Goal: Task Accomplishment & Management: Use online tool/utility

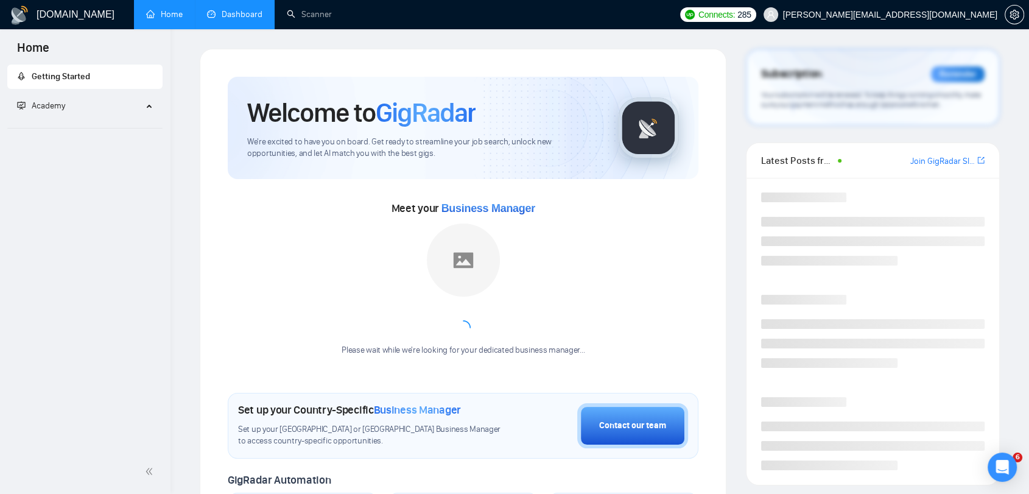
click at [239, 17] on link "Dashboard" at bounding box center [234, 14] width 55 height 10
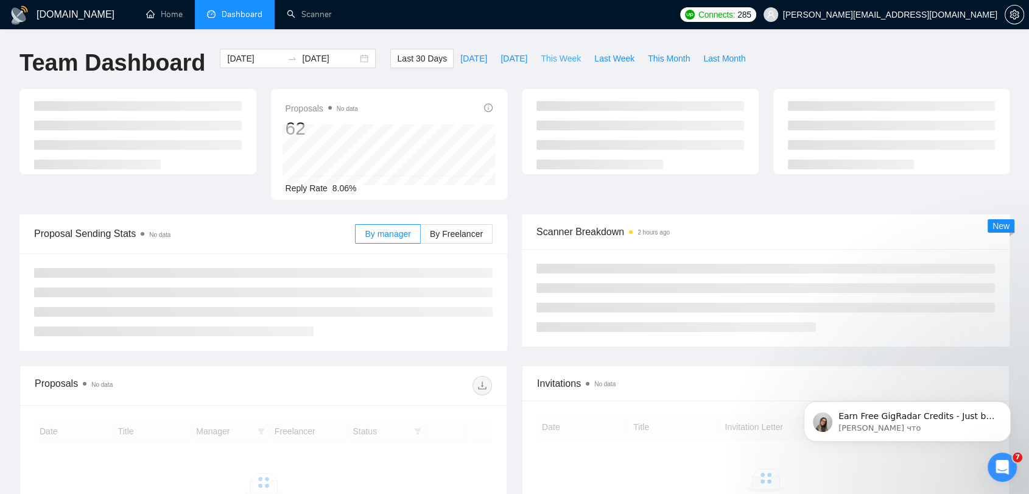
click at [562, 56] on span "This Week" at bounding box center [561, 58] width 40 height 13
type input "[DATE]"
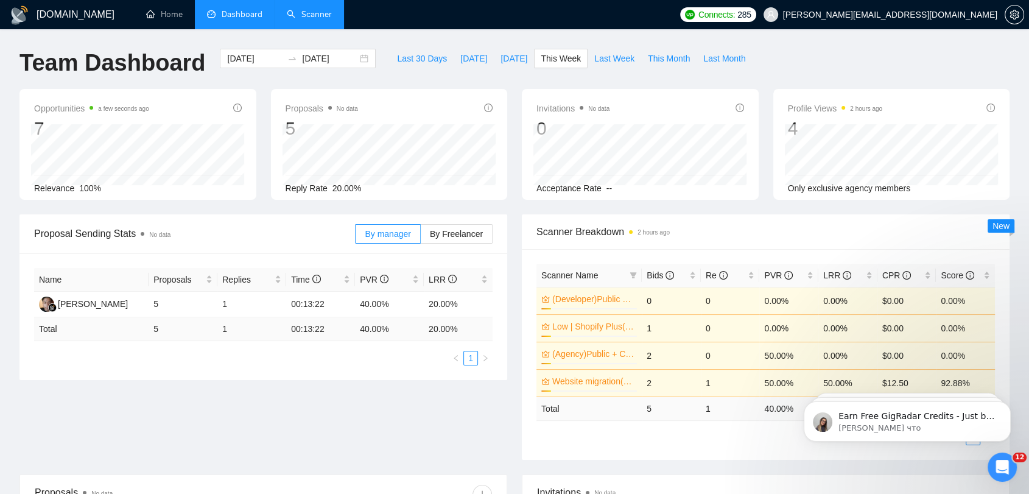
click at [315, 19] on link "Scanner" at bounding box center [309, 14] width 45 height 10
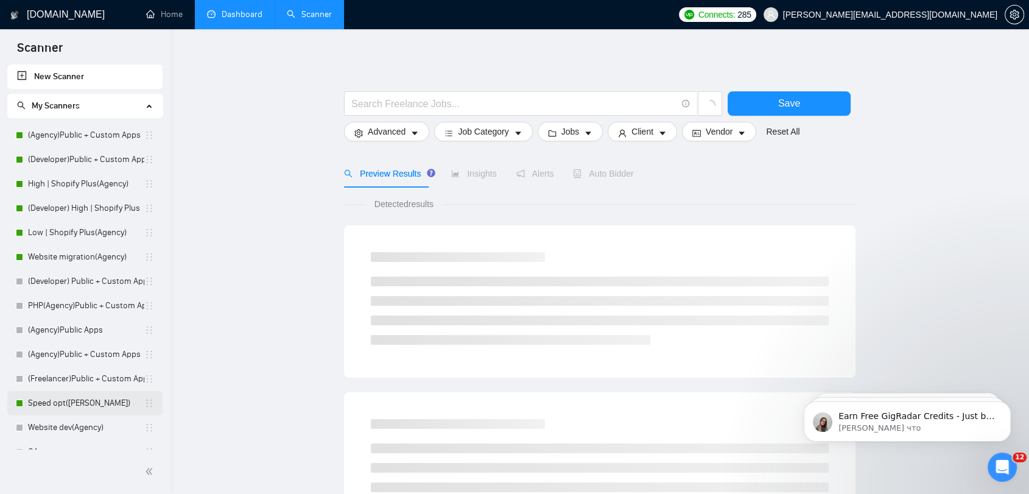
click at [91, 406] on link "Speed opt([PERSON_NAME])" at bounding box center [86, 403] width 116 height 24
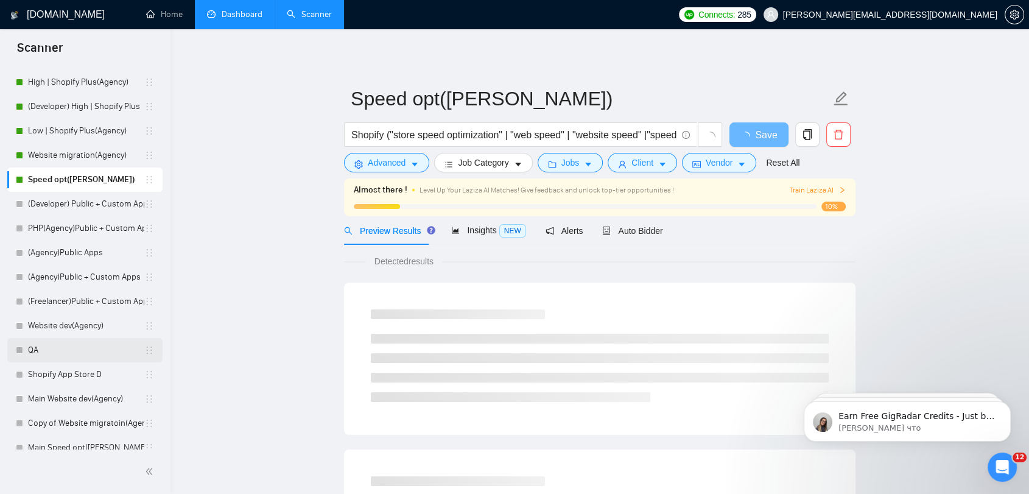
scroll to position [135, 0]
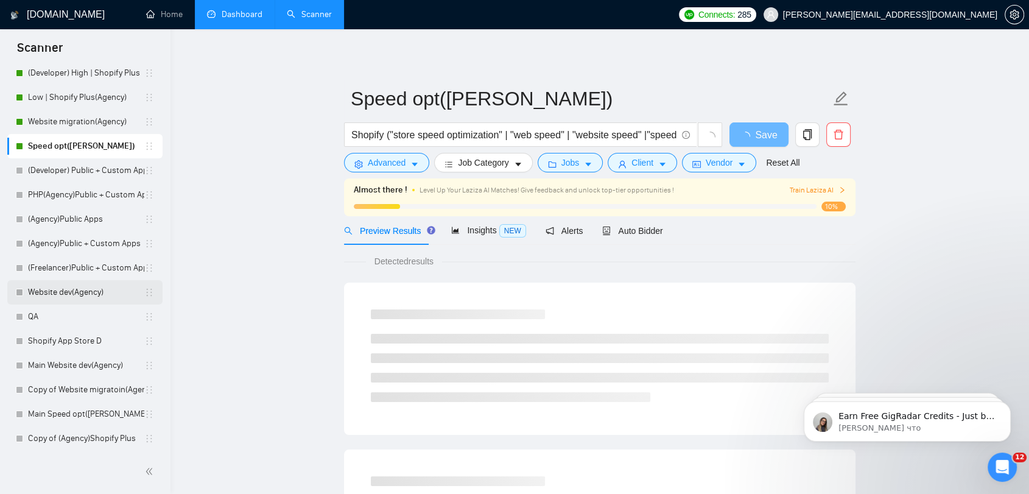
click at [100, 294] on link "Website dev(Agency)" at bounding box center [86, 292] width 116 height 24
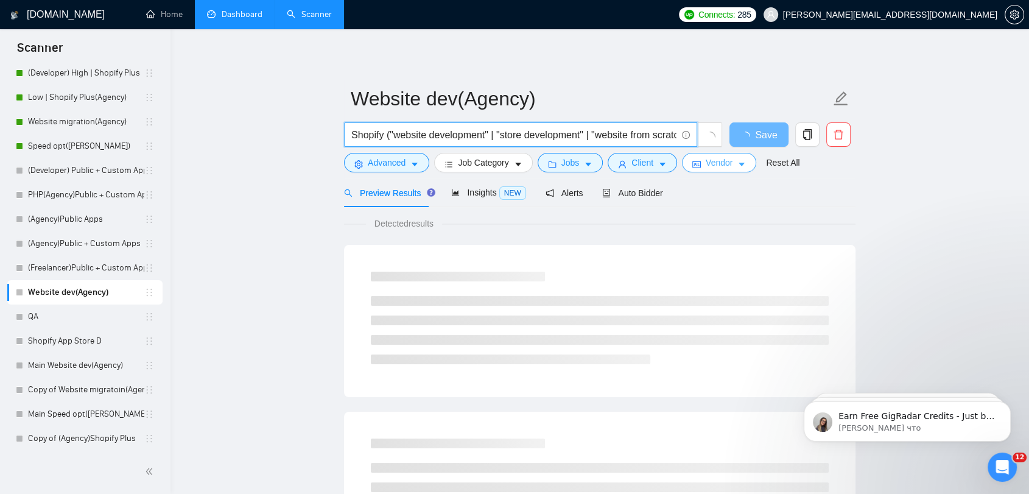
scroll to position [0, 15]
drag, startPoint x: 409, startPoint y: 132, endPoint x: 816, endPoint y: 203, distance: 413.0
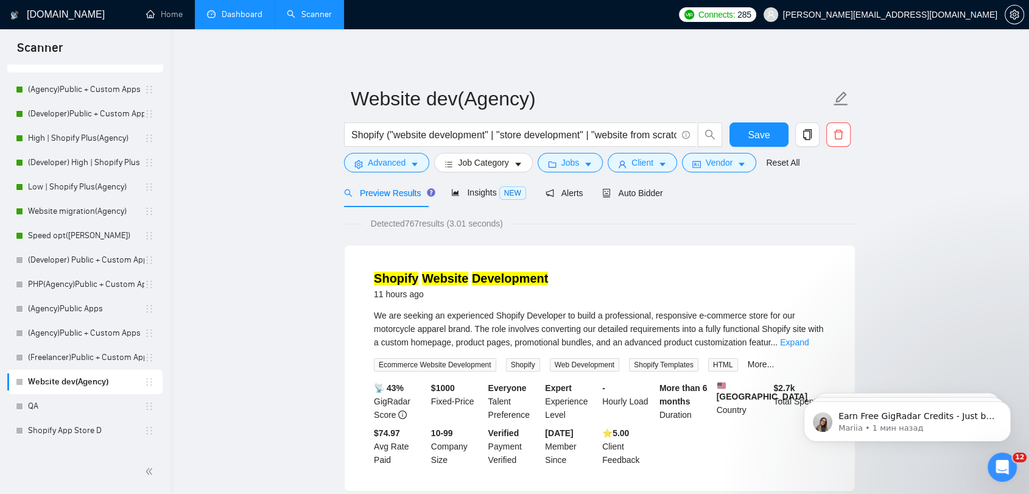
scroll to position [0, 0]
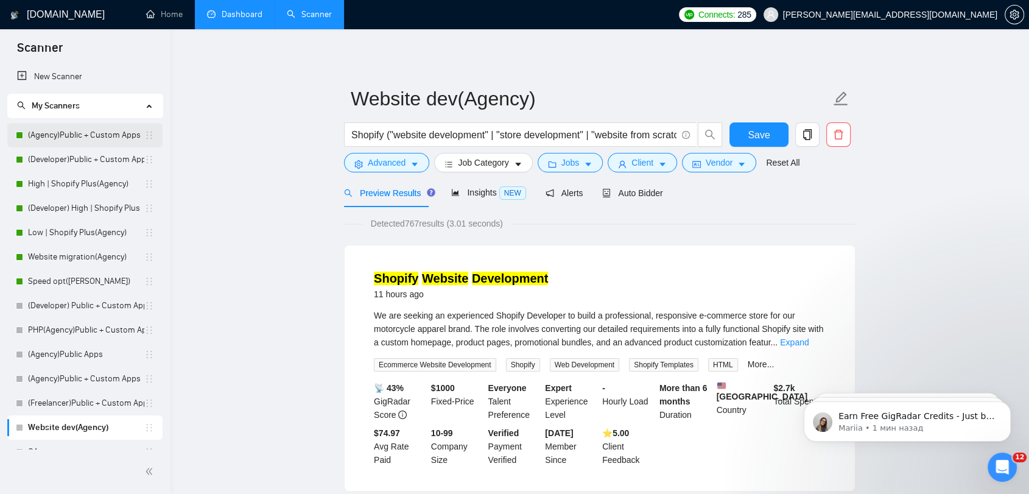
click at [99, 144] on link "(Agency)Public + Custom Apps" at bounding box center [86, 135] width 116 height 24
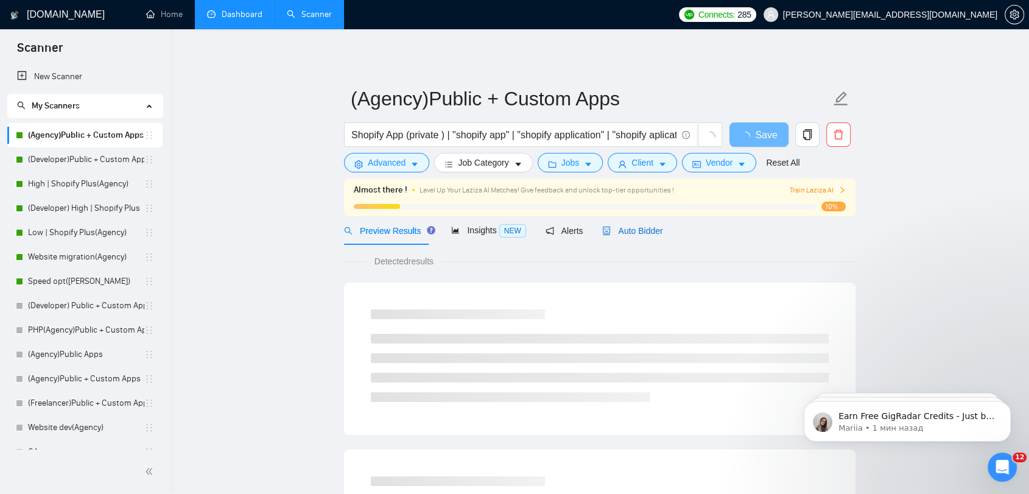
click at [633, 236] on div "Auto Bidder" at bounding box center [632, 230] width 60 height 13
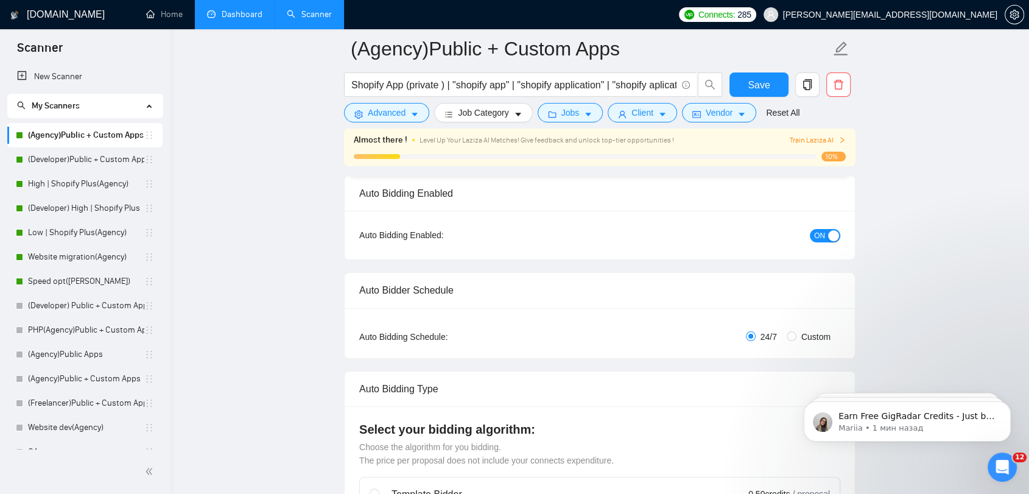
scroll to position [68, 0]
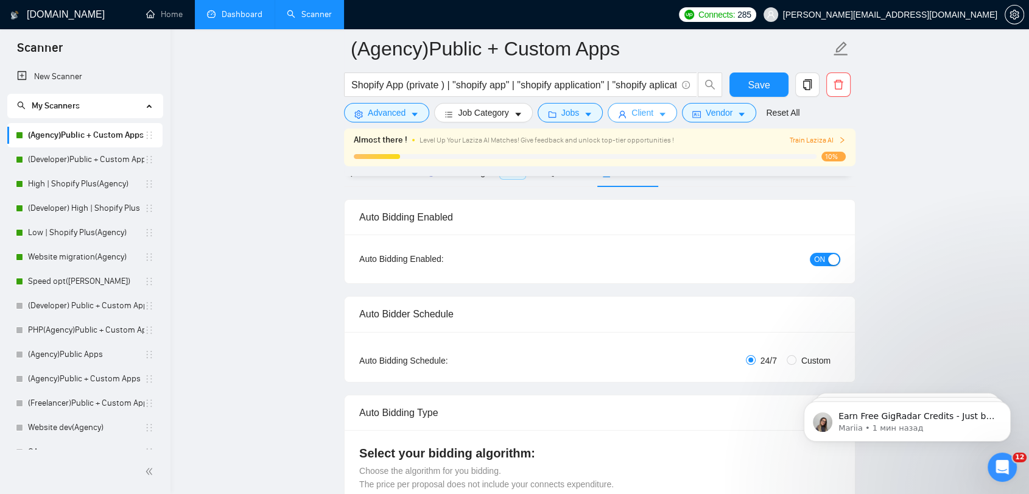
click at [647, 114] on span "Client" at bounding box center [643, 112] width 22 height 13
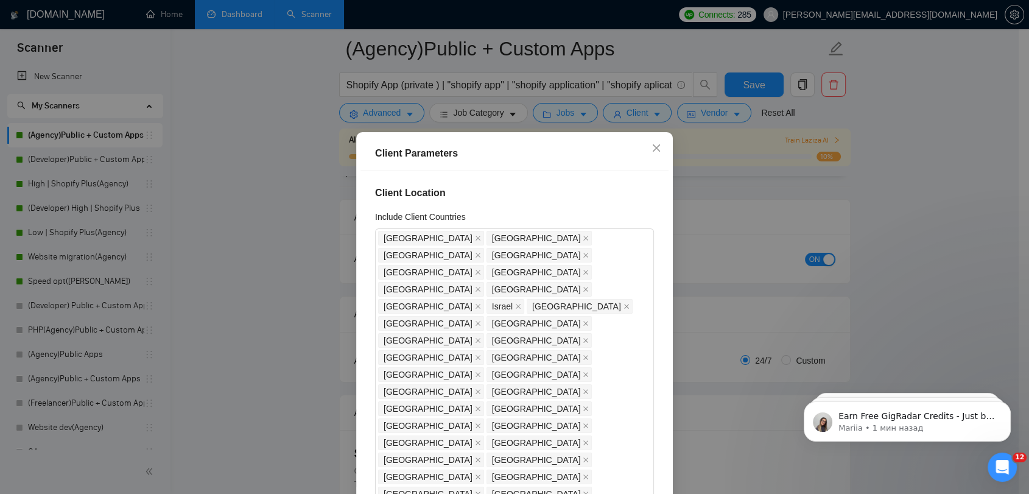
drag, startPoint x: 575, startPoint y: 113, endPoint x: 566, endPoint y: 113, distance: 8.5
click at [566, 113] on div "Client Parameters Client Location Include Client Countries [GEOGRAPHIC_DATA] [G…" at bounding box center [514, 247] width 1029 height 494
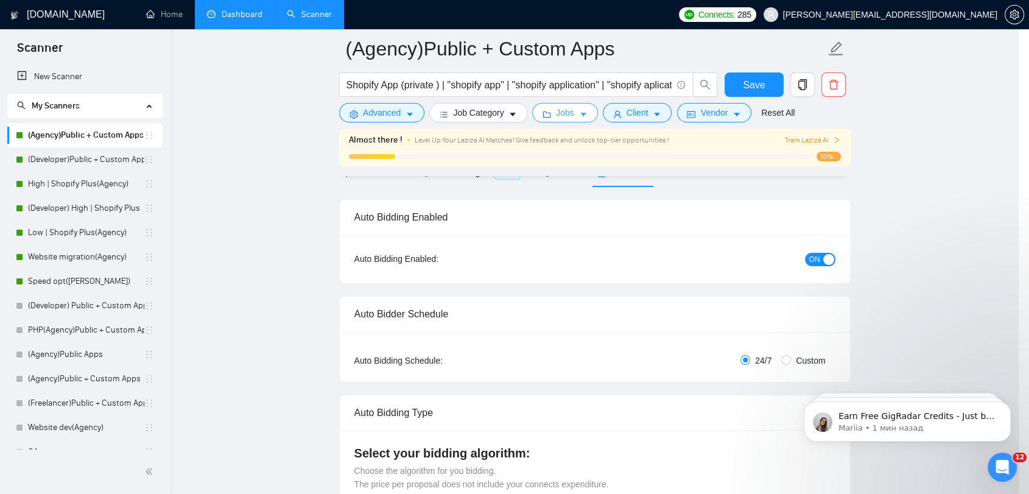
click at [566, 113] on span "Jobs" at bounding box center [565, 112] width 18 height 13
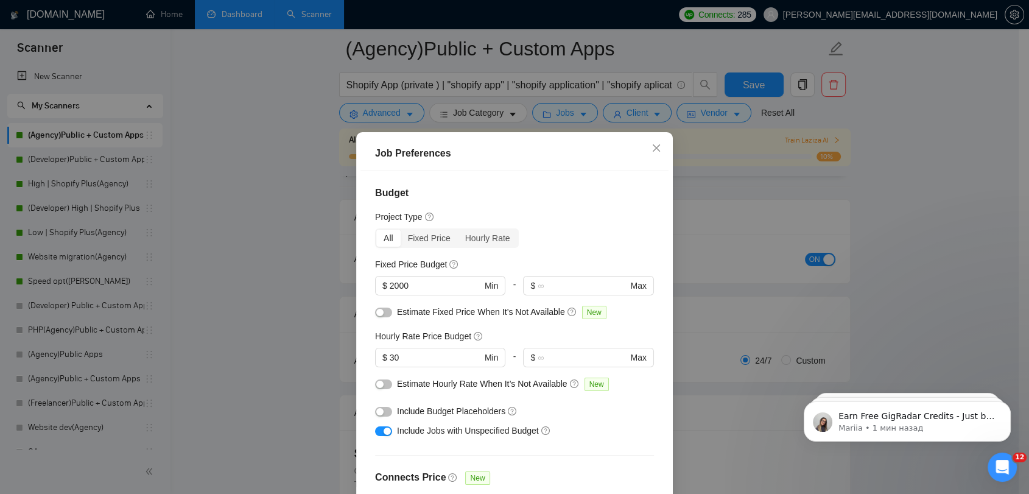
click at [284, 191] on div "Job Preferences Budget Project Type All Fixed Price Hourly Rate Fixed Price Bud…" at bounding box center [514, 247] width 1029 height 494
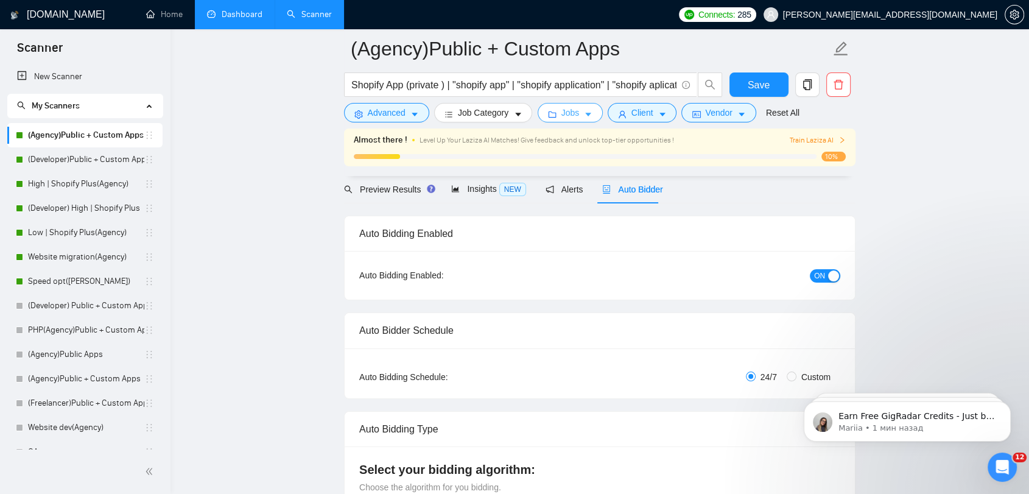
scroll to position [0, 0]
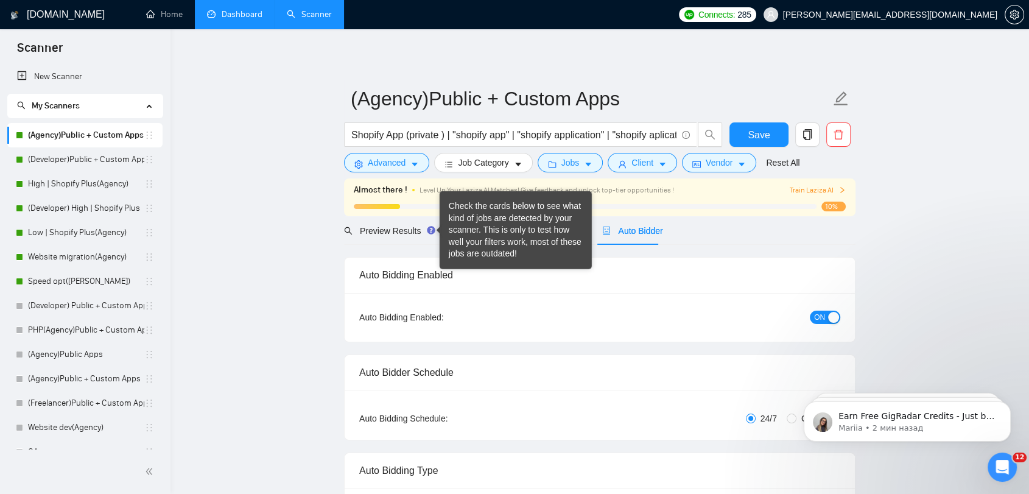
click at [385, 237] on div "Preview Results" at bounding box center [388, 230] width 88 height 29
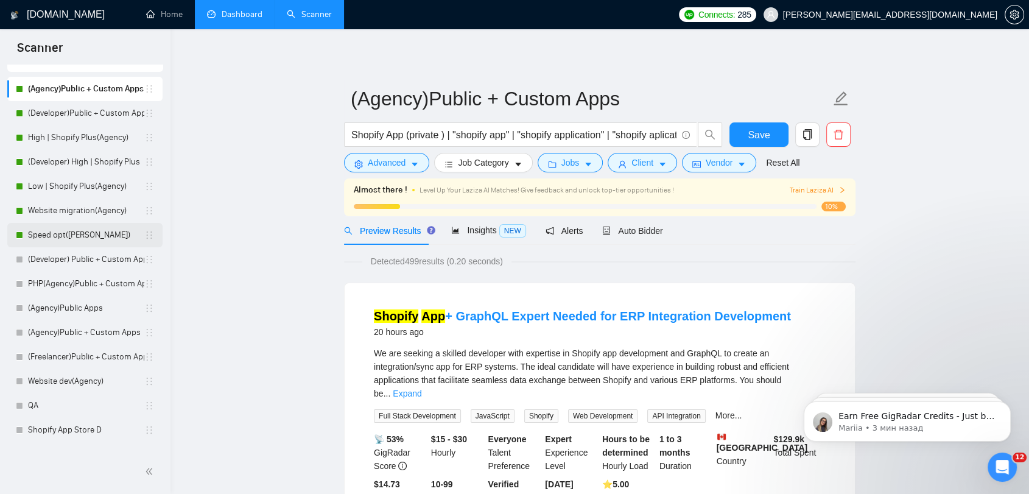
scroll to position [68, 0]
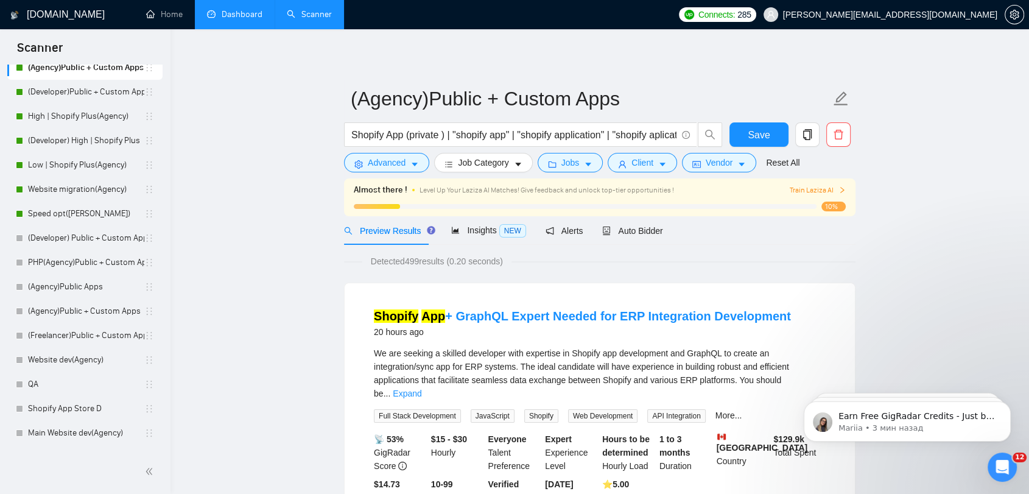
click at [107, 218] on link "Speed opt([PERSON_NAME])" at bounding box center [86, 214] width 116 height 24
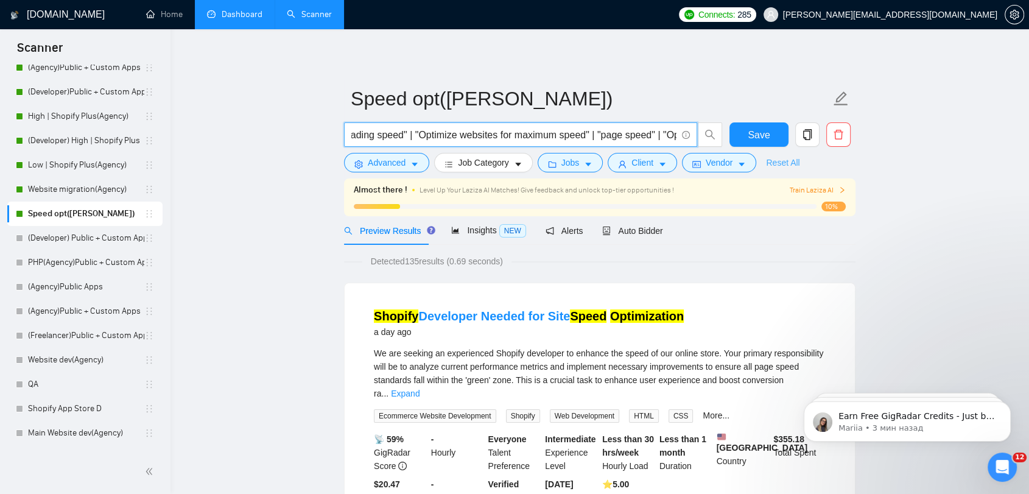
scroll to position [0, 1531]
drag, startPoint x: 456, startPoint y: 136, endPoint x: 802, endPoint y: 247, distance: 362.9
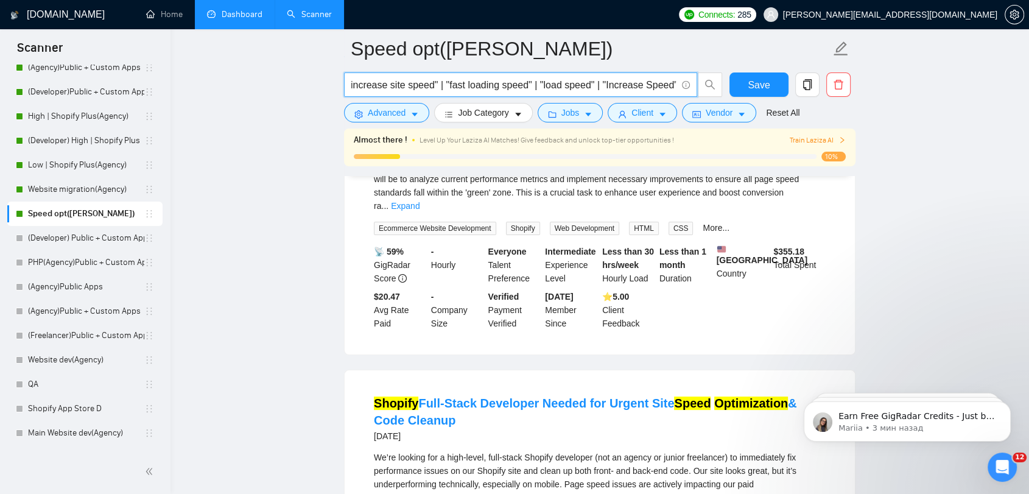
scroll to position [68, 0]
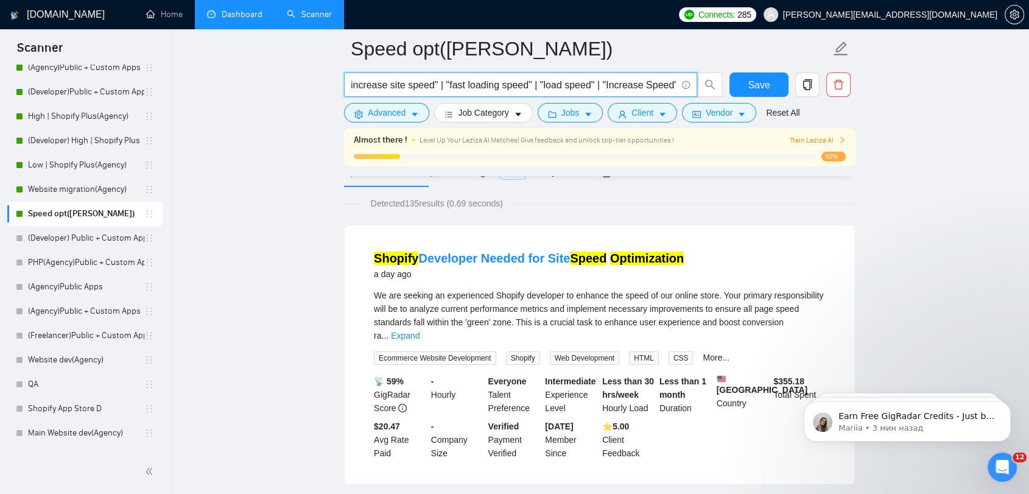
click at [555, 81] on input "Shopify ("store speed optimization" | "web speed" | "website speed" |"speed ana…" at bounding box center [513, 84] width 325 height 15
click at [627, 80] on input "Shopify ("store speed optimization" | "web speed" | "website speed" |"speed ana…" at bounding box center [513, 84] width 325 height 15
click at [673, 89] on input "Shopify ("store speed optimization" | "web speed" | "website speed" |"speed ana…" at bounding box center [513, 84] width 325 height 15
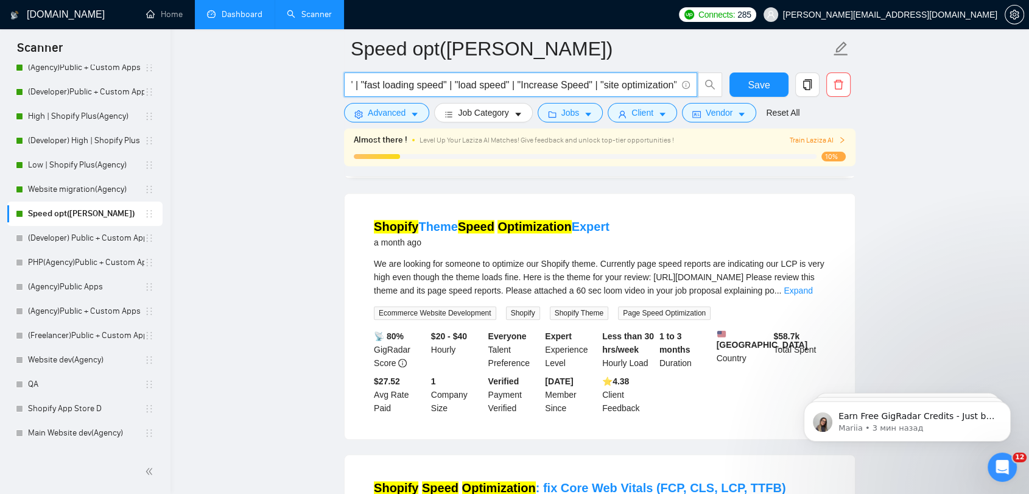
scroll to position [1218, 0]
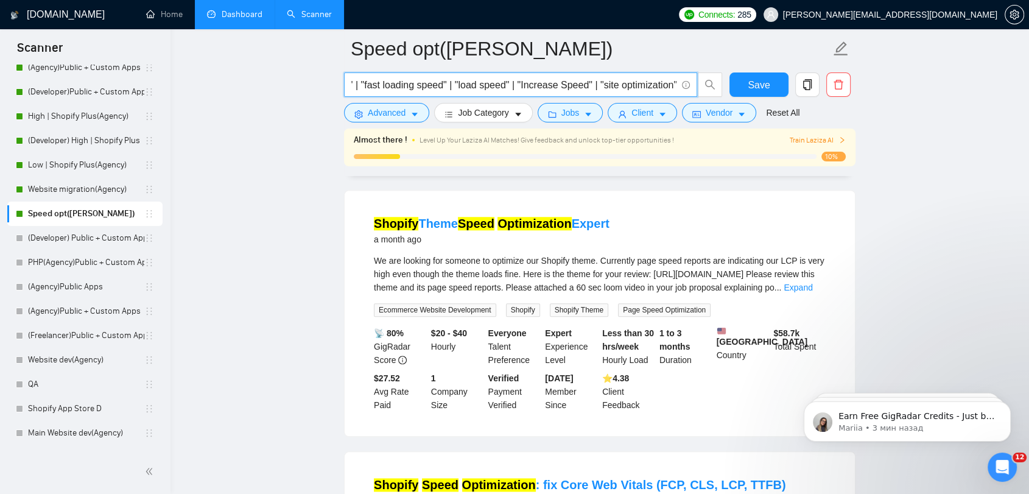
type input "Shopify ("store speed optimization" | "web speed" | "website speed" |"speed ana…"
click at [808, 262] on div "We are looking for someone to optimize our Shopify theme. Currently page speed …" at bounding box center [600, 285] width 452 height 63
click at [802, 283] on link "Expand" at bounding box center [798, 288] width 29 height 10
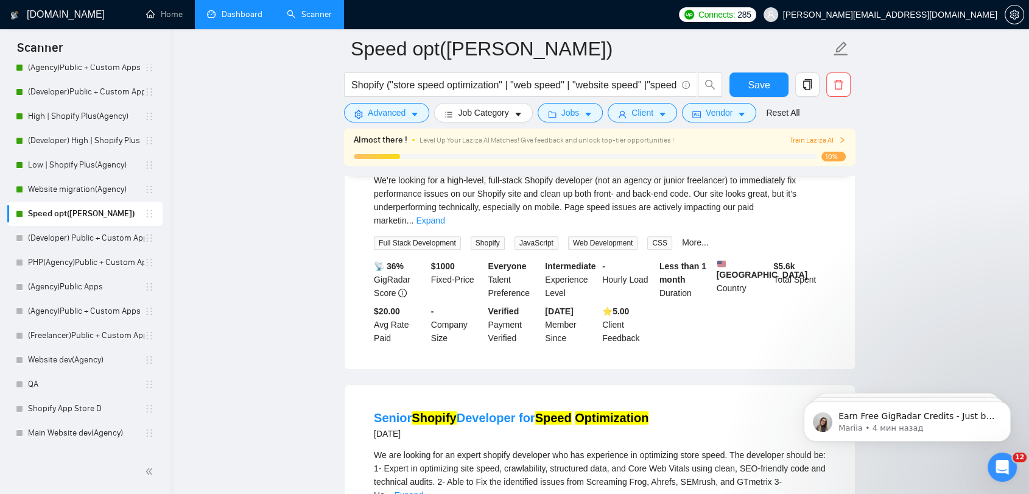
scroll to position [473, 0]
click at [762, 83] on span "Save" at bounding box center [759, 84] width 22 height 15
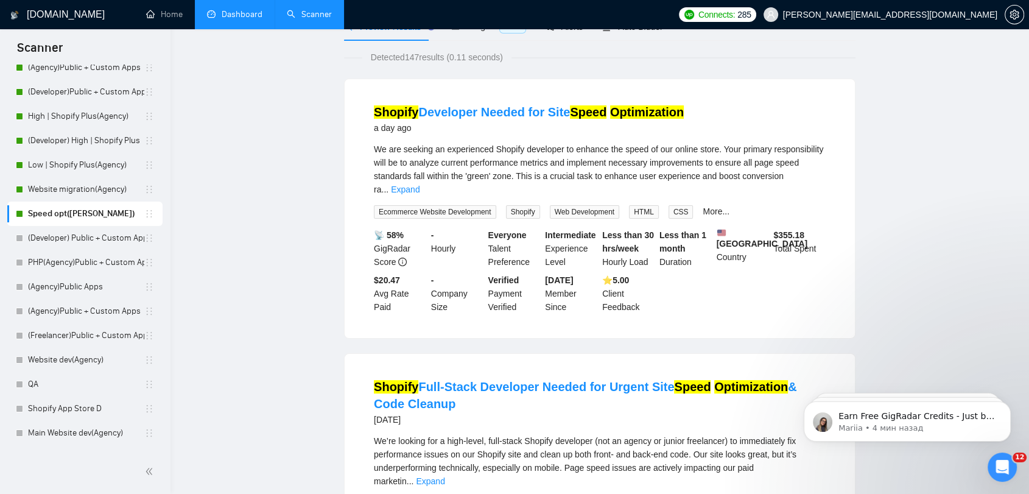
scroll to position [0, 0]
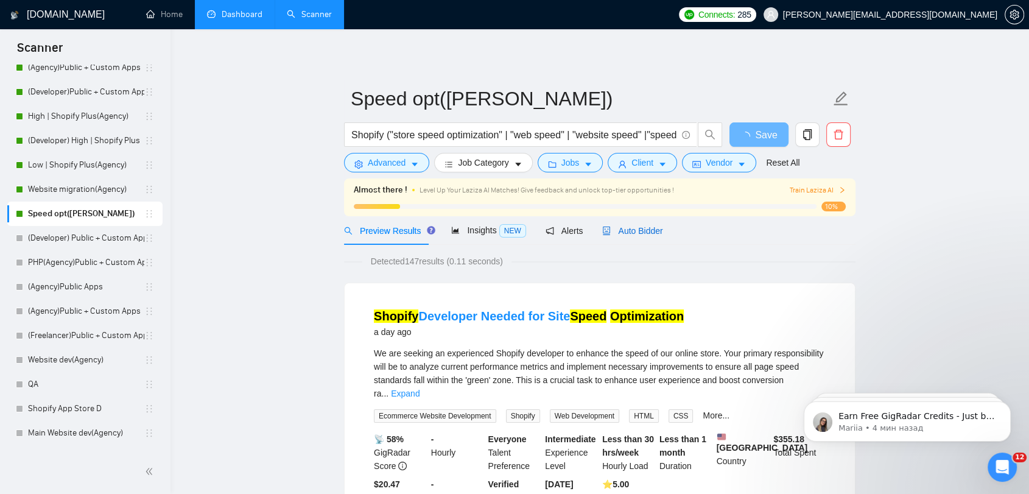
drag, startPoint x: 658, startPoint y: 234, endPoint x: 650, endPoint y: 233, distance: 7.9
click at [658, 233] on span "Auto Bidder" at bounding box center [632, 231] width 60 height 10
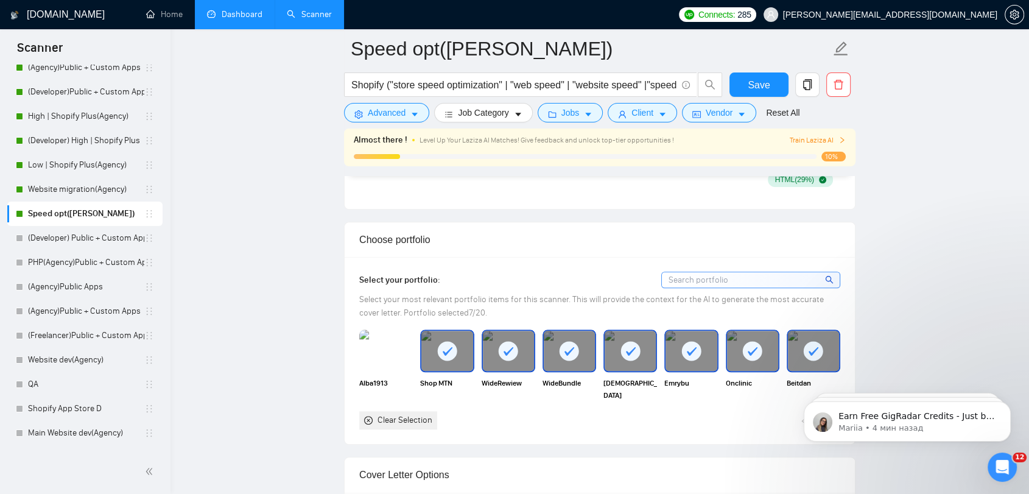
scroll to position [1082, 0]
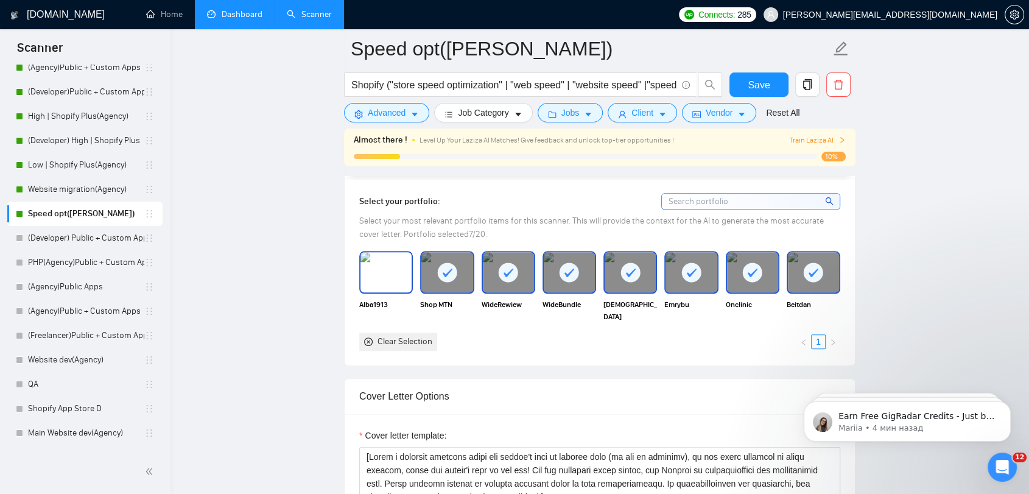
click at [380, 275] on img at bounding box center [386, 272] width 51 height 40
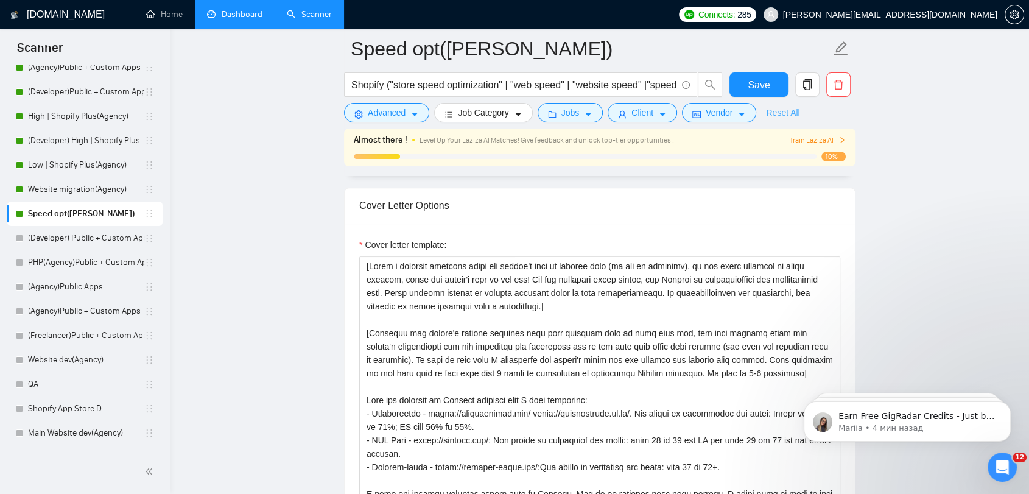
scroll to position [1286, 0]
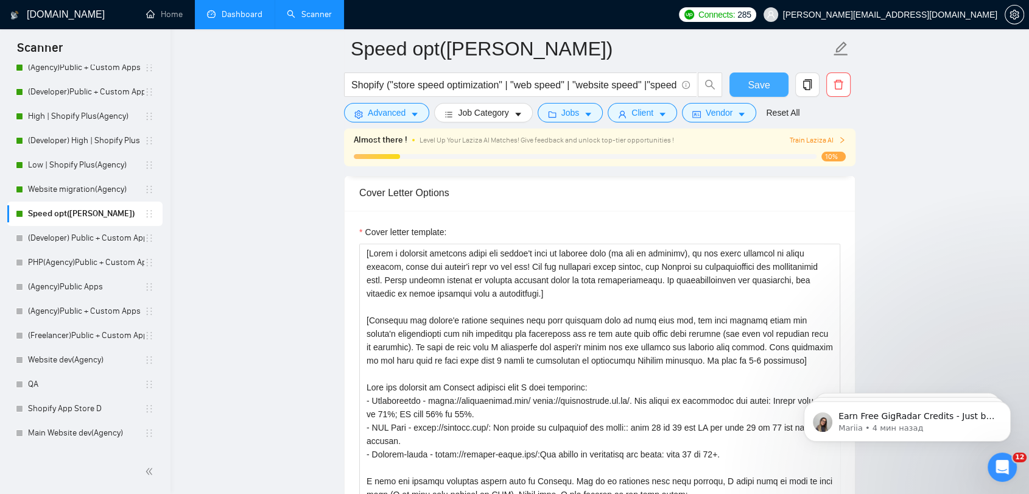
click at [761, 80] on span "Save" at bounding box center [759, 84] width 22 height 15
drag, startPoint x: 100, startPoint y: 115, endPoint x: 344, endPoint y: 153, distance: 246.6
click at [100, 115] on link "High | Shopify Plus(Agency)" at bounding box center [86, 116] width 116 height 24
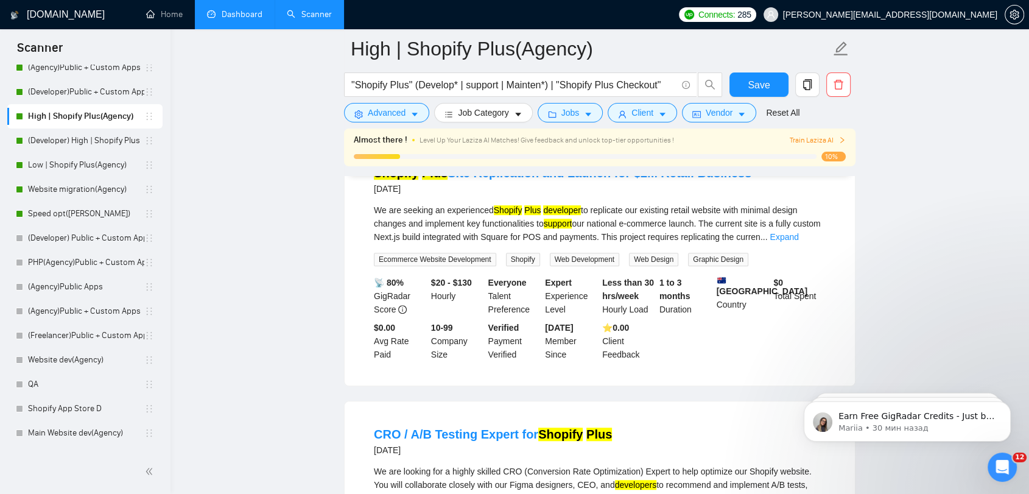
scroll to position [677, 0]
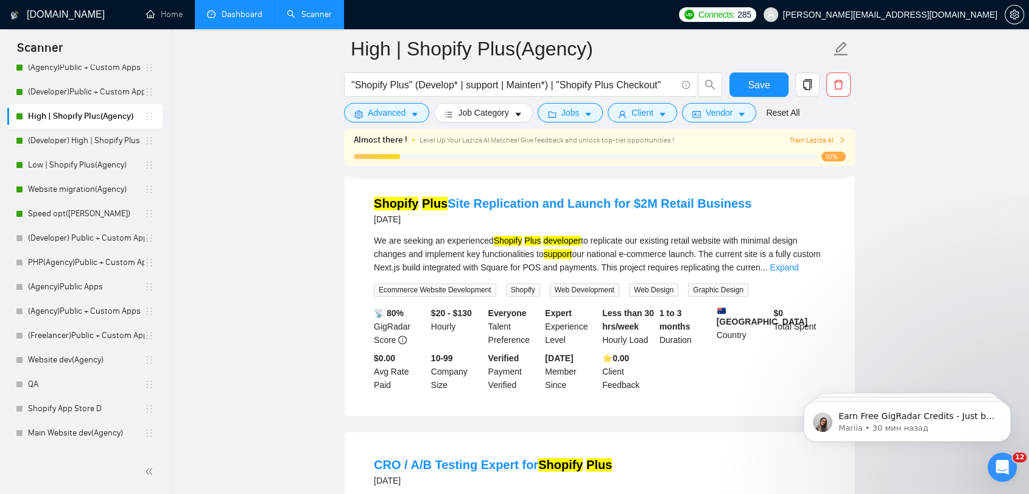
drag, startPoint x: 122, startPoint y: 171, endPoint x: 492, endPoint y: 180, distance: 370.4
click at [122, 171] on link "Low | Shopify Plus(Agency)" at bounding box center [86, 165] width 116 height 24
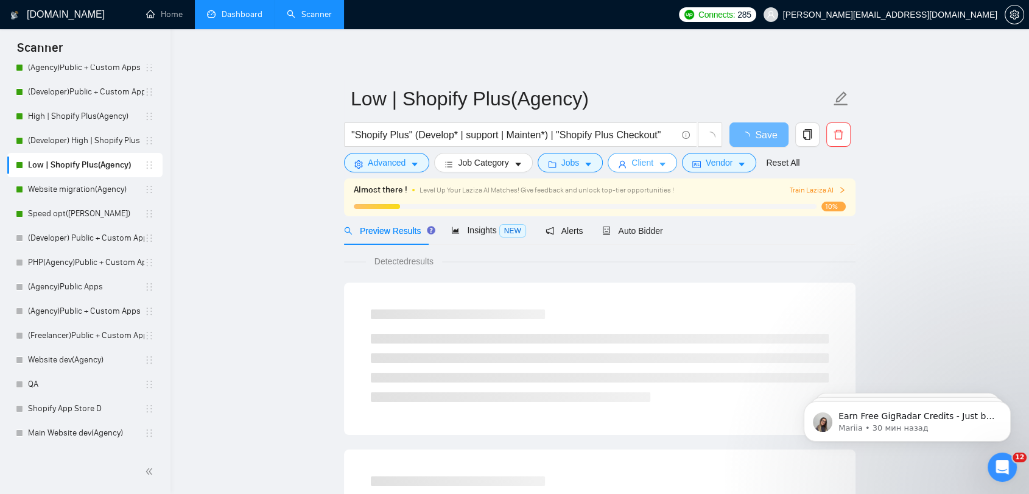
click at [620, 157] on button "Client" at bounding box center [642, 162] width 69 height 19
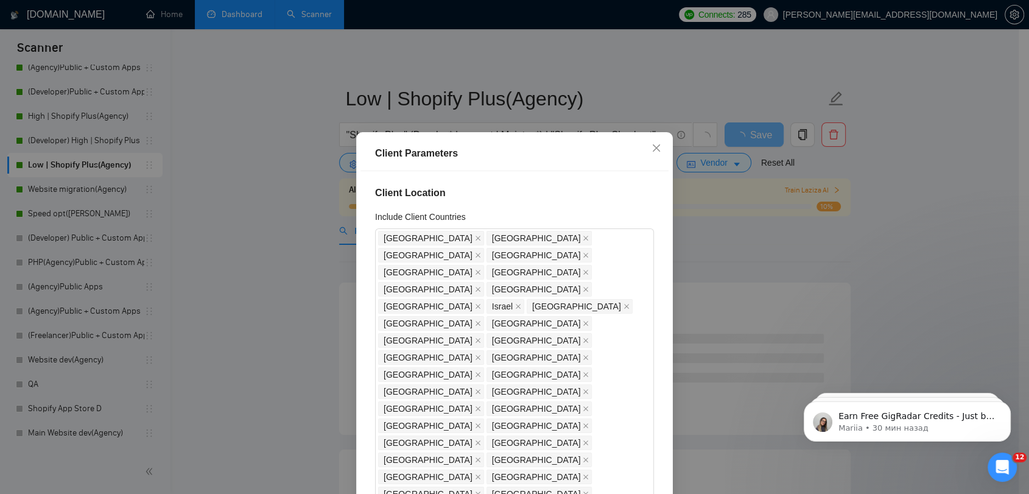
click at [730, 200] on div "Client Parameters Client Location Include Client Countries [GEOGRAPHIC_DATA] [G…" at bounding box center [514, 247] width 1029 height 494
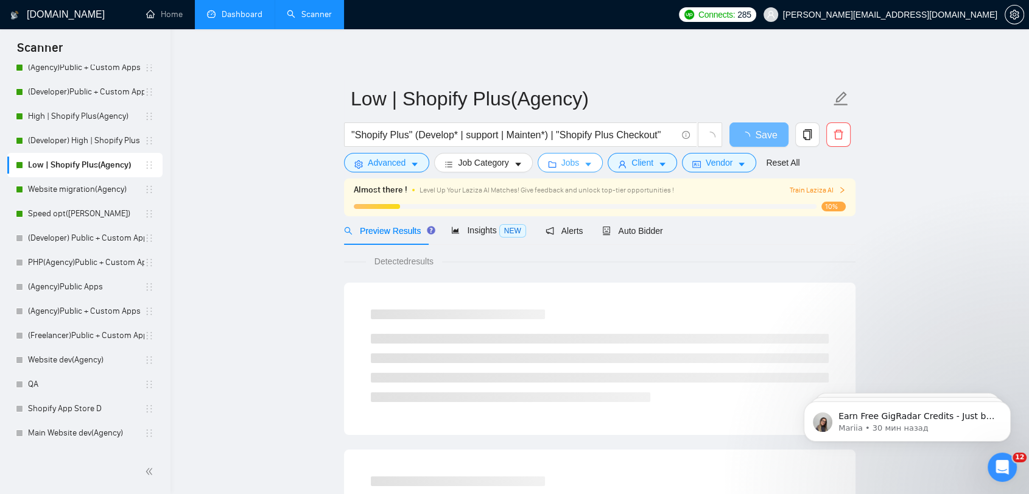
click at [557, 161] on button "Jobs" at bounding box center [571, 162] width 66 height 19
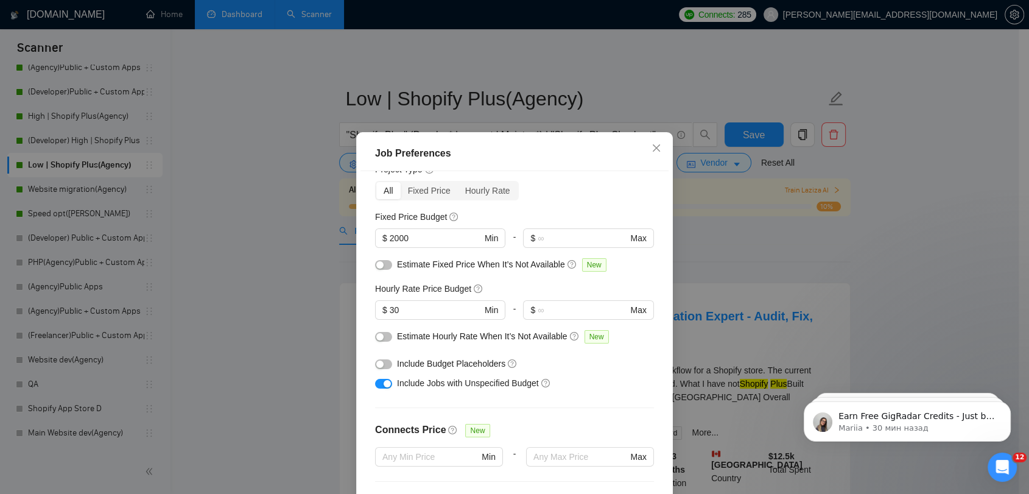
scroll to position [68, 0]
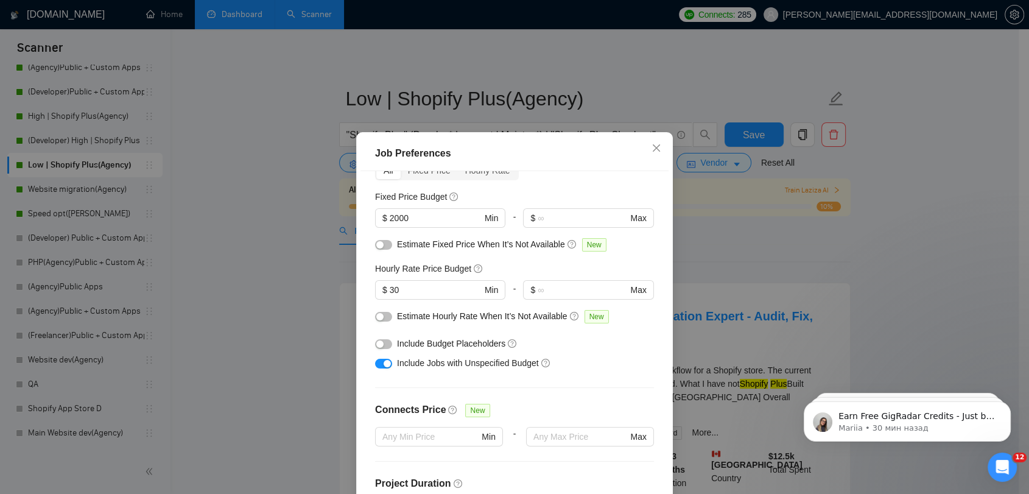
click at [840, 266] on div "Job Preferences Budget Project Type All Fixed Price Hourly Rate Fixed Price Bud…" at bounding box center [514, 247] width 1029 height 494
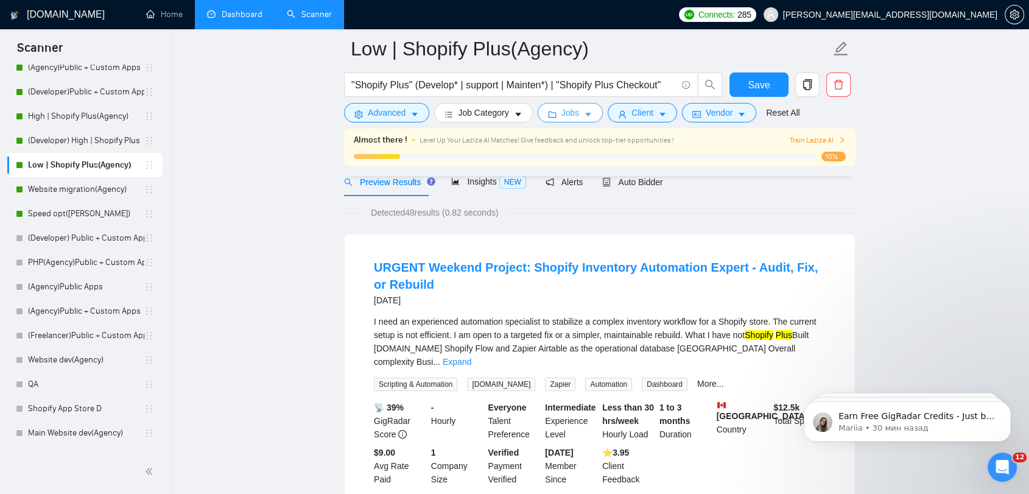
scroll to position [0, 0]
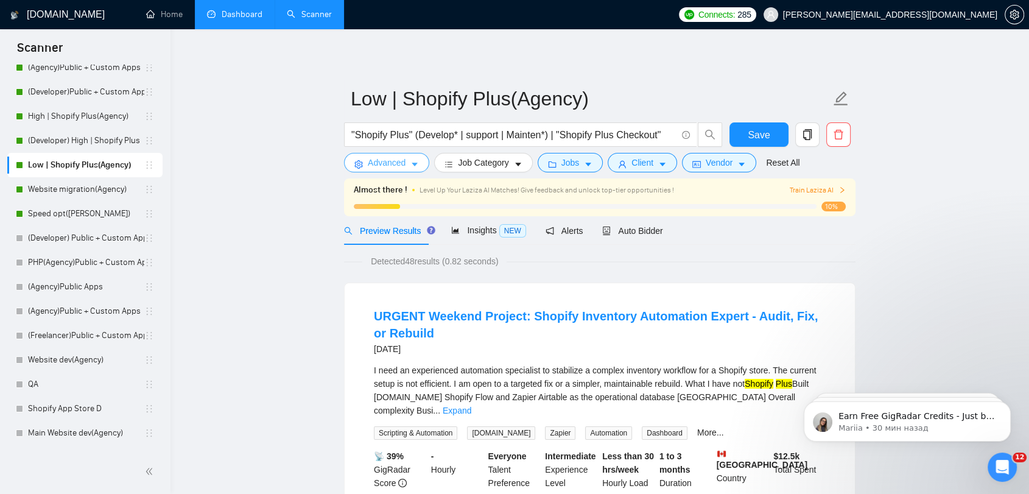
click at [401, 167] on span "Advanced" at bounding box center [387, 162] width 38 height 13
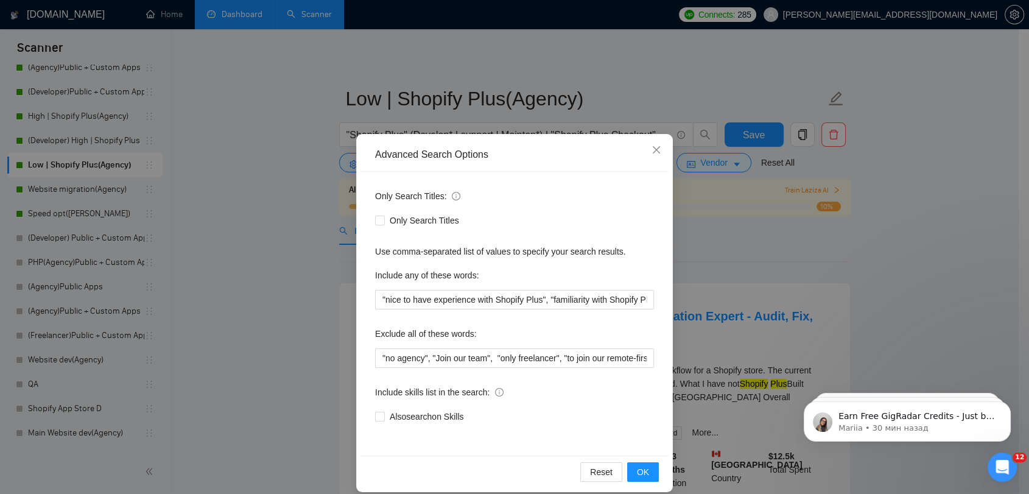
click at [781, 290] on div "Advanced Search Options Only Search Titles: Only Search Titles Use comma-separa…" at bounding box center [514, 247] width 1029 height 494
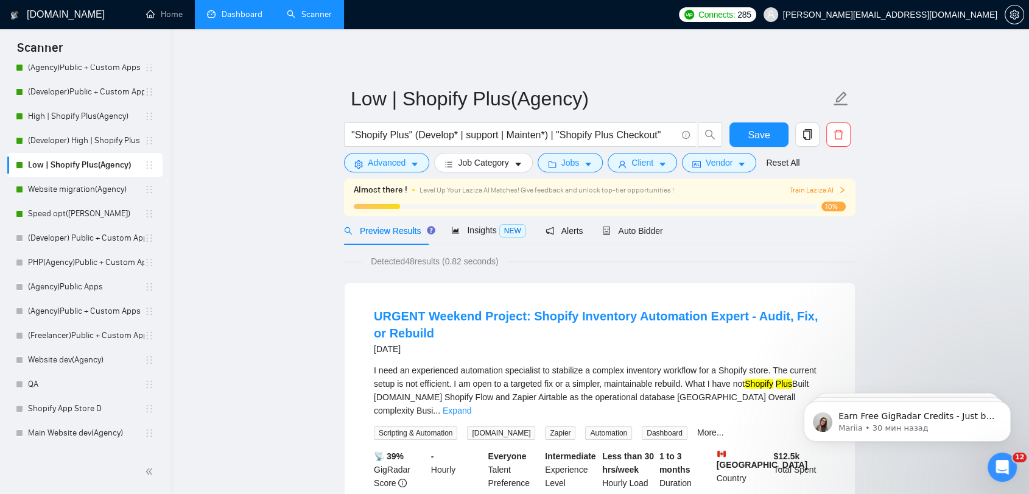
drag, startPoint x: 108, startPoint y: 125, endPoint x: 164, endPoint y: 134, distance: 56.7
click at [108, 125] on link "High | Shopify Plus(Agency)" at bounding box center [86, 116] width 116 height 24
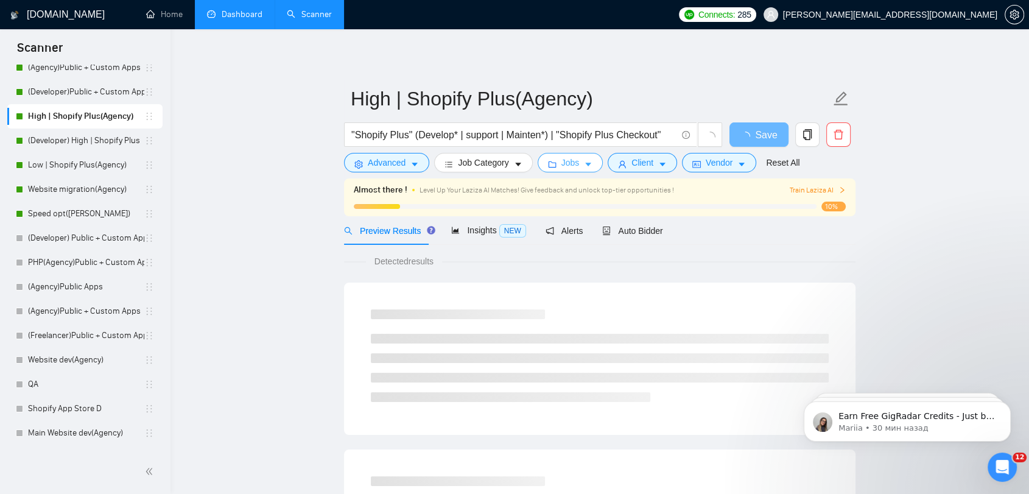
click at [574, 163] on span "Jobs" at bounding box center [571, 162] width 18 height 13
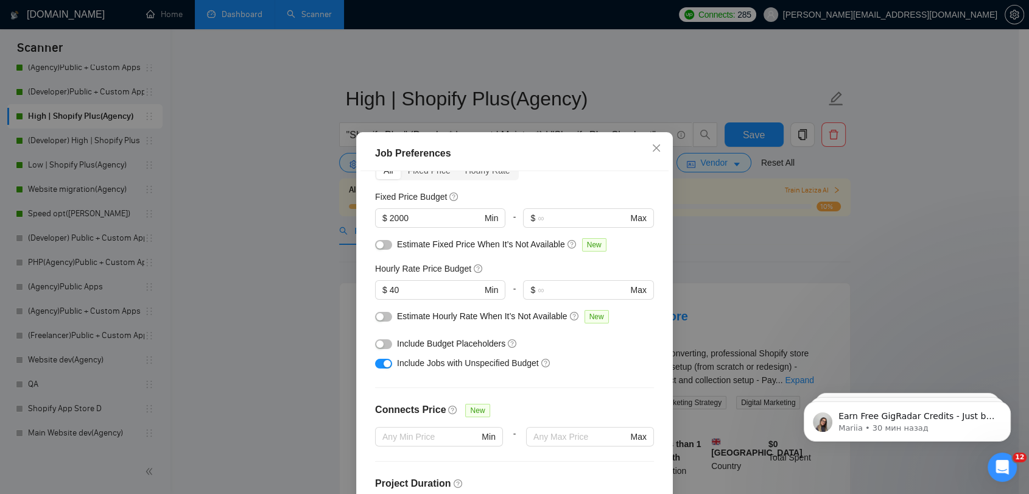
click at [796, 250] on div "Job Preferences Budget Project Type All Fixed Price Hourly Rate Fixed Price Bud…" at bounding box center [514, 247] width 1029 height 494
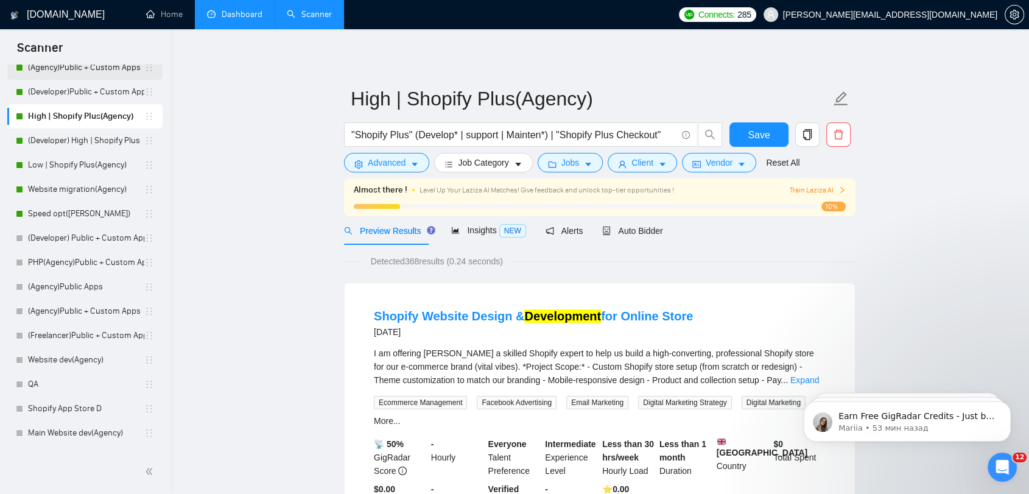
click at [87, 66] on link "(Agency)Public + Custom Apps" at bounding box center [86, 67] width 116 height 24
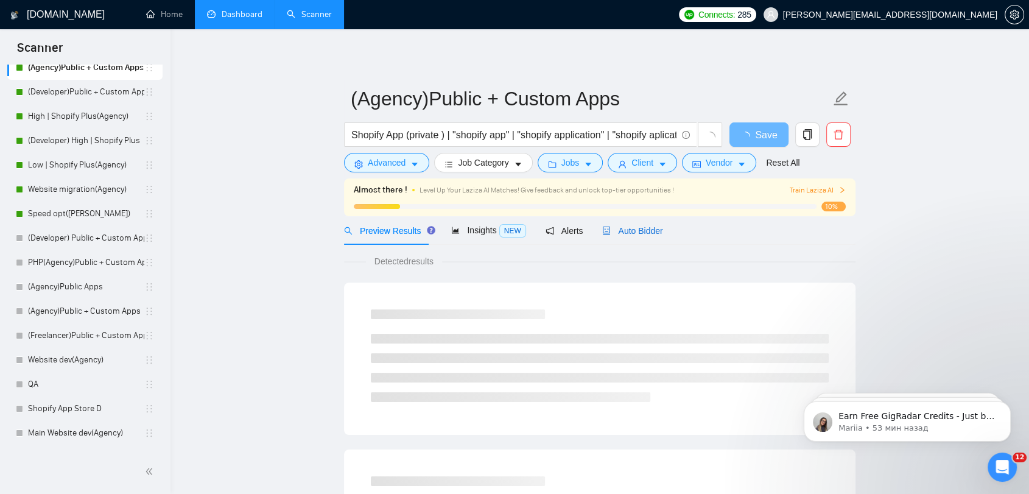
click at [608, 228] on span "Auto Bidder" at bounding box center [632, 231] width 60 height 10
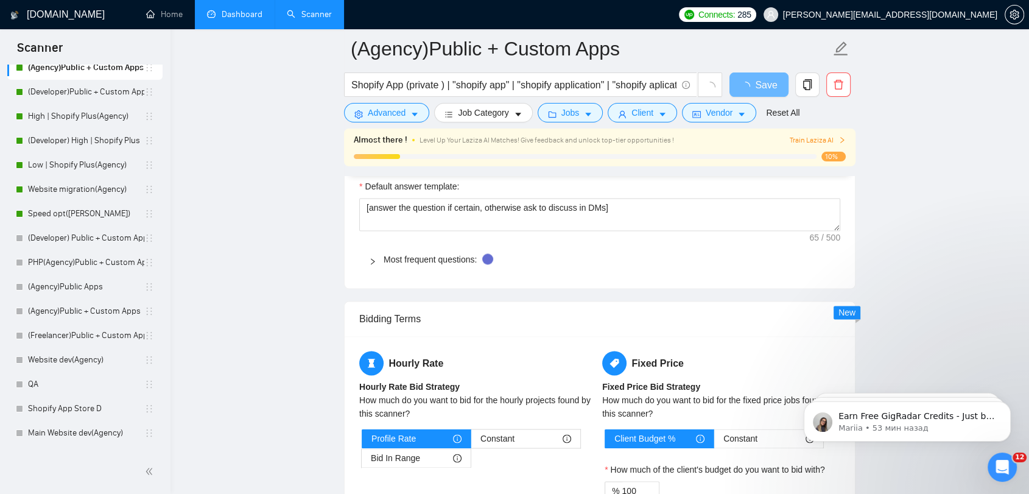
scroll to position [1691, 0]
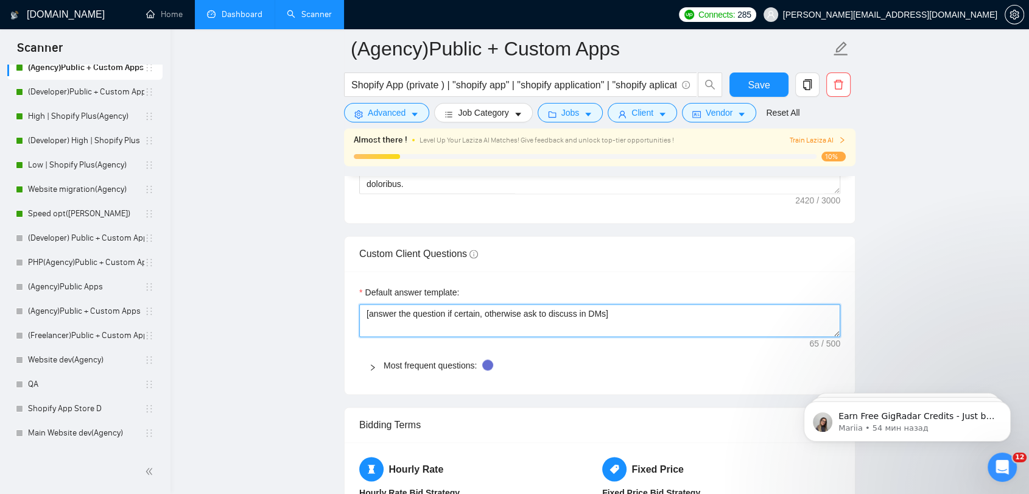
drag, startPoint x: 603, startPoint y: 312, endPoint x: 370, endPoint y: 322, distance: 233.5
click at [370, 322] on textarea "[answer the question if certain, otherwise ask to discuss in DMs]" at bounding box center [599, 320] width 481 height 33
paste textarea "Answer client questions as Grodas, a Shopify Development Boutique with 10+ year…"
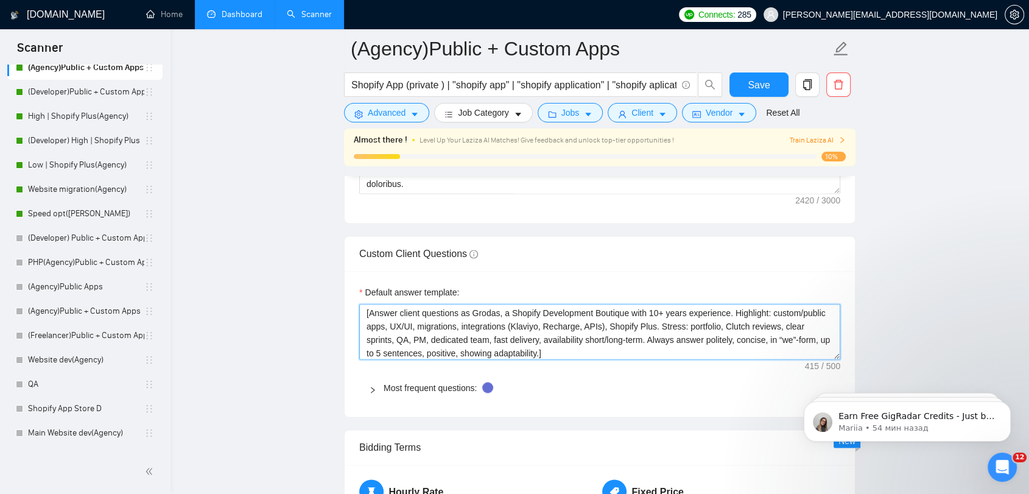
scroll to position [0, 0]
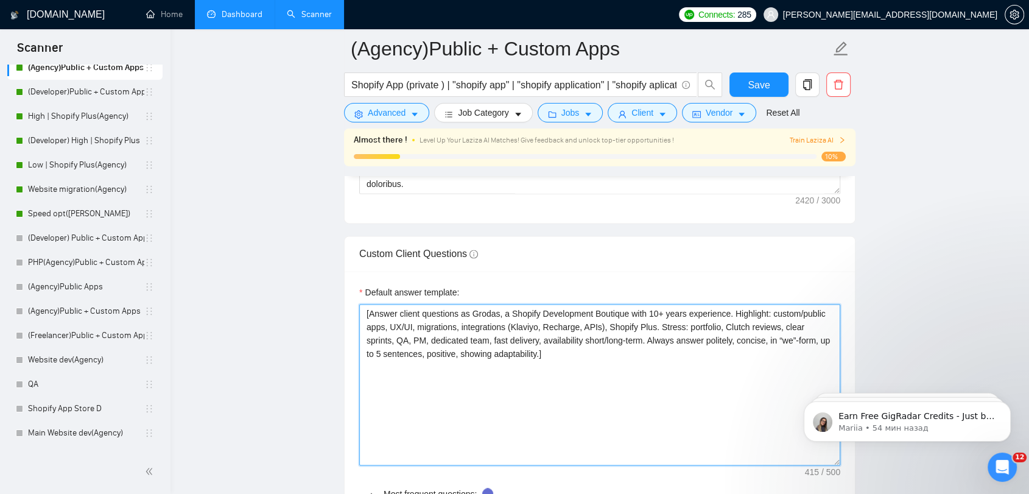
drag, startPoint x: 1623, startPoint y: 707, endPoint x: 852, endPoint y: 540, distance: 788.4
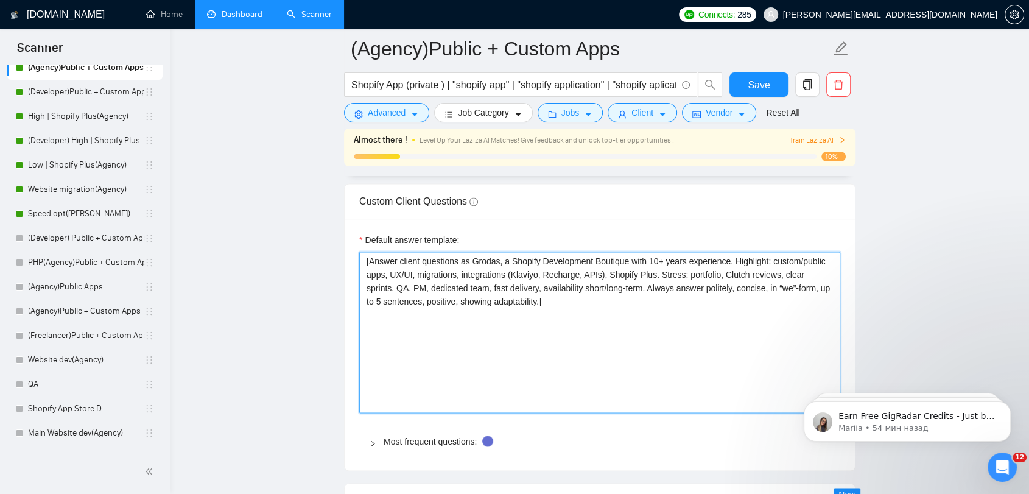
scroll to position [1827, 0]
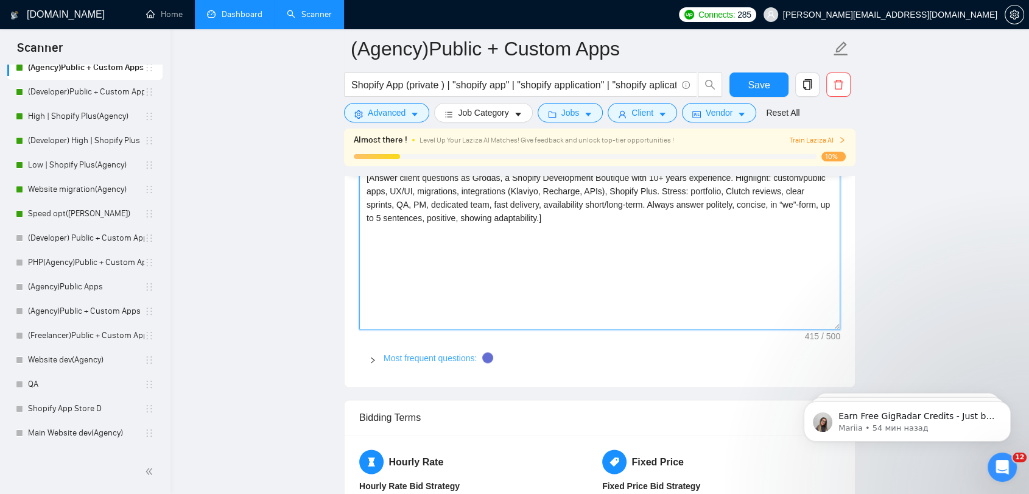
type textarea "[Answer client questions as Grodas, a Shopify Development Boutique with 10+ yea…"
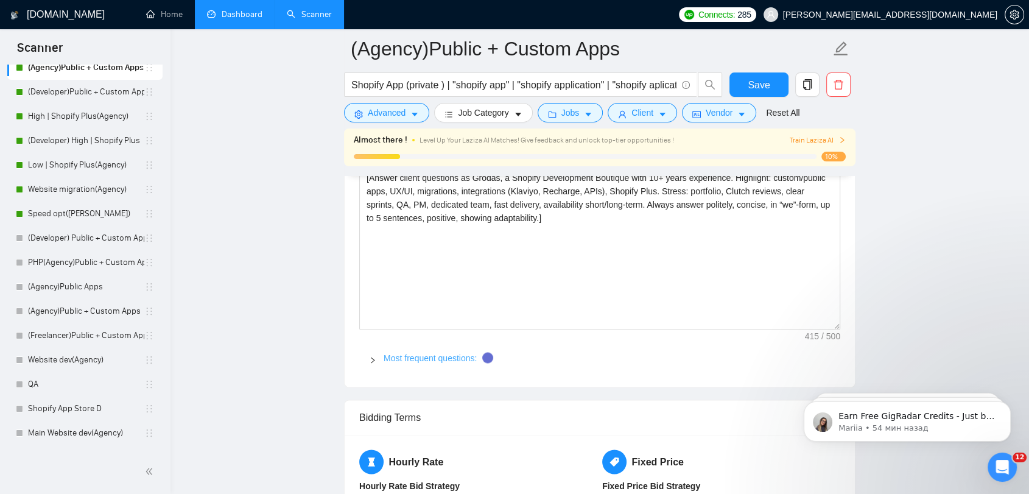
click at [415, 361] on link "Most frequent questions:" at bounding box center [430, 358] width 93 height 10
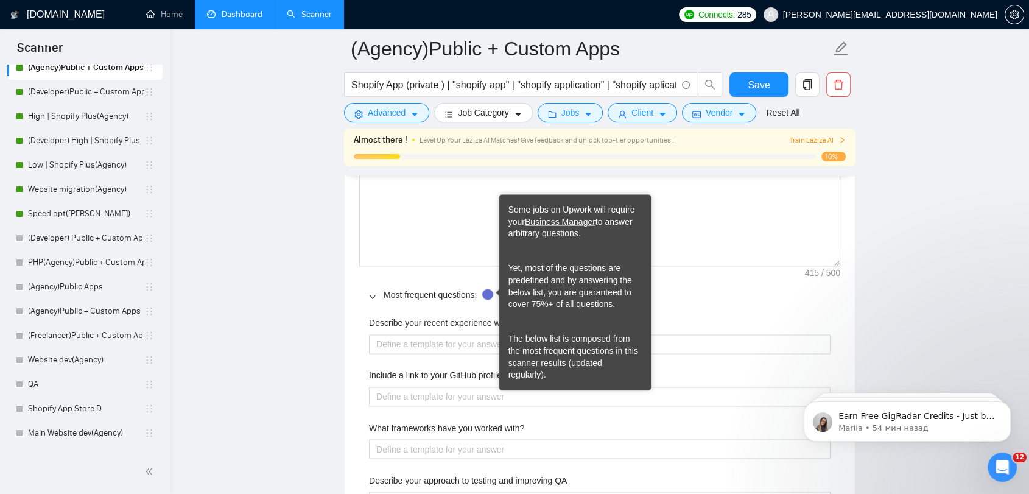
scroll to position [1962, 0]
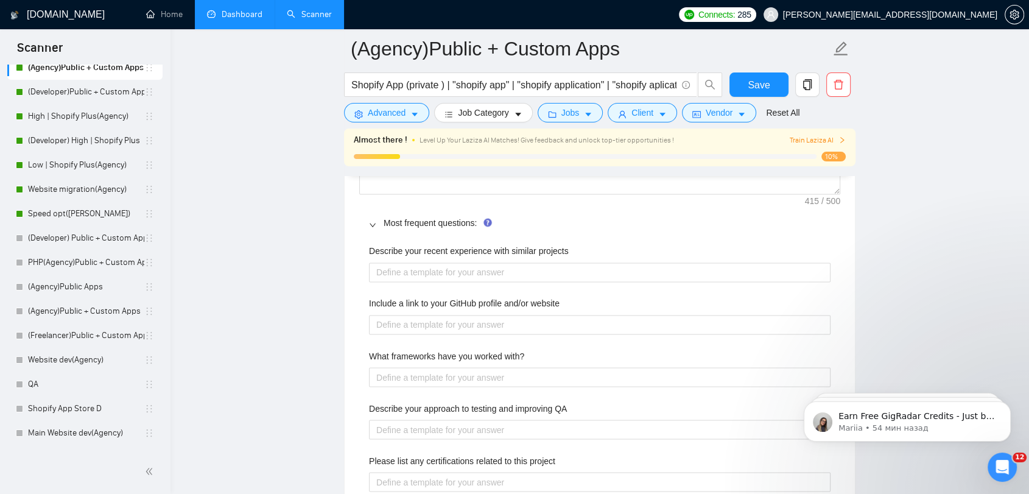
click at [303, 274] on main "(Agency)Public + Custom Apps Shopify App (private ) | "shopify app" | "shopify …" at bounding box center [600, 94] width 820 height 4017
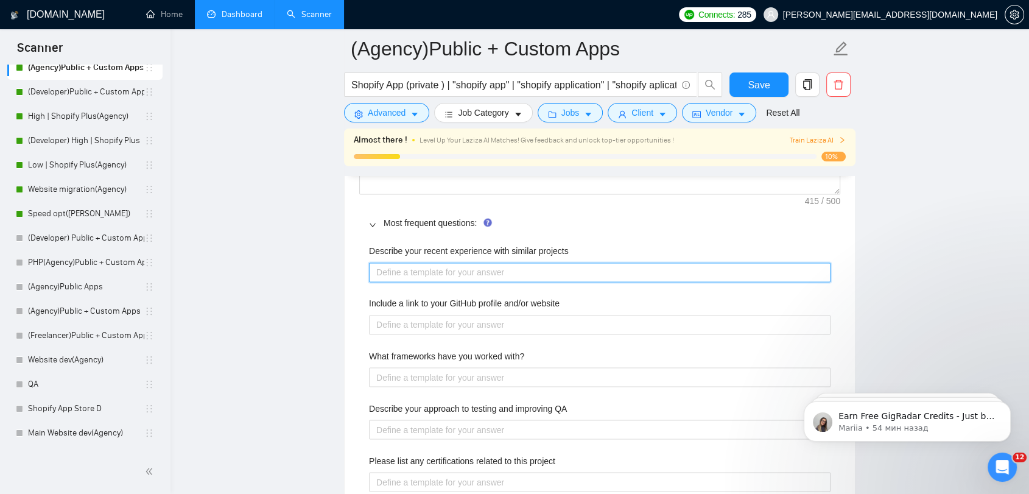
click at [622, 270] on projects "Describe your recent experience with similar projects" at bounding box center [600, 271] width 462 height 19
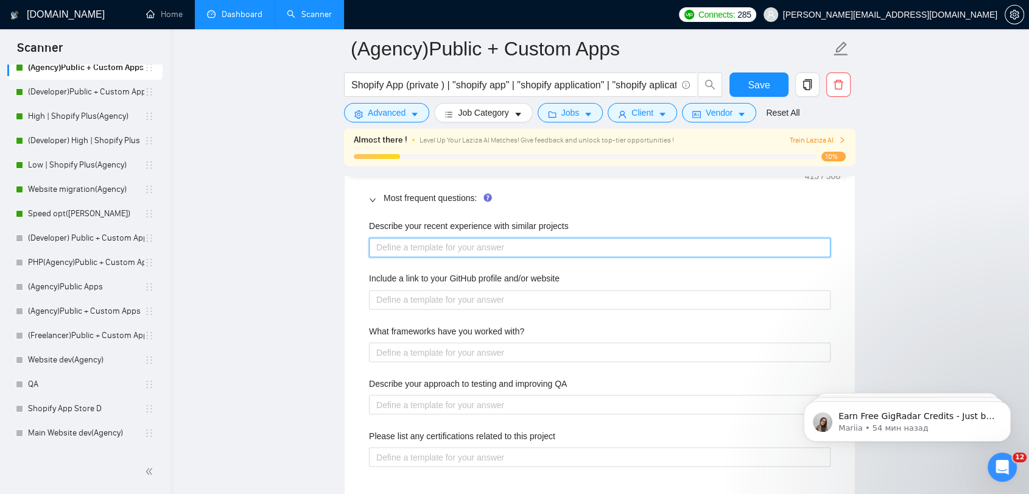
scroll to position [2030, 0]
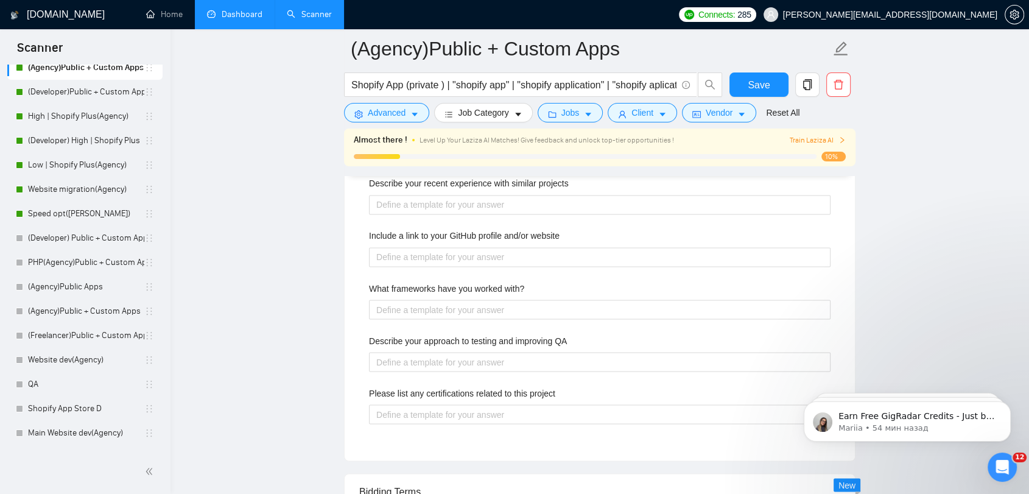
click at [892, 265] on main "(Agency)Public + Custom Apps Shopify App (private ) | "shopify app" | "shopify …" at bounding box center [600, 27] width 820 height 4017
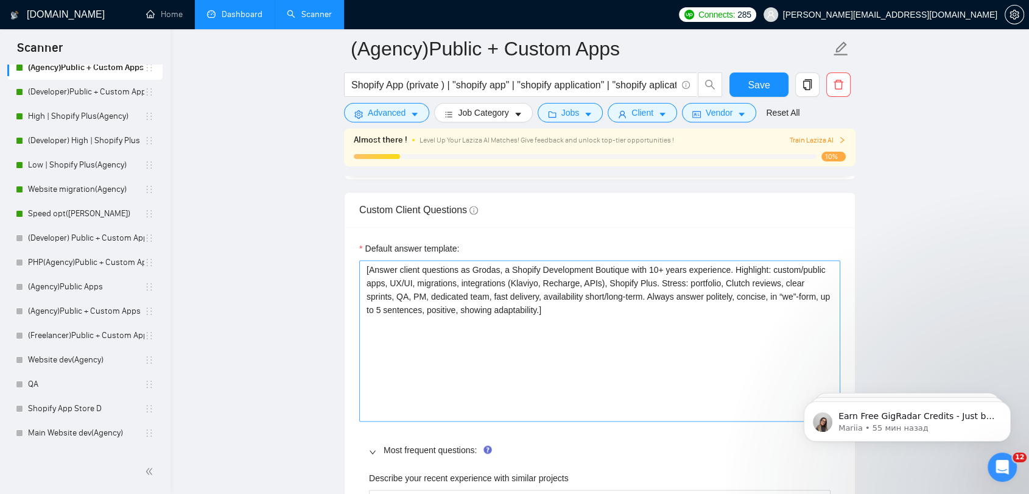
scroll to position [1759, 0]
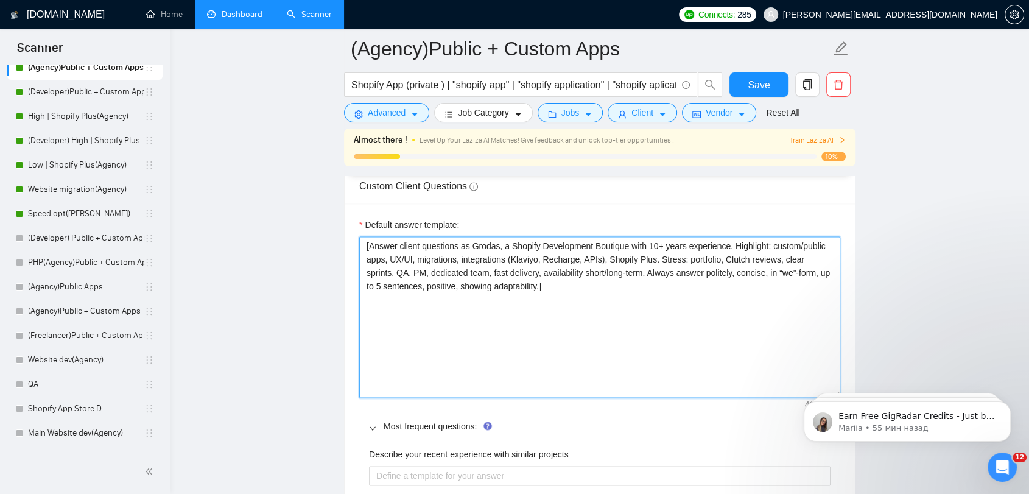
drag, startPoint x: 597, startPoint y: 257, endPoint x: 507, endPoint y: 258, distance: 90.1
click at [507, 258] on textarea "[Answer client questions as Grodas, a Shopify Development Boutique with 10+ yea…" at bounding box center [599, 316] width 481 height 161
drag, startPoint x: 624, startPoint y: 244, endPoint x: 593, endPoint y: 245, distance: 31.1
click at [593, 245] on textarea "[Answer client questions as Grodas, a Shopify Development Boutique with 10+ yea…" at bounding box center [599, 316] width 481 height 161
drag, startPoint x: 445, startPoint y: 256, endPoint x: 567, endPoint y: 260, distance: 122.5
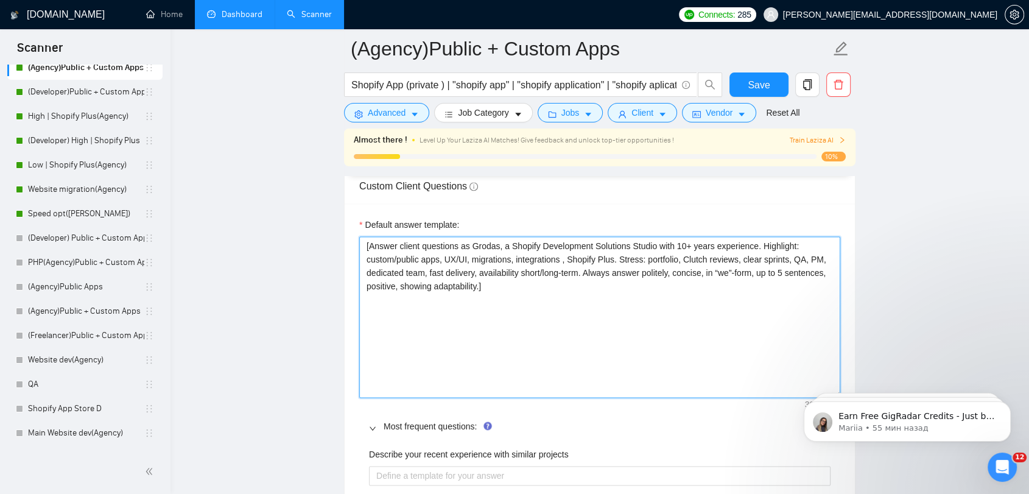
click at [567, 260] on textarea "[Answer client questions as Grodas, a Shopify Development Solutions Studio with…" at bounding box center [599, 316] width 481 height 161
click at [654, 290] on textarea "[Answer client questions as Grodas, a Shopify Development Solutions Studio with…" at bounding box center [599, 316] width 481 height 161
drag, startPoint x: 734, startPoint y: 258, endPoint x: 678, endPoint y: 259, distance: 55.5
click at [678, 259] on textarea "[Answer client questions as Grodas, a Shopify Development Solutions Studio with…" at bounding box center [599, 316] width 481 height 161
drag, startPoint x: 745, startPoint y: 258, endPoint x: 756, endPoint y: 259, distance: 10.4
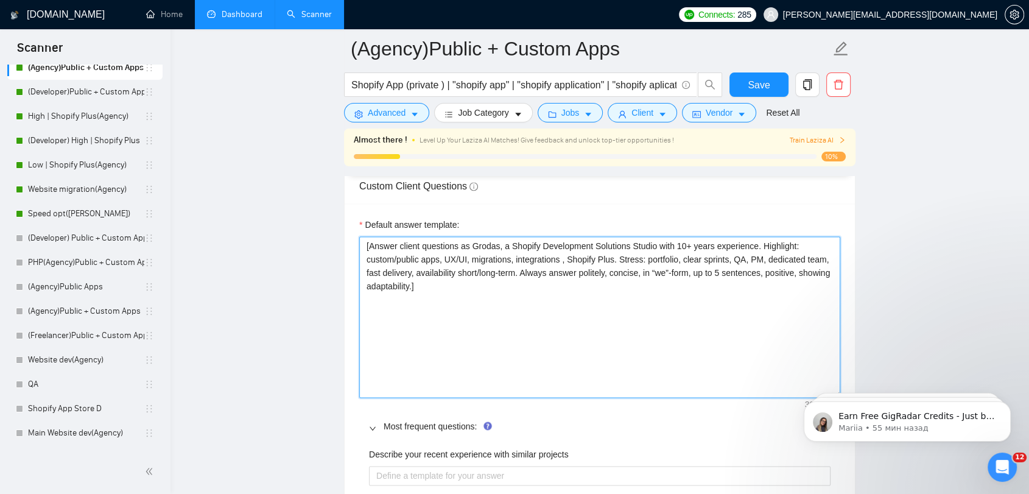
click at [756, 259] on textarea "[Answer client questions as Grodas, a Shopify Development Solutions Studio with…" at bounding box center [599, 316] width 481 height 161
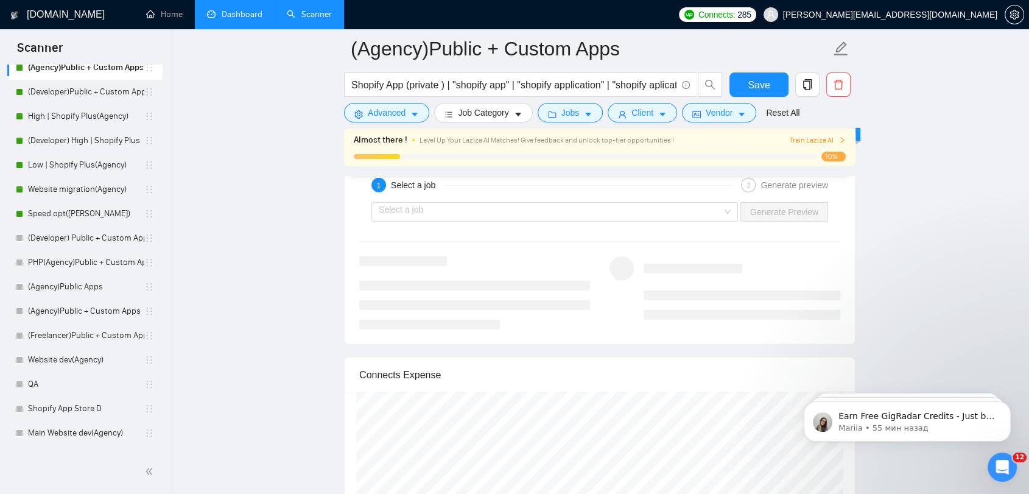
scroll to position [2842, 0]
type textarea "[Answer client questions as Grodas, a Shopify Development Solutions Studio with…"
click at [706, 206] on input "search" at bounding box center [551, 206] width 344 height 18
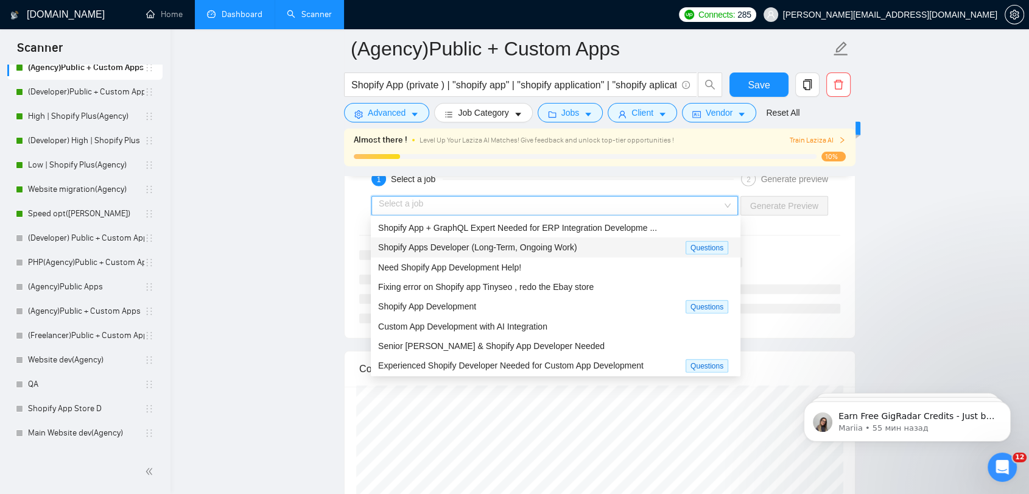
click at [649, 248] on div "Shopify Apps Developer (Long-Term, Ongoing Work)" at bounding box center [532, 248] width 308 height 14
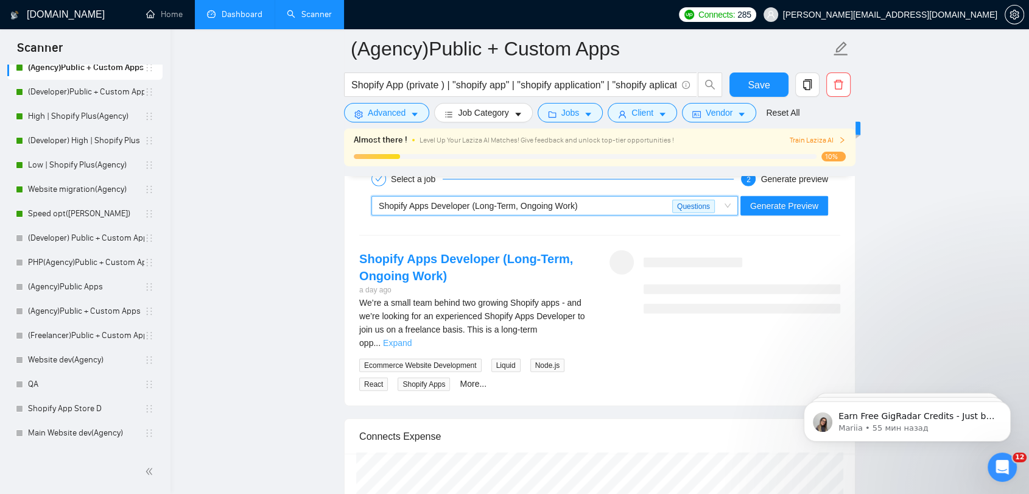
click at [412, 338] on link "Expand" at bounding box center [397, 343] width 29 height 10
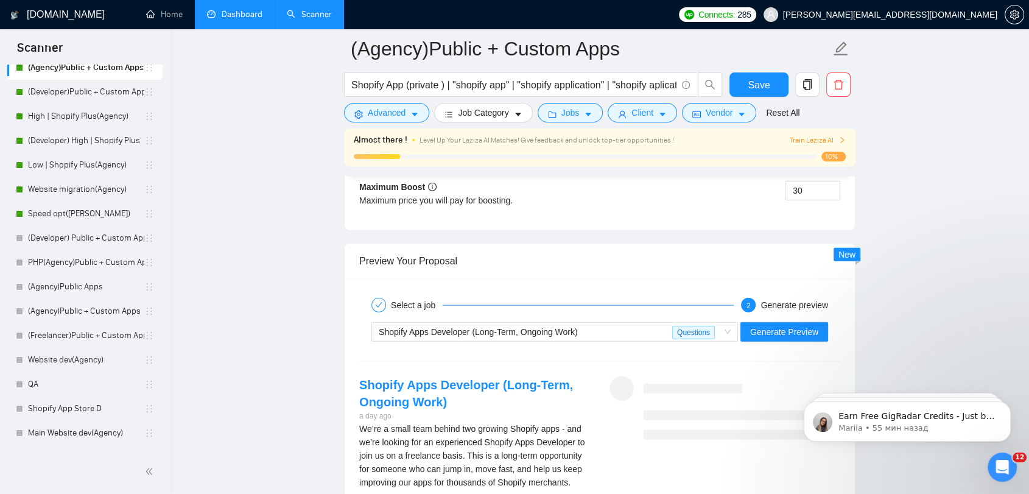
scroll to position [2774, 0]
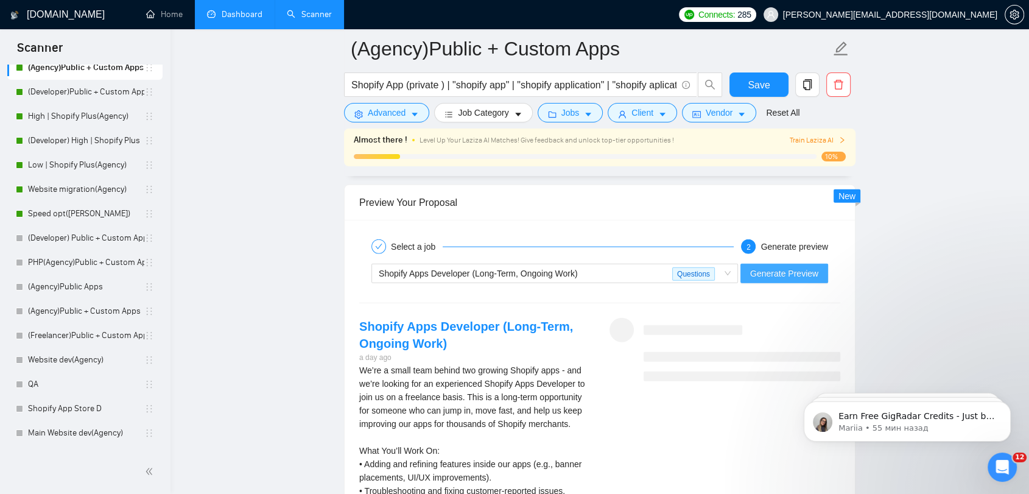
click at [789, 273] on span "Generate Preview" at bounding box center [784, 273] width 68 height 13
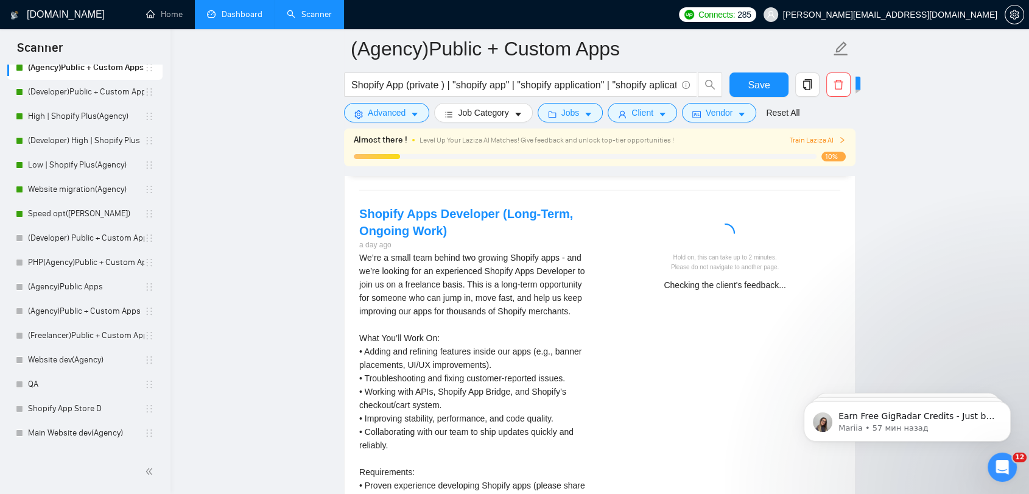
scroll to position [2909, 0]
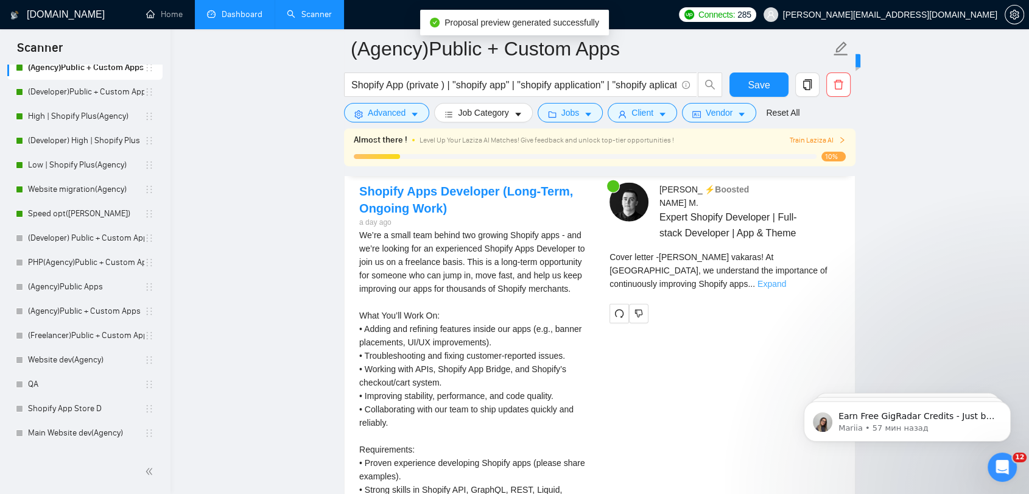
click at [786, 279] on link "Expand" at bounding box center [772, 284] width 29 height 10
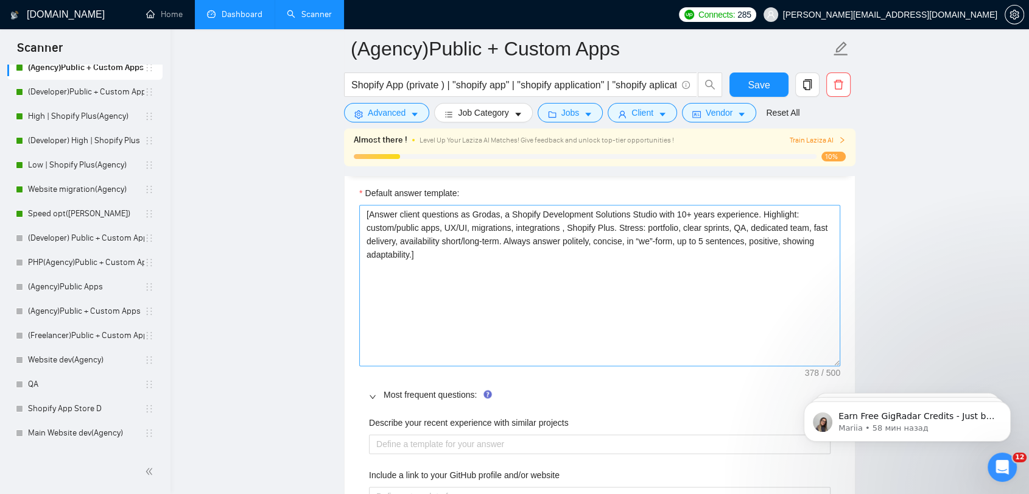
scroll to position [1759, 0]
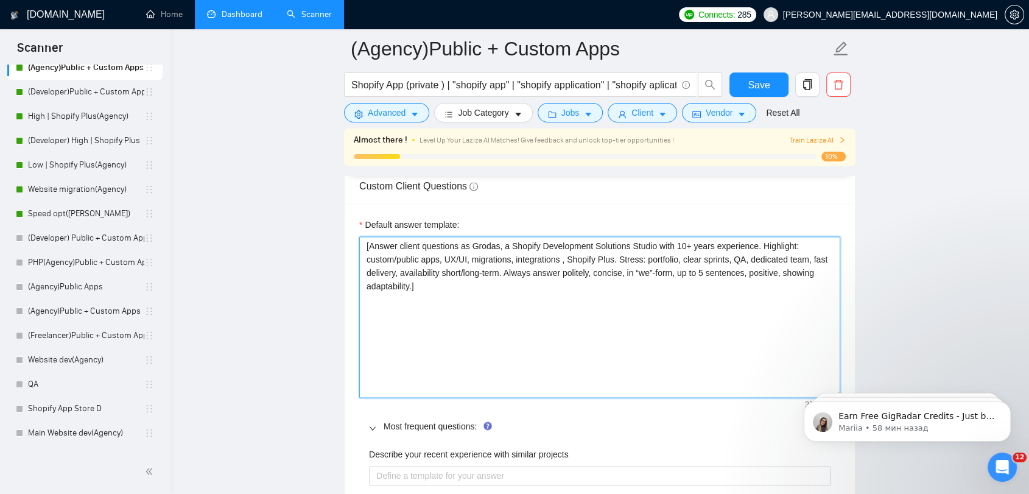
drag, startPoint x: 434, startPoint y: 286, endPoint x: 333, endPoint y: 241, distance: 110.4
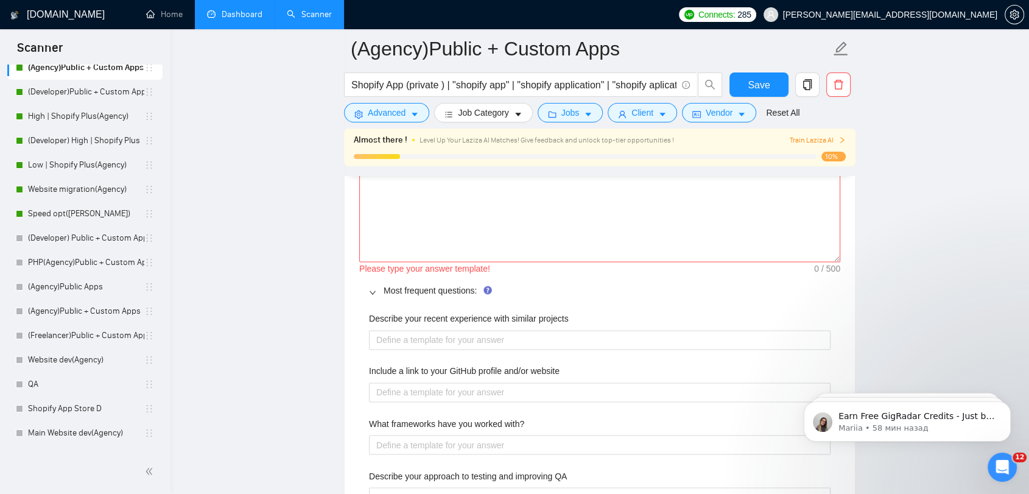
scroll to position [1691, 0]
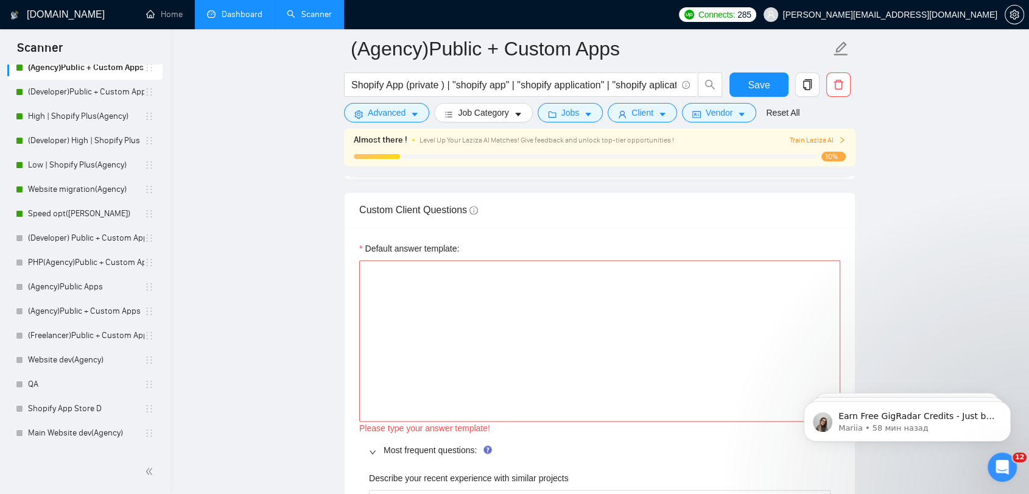
scroll to position [1759, 0]
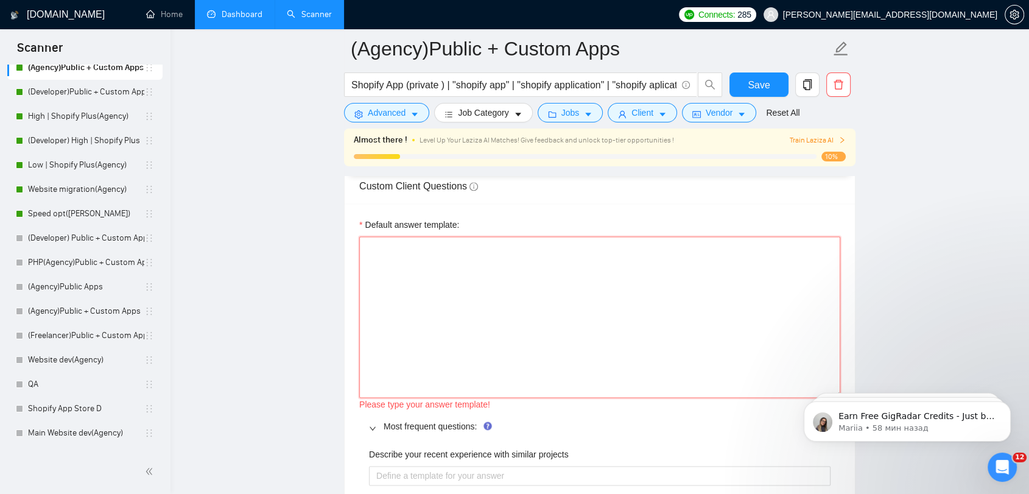
click at [663, 261] on textarea "Default answer template:" at bounding box center [599, 316] width 481 height 161
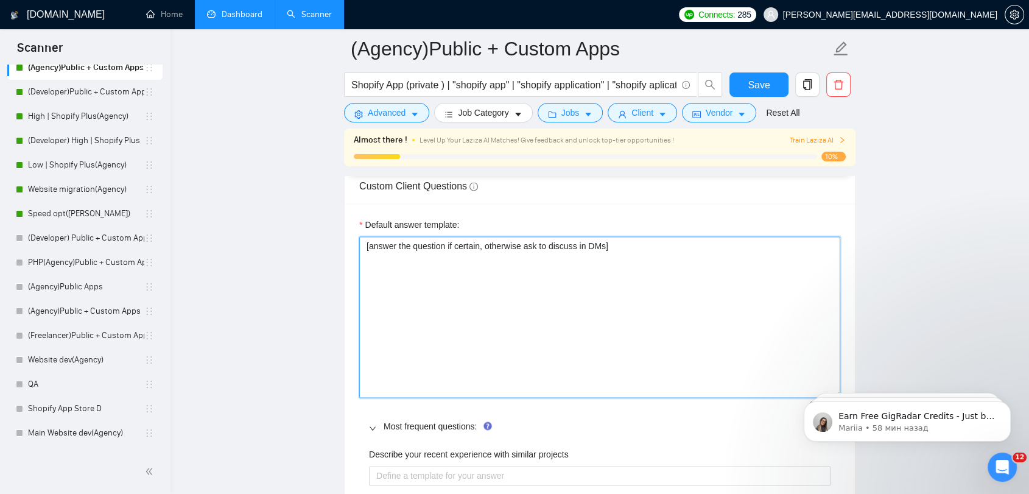
click at [664, 261] on textarea "[answer the question if certain, otherwise ask to discuss in DMs]" at bounding box center [599, 316] width 481 height 161
type textarea "[answer the question if certain, otherwise ask to discuss in DMs]"
drag, startPoint x: 658, startPoint y: 240, endPoint x: 363, endPoint y: 245, distance: 294.8
click at [363, 245] on textarea "[answer the question if certain, otherwise ask to discuss in DMs]" at bounding box center [599, 316] width 481 height 161
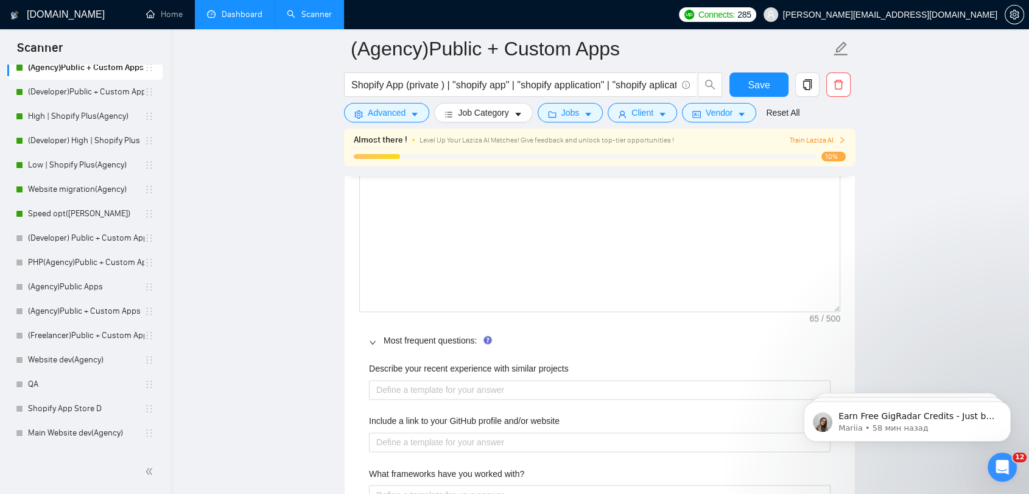
scroll to position [1962, 0]
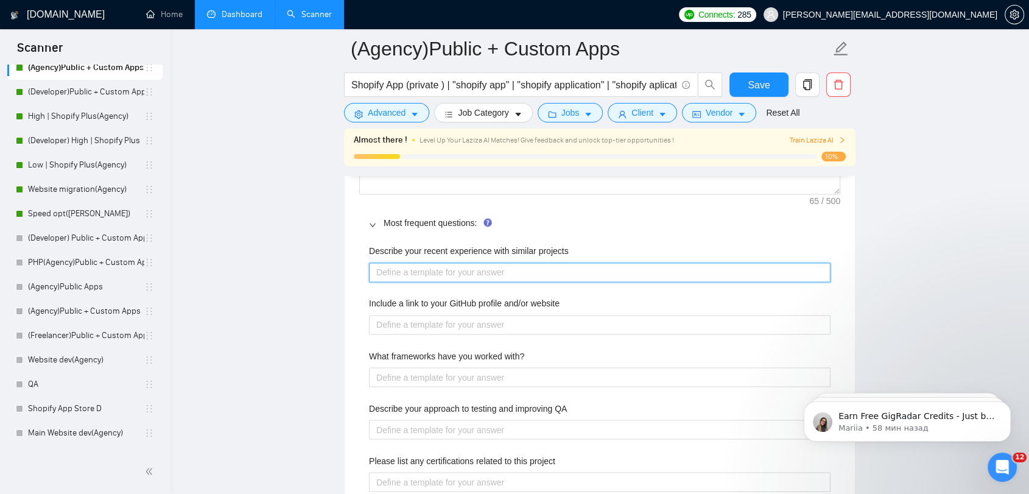
click at [629, 274] on projects "Describe your recent experience with similar projects" at bounding box center [600, 271] width 462 height 19
type projects "f"
type projects "fs"
type projects "f"
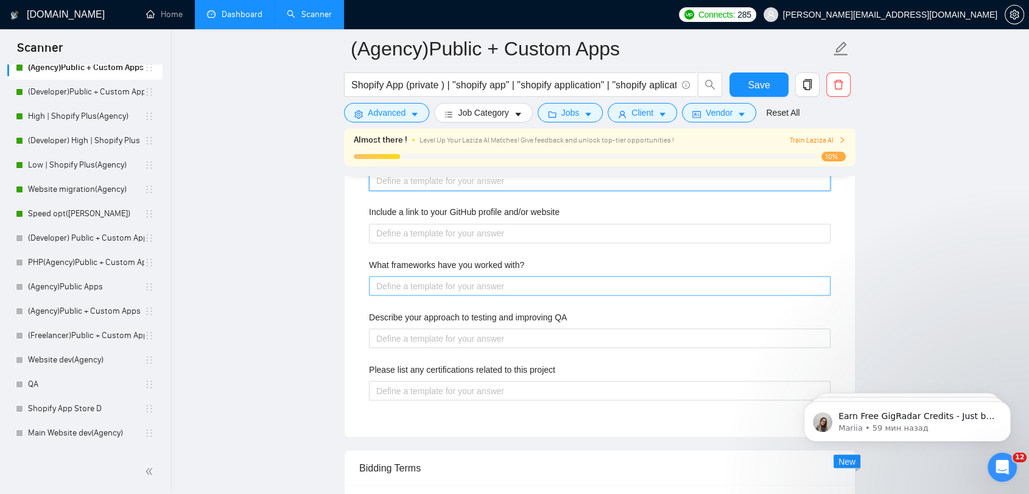
scroll to position [2030, 0]
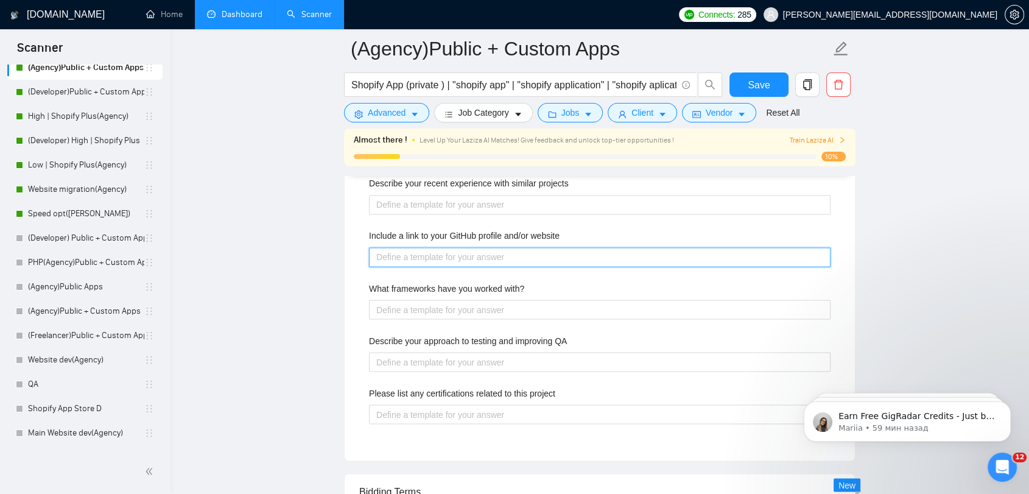
click at [573, 248] on website "Include a link to your GitHub profile and/or website" at bounding box center [600, 256] width 462 height 19
type website "g"
type website "gr"
type website "gro"
type website "grod"
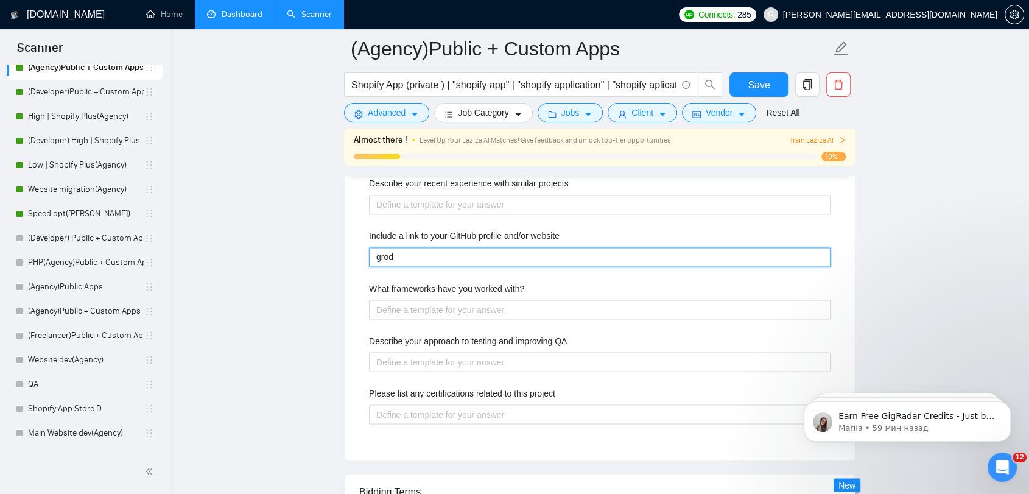
type website "groda"
type website "grodas"
type website "grodasg"
type website "grodasgro"
type website "grodasgrou"
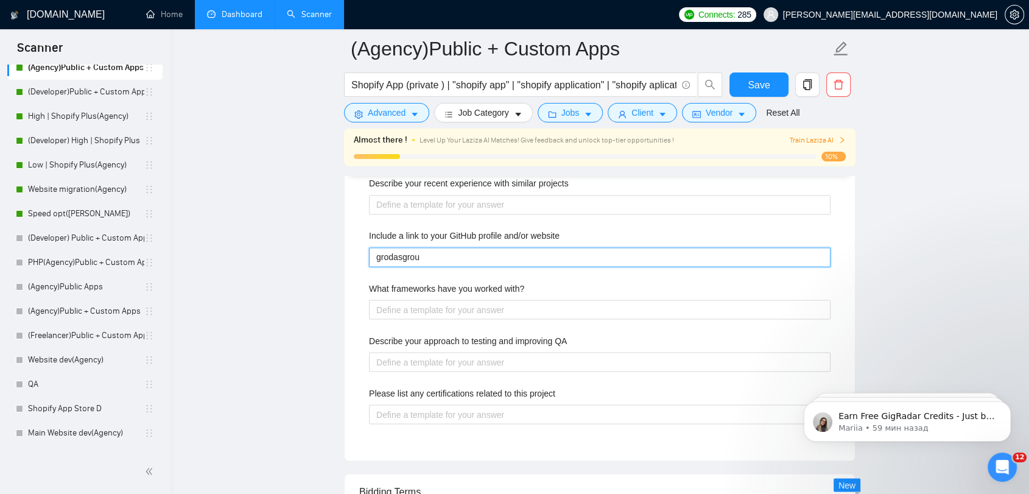
type website "grodasgrou["
type website "grodasgrou"
type website "grodasgroup"
type website "grodasgroup."
type website "[DOMAIN_NAME]"
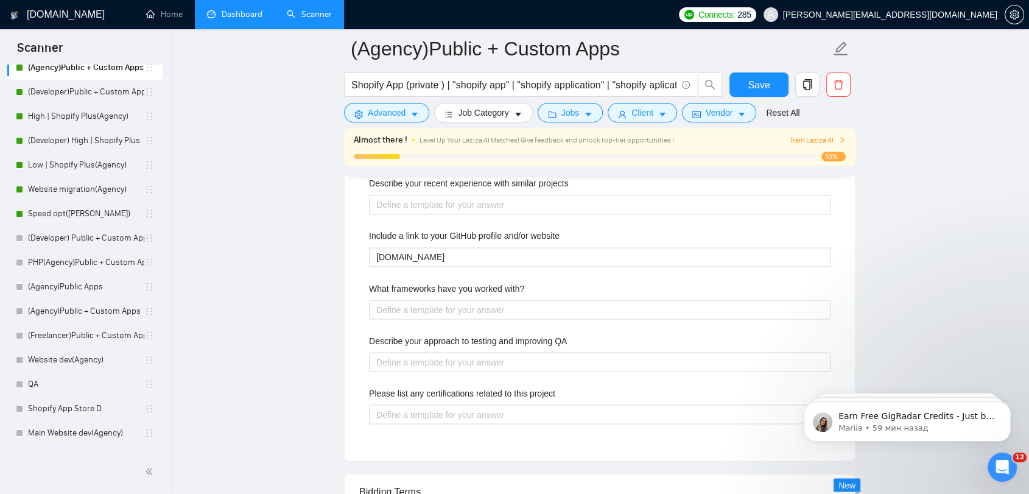
click at [993, 342] on main "(Agency)Public + Custom Apps Shopify App (private ) | "shopify app" | "shopify …" at bounding box center [600, 325] width 820 height 4612
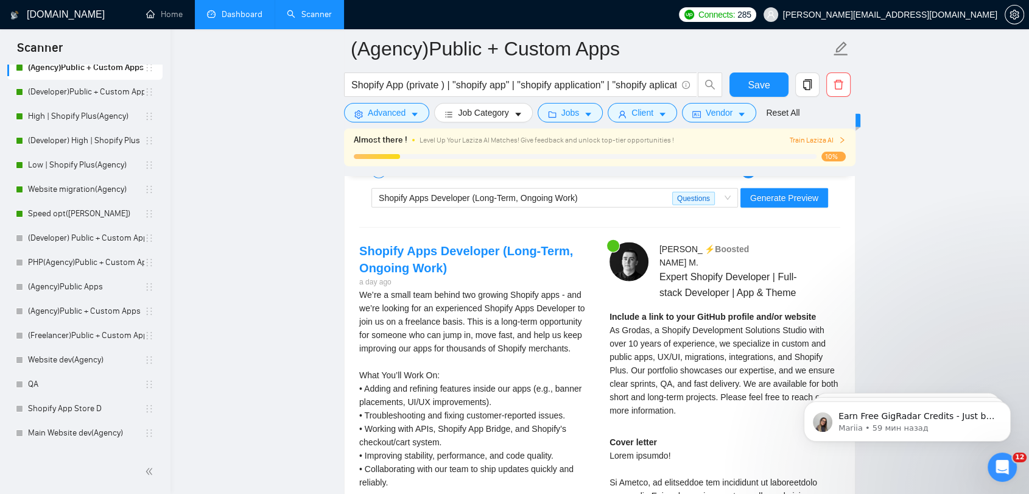
scroll to position [2842, 0]
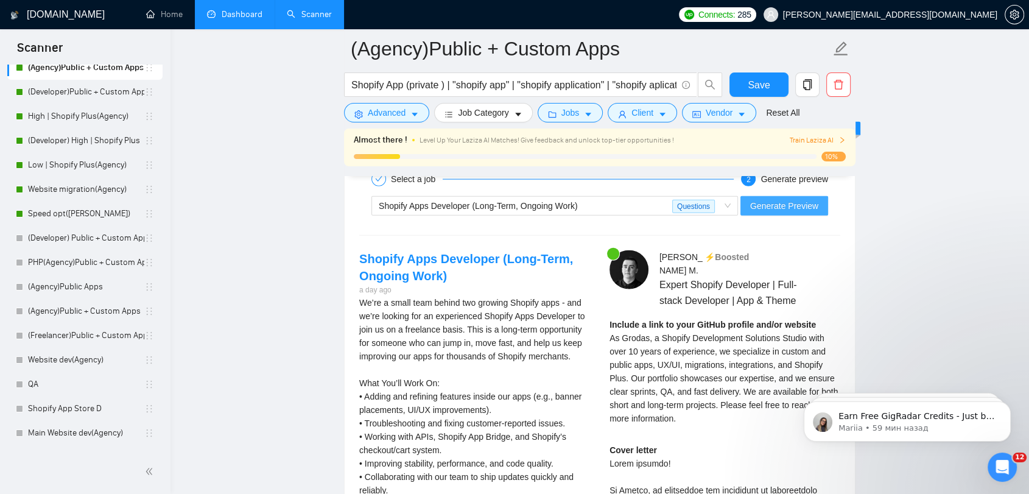
click at [800, 211] on button "Generate Preview" at bounding box center [785, 205] width 88 height 19
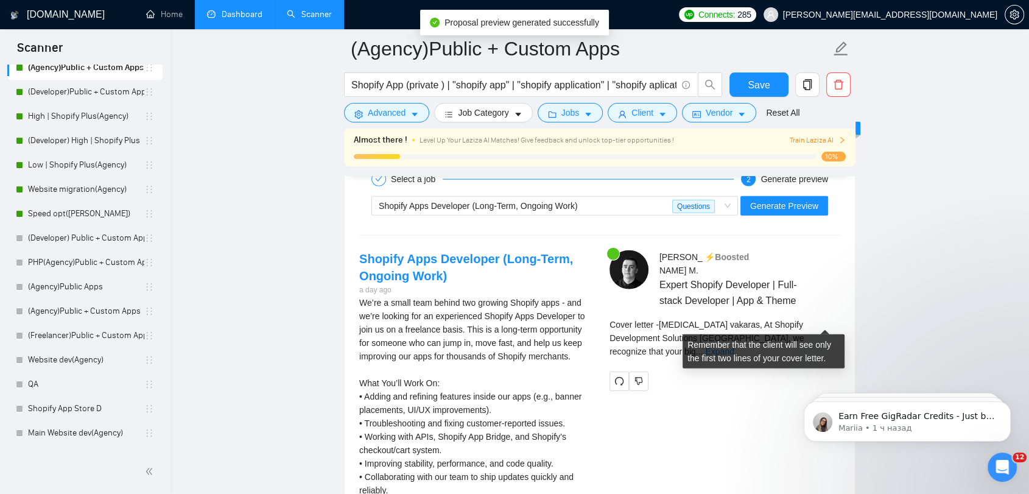
click at [734, 347] on link "Expand" at bounding box center [719, 352] width 29 height 10
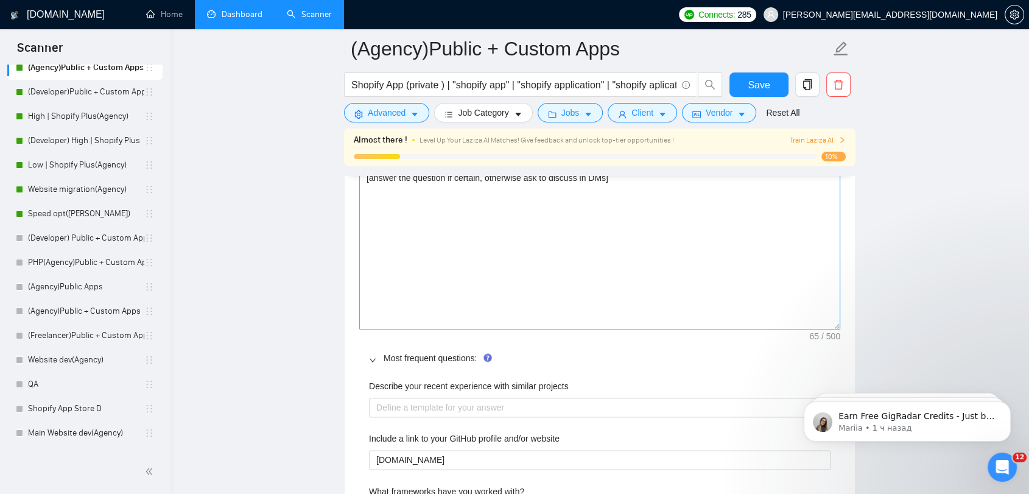
scroll to position [1962, 0]
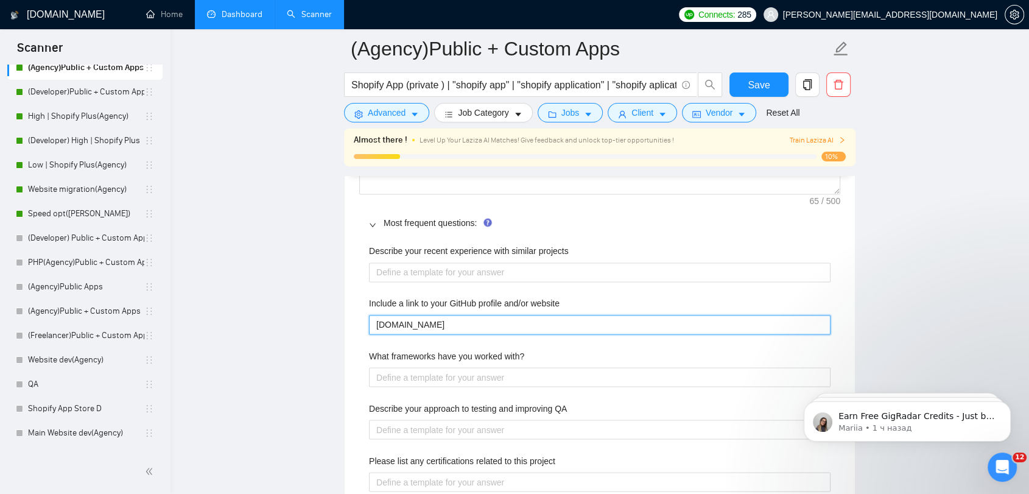
click at [374, 324] on website "[DOMAIN_NAME]" at bounding box center [600, 324] width 462 height 19
click at [646, 342] on div "Describe your recent experience with similar projects Include a link to your Gi…" at bounding box center [599, 375] width 481 height 277
click at [377, 319] on website "[DOMAIN_NAME]" at bounding box center [600, 324] width 462 height 19
type website "{[DOMAIN_NAME]"
type website "[DOMAIN_NAME]"
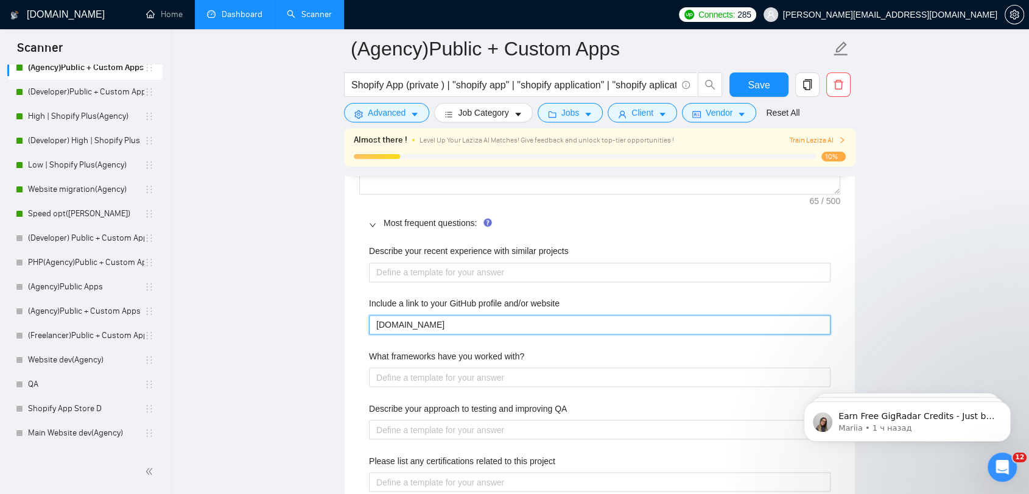
type website "[[DOMAIN_NAME]"
type website "[][DOMAIN_NAME]"
type website "[[DOMAIN_NAME]"
type website "[[DOMAIN_NAME]]"
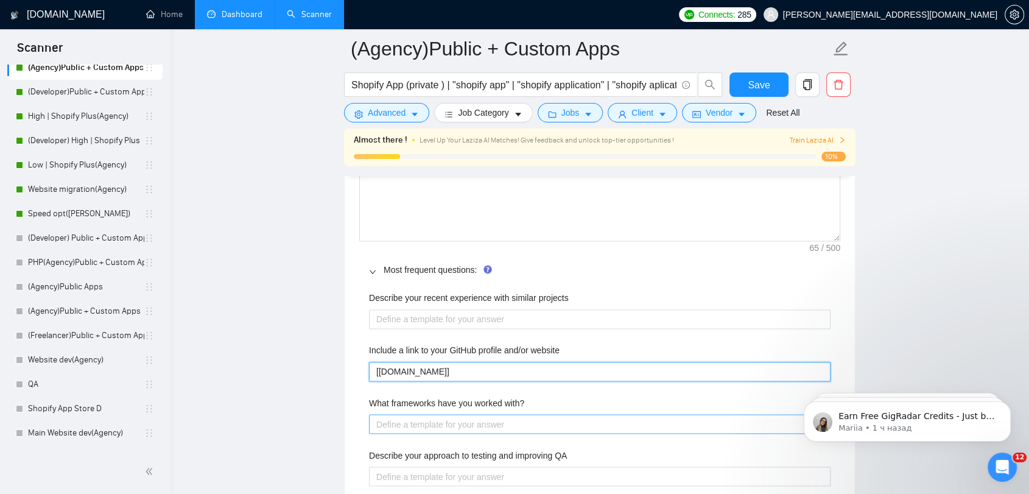
scroll to position [2030, 0]
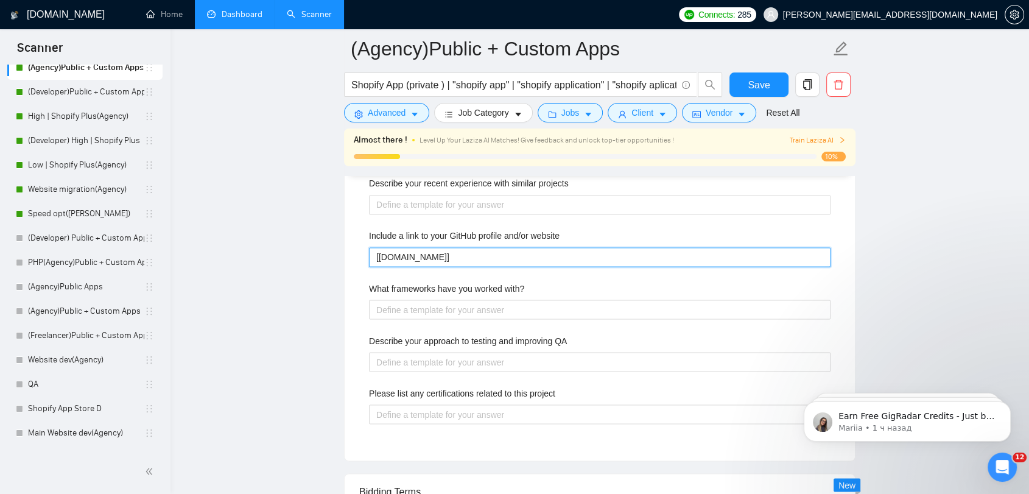
click at [380, 255] on website "[[DOMAIN_NAME]]" at bounding box center [600, 256] width 462 height 19
type website "[ [DOMAIN_NAME]]"
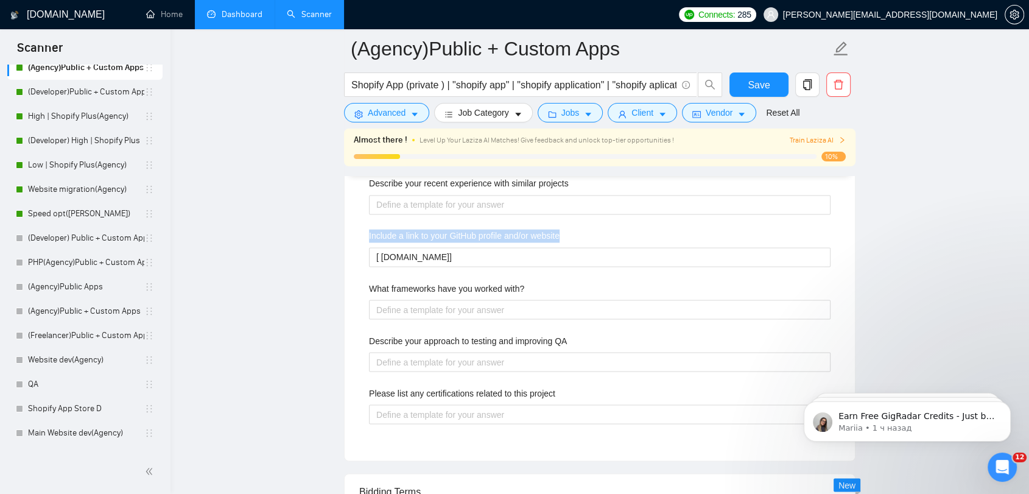
drag, startPoint x: 567, startPoint y: 227, endPoint x: 355, endPoint y: 238, distance: 212.2
click at [355, 238] on div "Default answer template: [answer the question if certain, otherwise ask to disc…" at bounding box center [600, 196] width 510 height 528
copy label "Include a link to your GitHub profile and/or website"
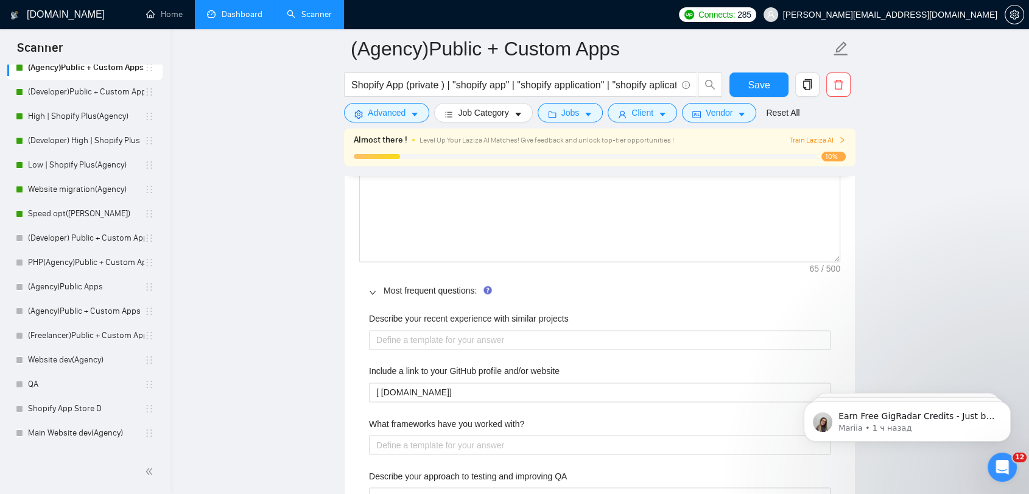
click at [892, 266] on main "(Agency)Public + Custom Apps Shopify App (private ) | "shopify app" | "shopify …" at bounding box center [600, 453] width 820 height 4598
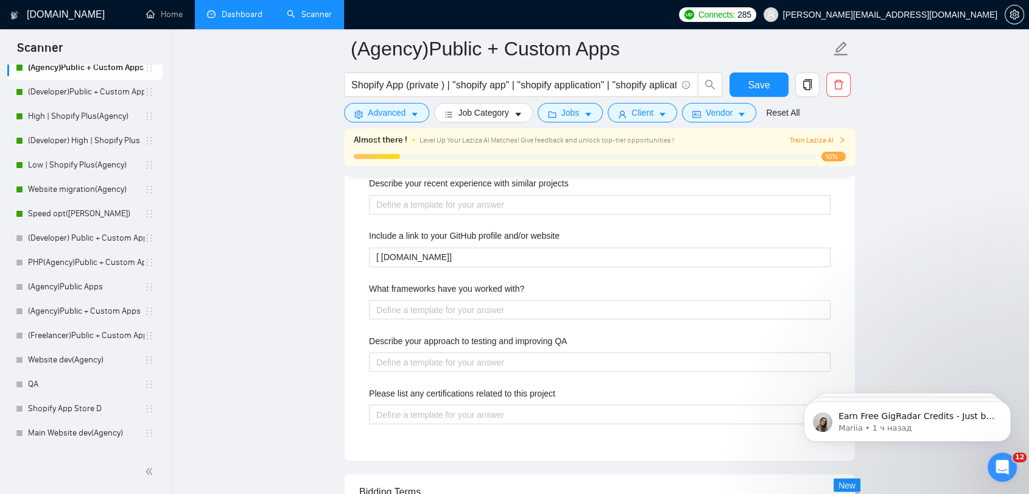
scroll to position [2001, 0]
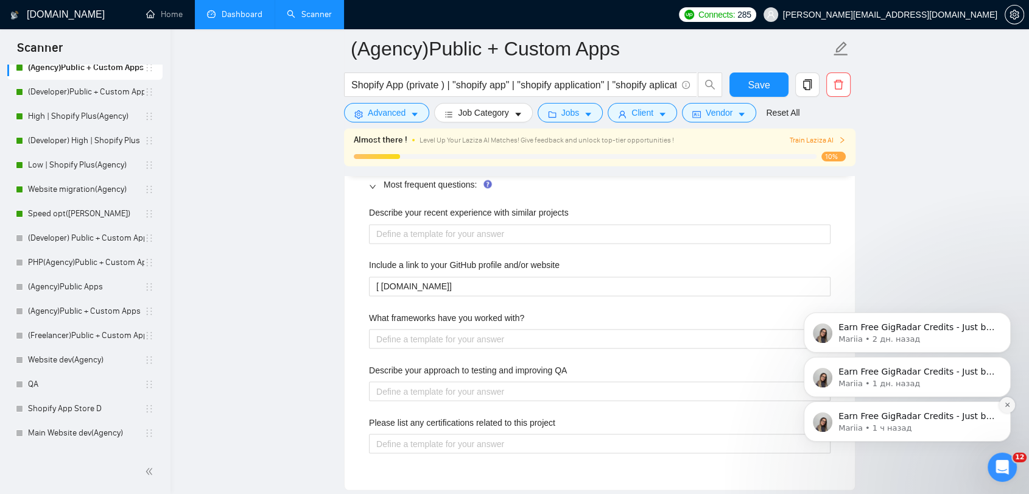
click at [1008, 402] on icon "Dismiss notification" at bounding box center [1007, 404] width 7 height 7
click at [1010, 407] on icon "Dismiss notification" at bounding box center [1007, 404] width 7 height 7
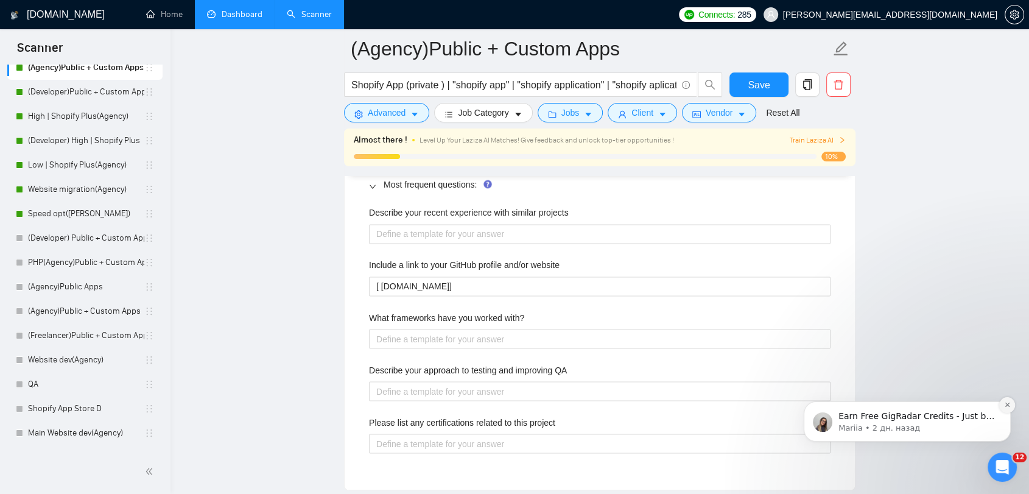
click at [1008, 403] on icon "Dismiss notification" at bounding box center [1007, 404] width 7 height 7
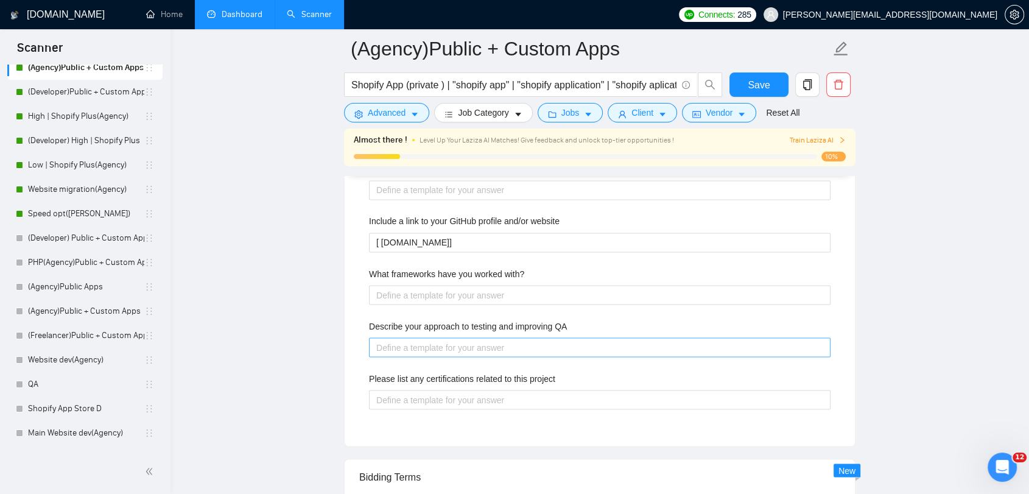
scroll to position [2068, 0]
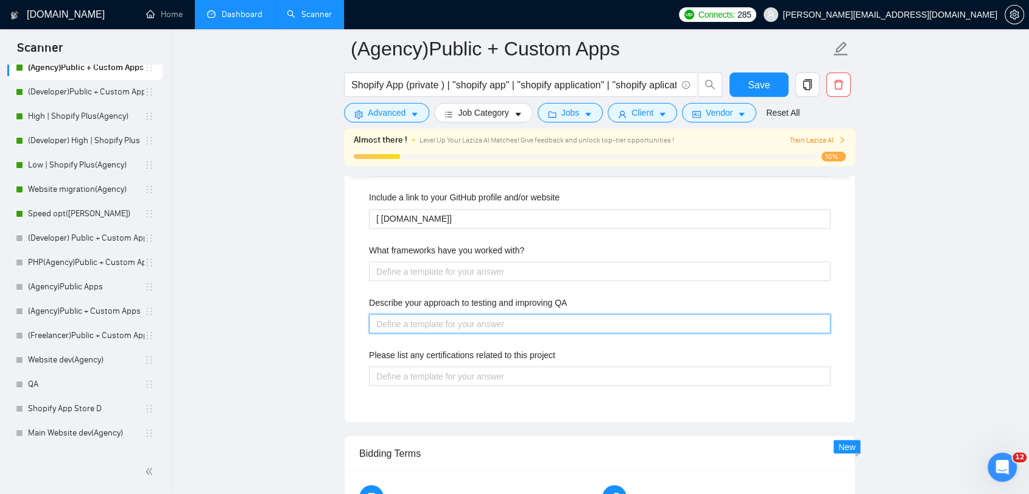
click at [532, 327] on QA "Describe your approach to testing and improving QA" at bounding box center [600, 323] width 462 height 19
paste QA "Our QA process combines both manual and automated testing to catch issues early…"
type QA "Our QA process combines both manual and automated testing to catch issues early…"
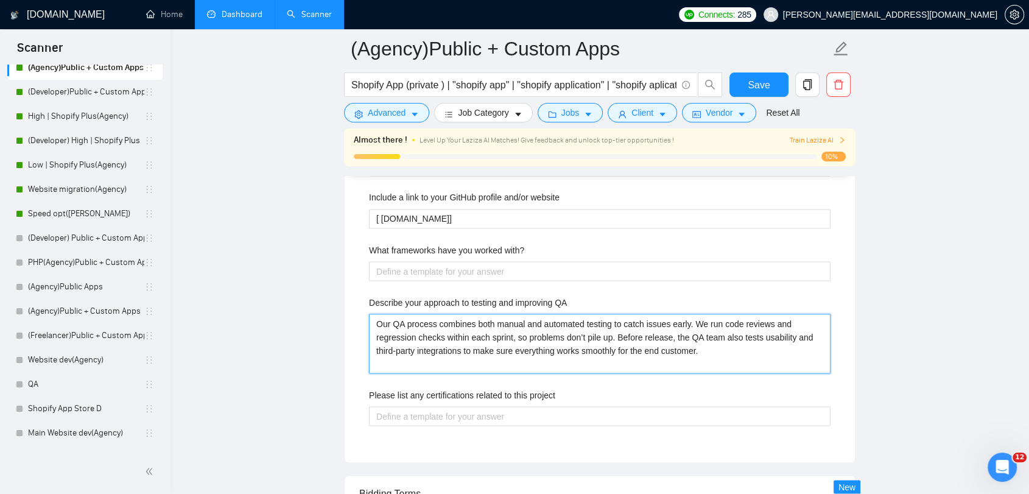
type QA "Our QA process combines both manual and automated testing to catch issues early…"
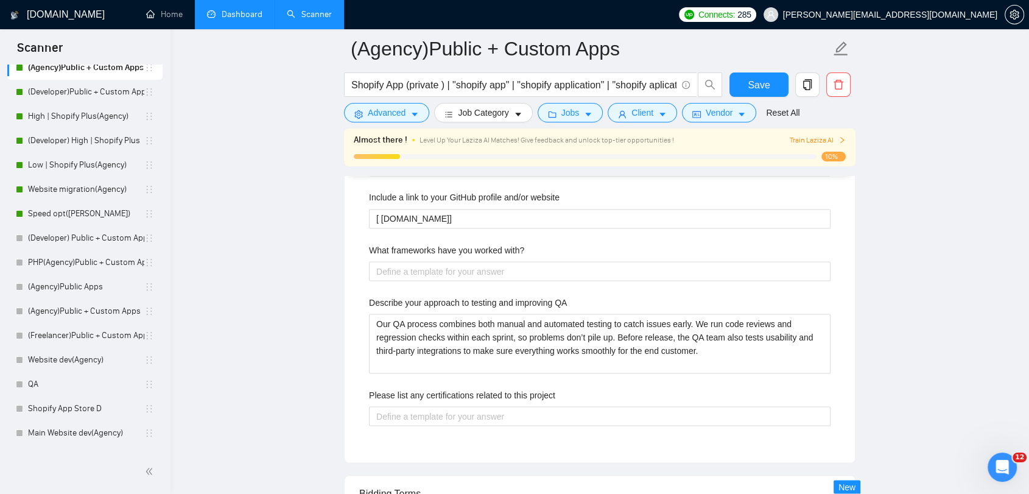
click at [881, 372] on main "(Agency)Public + Custom Apps Shopify App (private ) | "shopify app" | "shopify …" at bounding box center [600, 299] width 820 height 4638
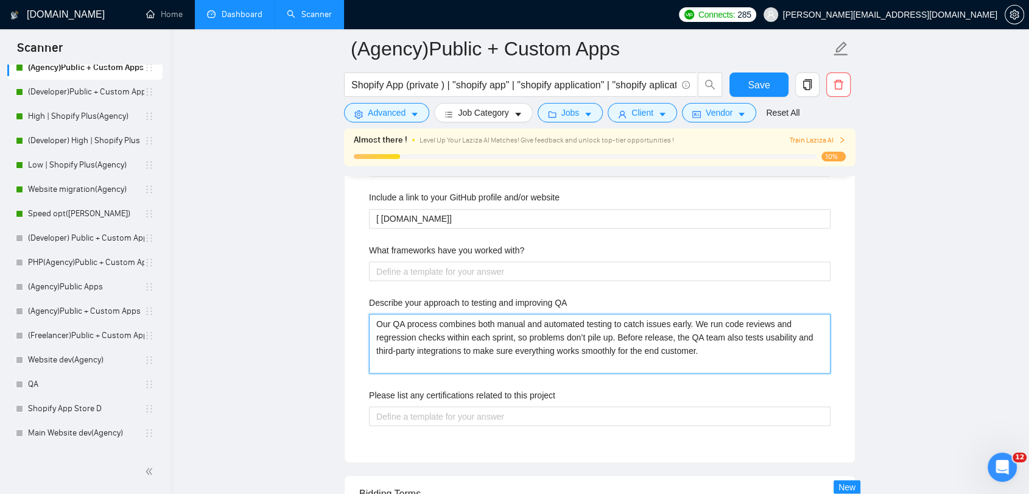
click at [376, 322] on QA "Our QA process combines both manual and automated testing to catch issues early…" at bounding box center [600, 344] width 462 height 60
type QA "хOur QA process combines both manual and automated testing to catch issues earl…"
type QA "Our QA process combines both manual and automated testing to catch issues early…"
type QA "[Our QA process combines both manual and automated testing to catch issues earl…"
type QA "[ Our QA process combines both manual and automated testing to catch issues ear…"
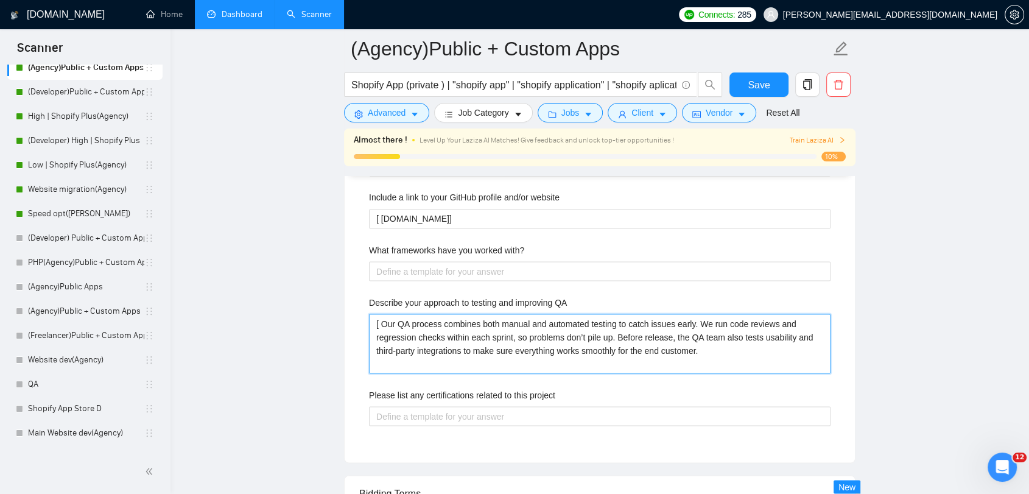
type QA "[Our QA process combines both manual and automated testing to catch issues earl…"
type QA "[UOur QA process combines both manual and automated testing to catch issues ear…"
type QA "[UseOur QA process combines both manual and automated testing to catch issues e…"
type QA "[Use Our QA process combines both manual and automated testing to catch issues …"
type QA "[Use oOur QA process combines both manual and automated testing to catch issues…"
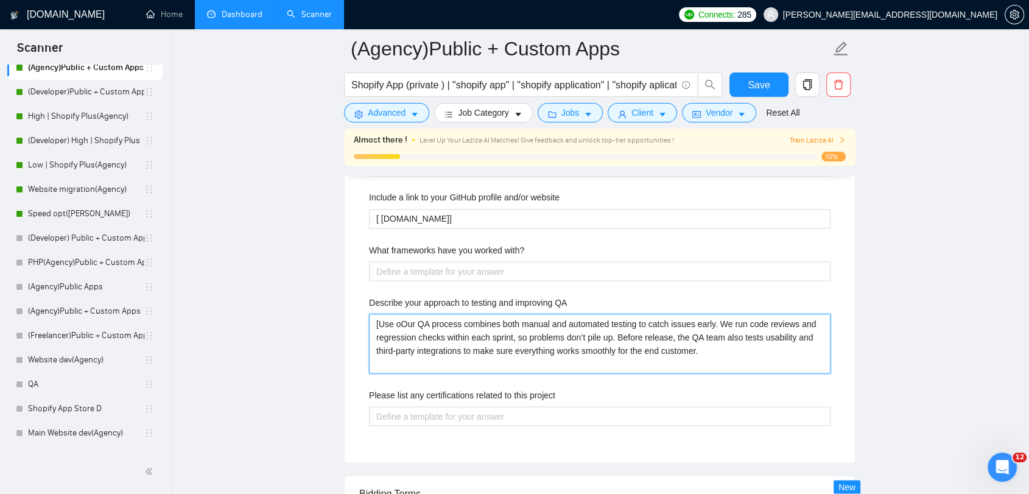
type QA "[Use onOur QA process combines both manual and automated testing to catch issue…"
type QA "[Use one Our QA process combines both manual and automated testing to catch iss…"
type QA "[Use one oOur QA process combines both manual and automated testing to catch is…"
type QA "[Use one ofOur QA process combines both manual and automated testing to catch i…"
type QA "[Use one of Our QA process combines both manual and automated testing to catch …"
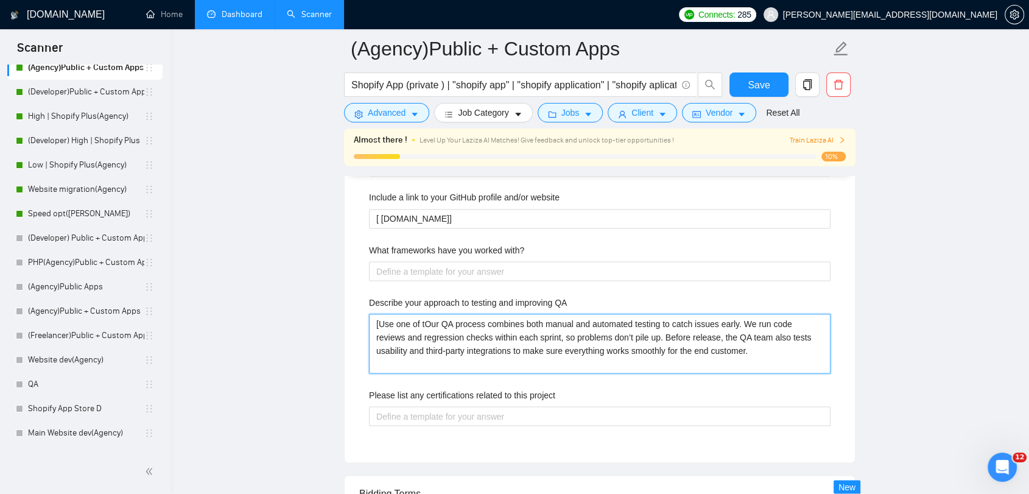
type QA "[Use one of thOur QA process combines both manual and automated testing to catc…"
type QA "[Use one of theOur QA process combines both manual and automated testing to cat…"
type QA "[Use one of the Our QA process combines both manual and automated testing to ca…"
type QA "[Use one of the fOur QA process combines both manual and automated testing to c…"
type QA "[Use one of the foOur QA process combines both manual and automated testing to …"
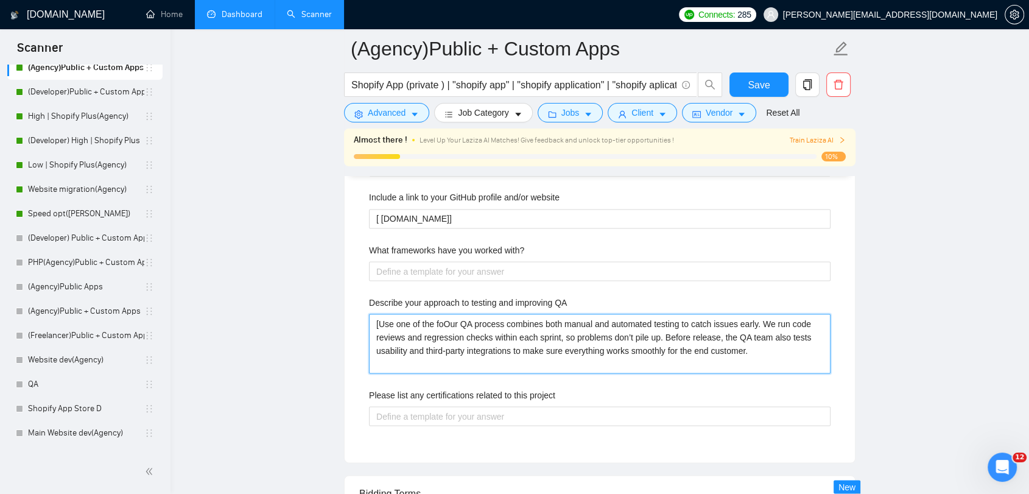
type QA "[Use one of the folOur QA process combines both manual and automated testing to…"
type QA "[Use one of the follOur QA process combines both manual and automated testing t…"
type QA "[Use one of the folloOur QA process combines both manual and automated testing …"
type QA "[Use one of the followOur QA process combines both manual and automated testing…"
type QA "[Use one of the followiOur QA process combines both manual and automated testin…"
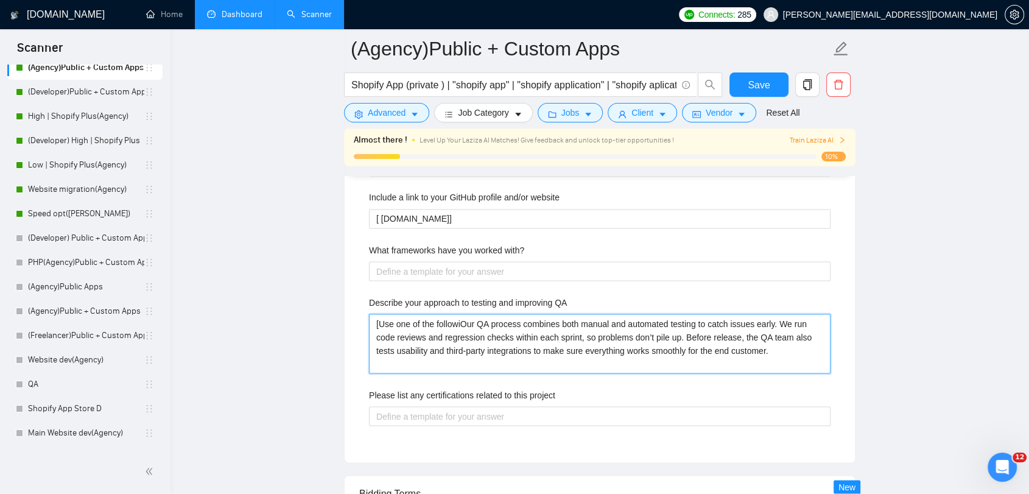
type QA "[Use one of the followinOur QA process combines both manual and automated testi…"
type QA "[Use one of the followingOur QA process combines both manual and automated test…"
type QA "[Use one of the following Our QA process combines both manual and automated tes…"
type QA "[Use one of the following sOur QA process combines both manual and automated te…"
type QA "[Use one of the following seOur QA process combines both manual and automated t…"
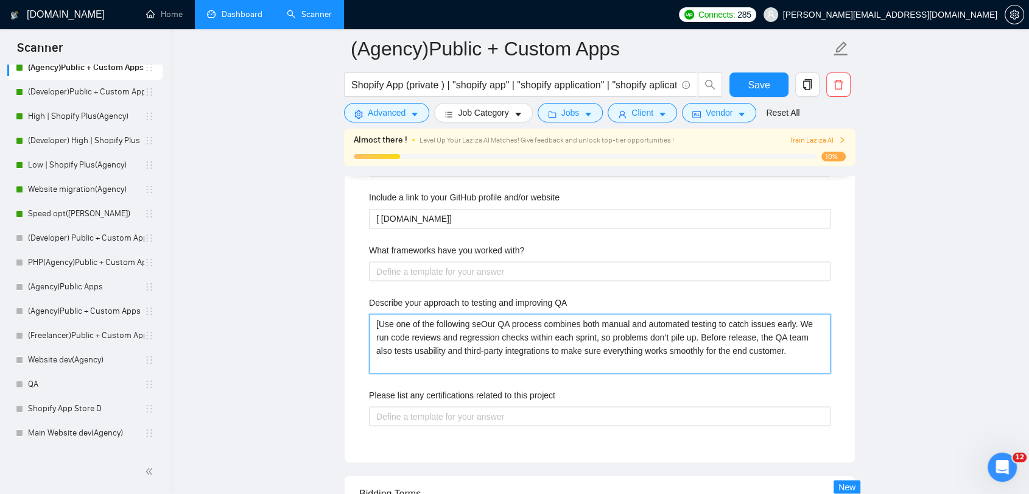
type QA "[Use one of the following [PERSON_NAME] QA process combines both manual and aut…"
type QA "[Use one of the following sentOur QA process combines both manual and automated…"
type QA "[Use one of the following senteOur QA process combines both manual and automate…"
type QA "[Use one of the following sentenOur QA process combines both manual and automat…"
type QA "[Use one of the following sentencOur QA process combines both manual and automa…"
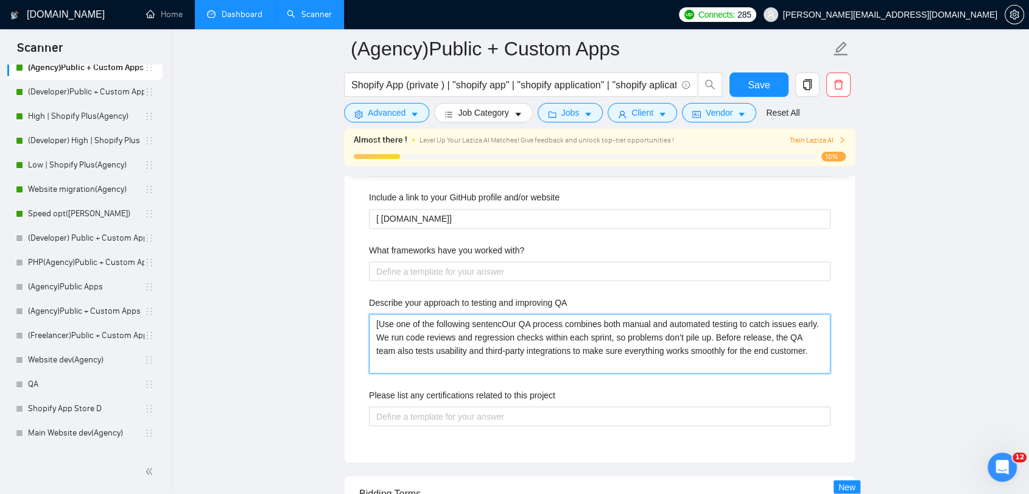
type QA "[Use one of the following sentenceOur QA process combines both manual and autom…"
type QA "[Use one of the following sentencesOur QA process combines both manual and auto…"
type QA "[Use one of the following sentences Our QA process combines both manual and aut…"
type QA "[Use one of the following sentencesOur QA process combines both manual and auto…"
type QA "[Use one of the following sentences: Our QA process combines both manual and au…"
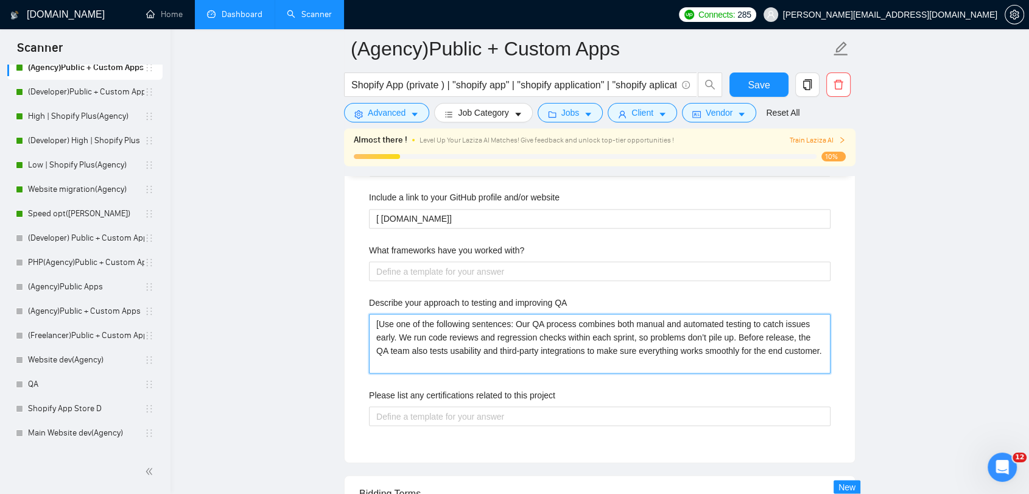
type QA "[Use one of the following sentences: Our QA process combines both manual and au…"
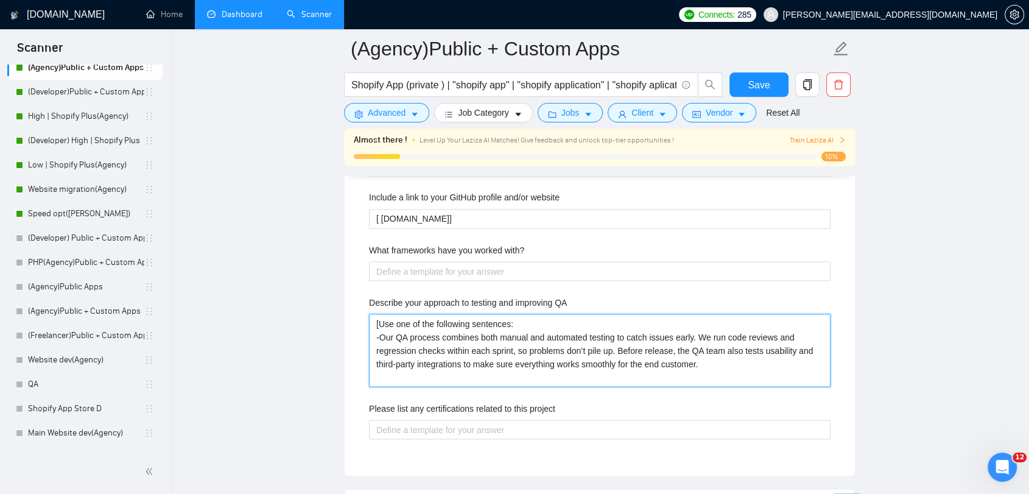
type QA "[Use one of the following sentences: - Our QA process combines both manual and …"
click at [719, 361] on QA "[Use one of the following sentences: - Our QA process combines both manual and …" at bounding box center [600, 350] width 462 height 73
type QA "[Use one of the following sentences: - Our QA process combines both manual and …"
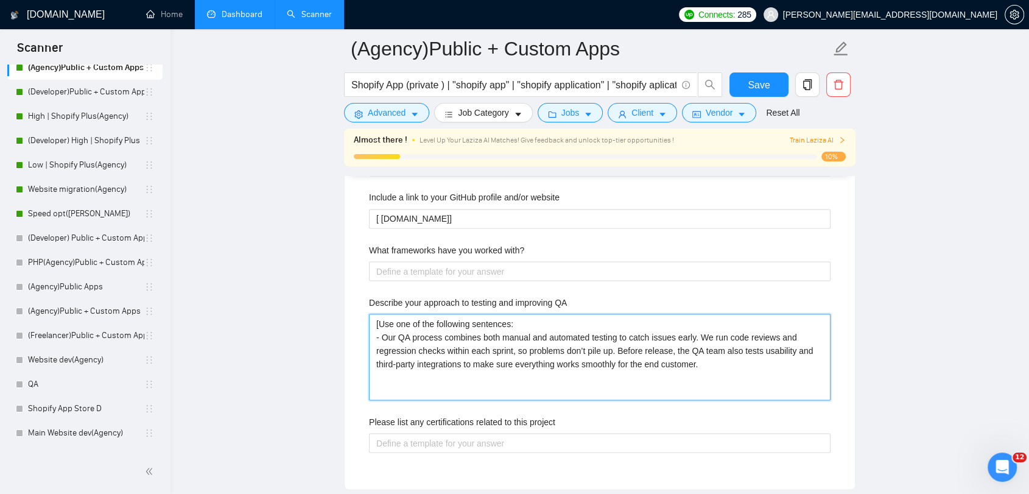
type QA "[Use one of the following sentences: - Our QA process combines both manual and …"
paste QA "We follow a clear QA process that includes manual and automated testing. Each s…"
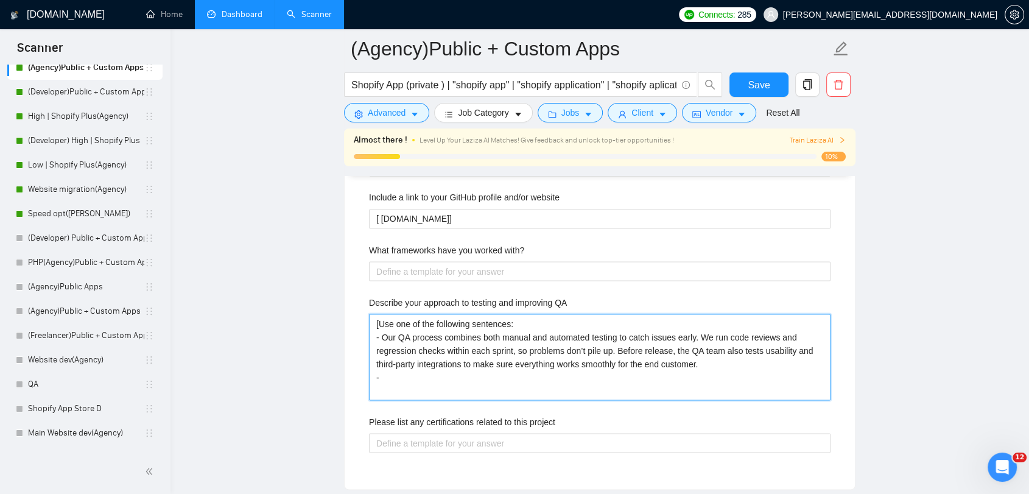
type QA "[Use one of the following sentences: - Our QA process combines both manual and …"
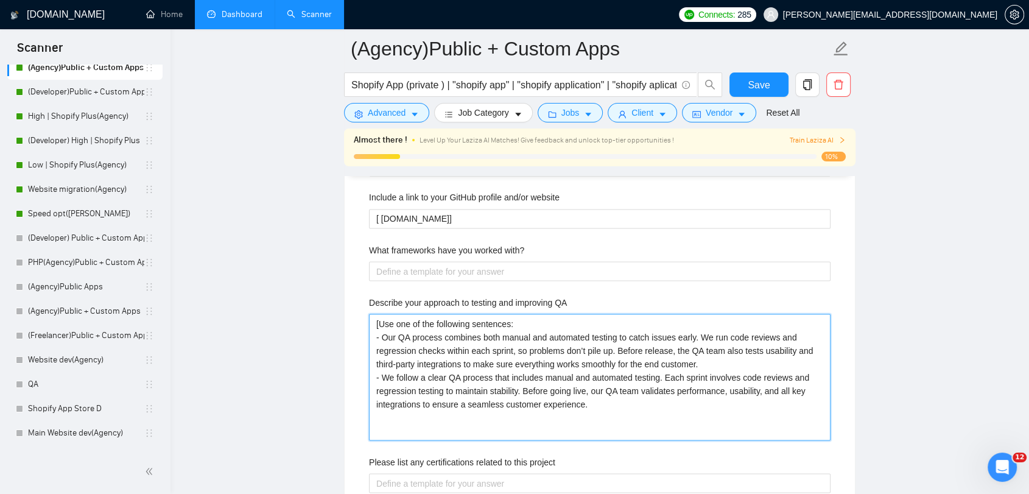
type QA "[Use one of the following sentences: - Our QA process combines both manual and …"
paste QA "Our QA approach blends unit tests, regression testing, and peer code reviews du…"
type QA "[Use one of the following sentences: - Our QA process combines both manual and …"
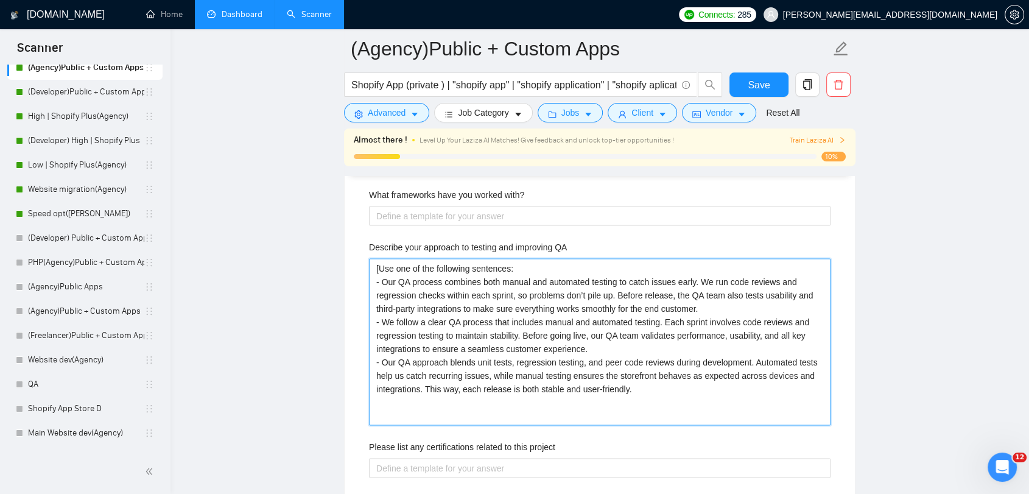
scroll to position [2204, 0]
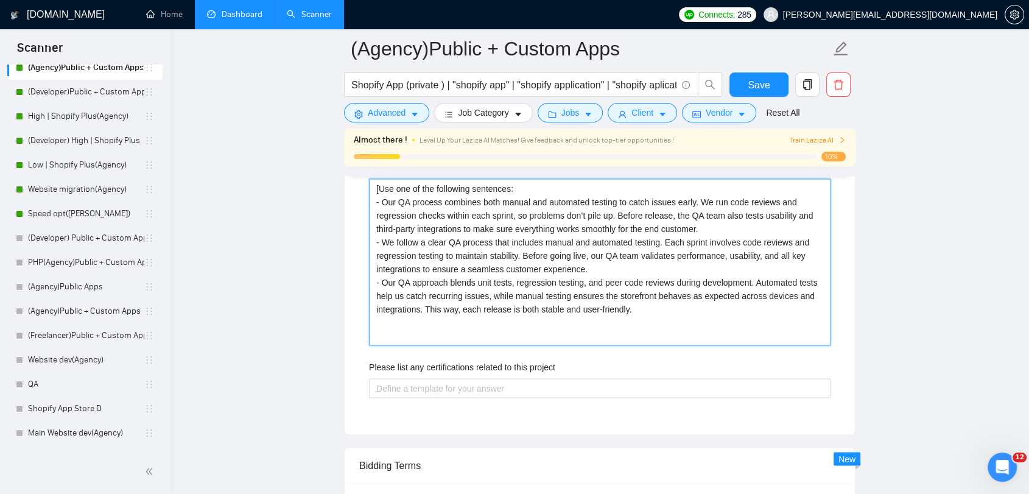
drag, startPoint x: 633, startPoint y: 311, endPoint x: 383, endPoint y: 283, distance: 251.9
click at [383, 283] on QA "[Use one of the following sentences: - Our QA process combines both manual and …" at bounding box center [600, 261] width 462 height 167
type QA "[Use one of the following sentences: - Our QA process combines both manual and …"
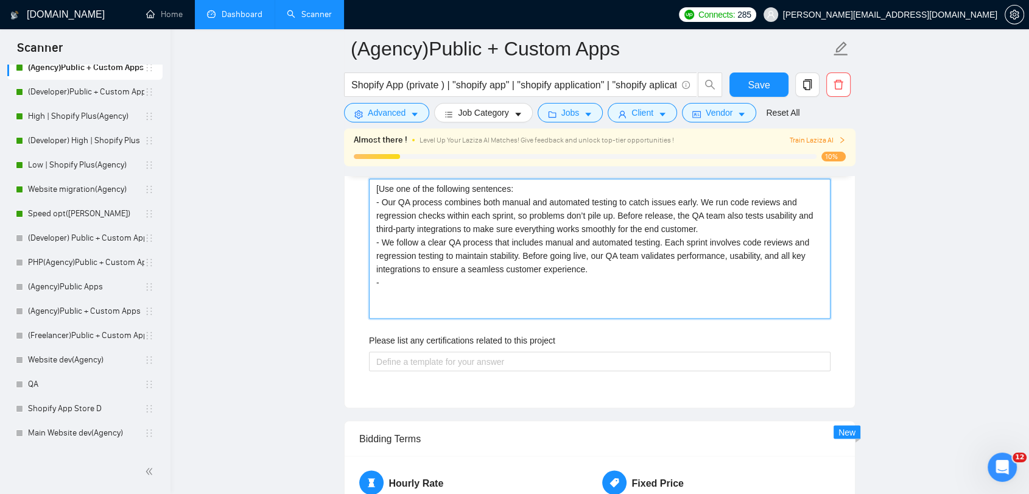
type QA "[Use one of the following sentences: - Our QA process combines both manual and …"
paste QA "We like to keep QA practical: every feature is tested manually and backed with …"
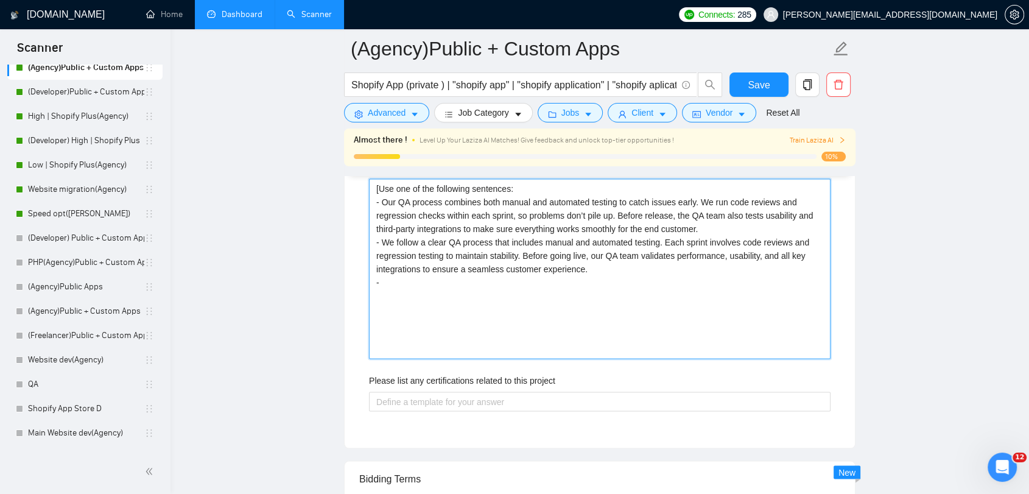
type QA "[Use one of the following sentences: - Our QA process combines both manual and …"
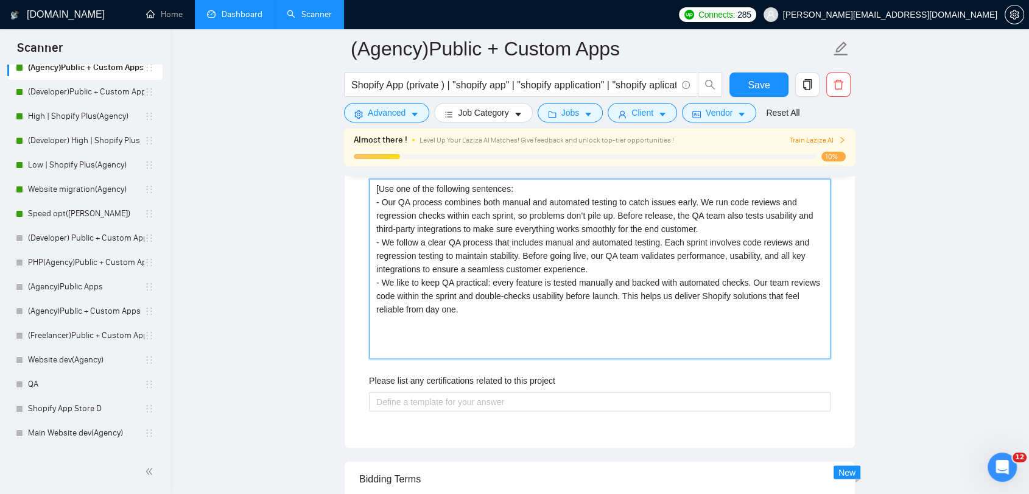
drag, startPoint x: 800, startPoint y: 294, endPoint x: 786, endPoint y: 294, distance: 14.0
click at [786, 294] on QA "[Use one of the following sentences: - Our QA process combines both manual and …" at bounding box center [600, 268] width 462 height 180
click at [691, 297] on QA "[Use one of the following sentences: - Our QA process combines both manual and …" at bounding box center [600, 268] width 462 height 180
drag, startPoint x: 625, startPoint y: 305, endPoint x: 627, endPoint y: 292, distance: 12.3
click at [627, 292] on QA "[Use one of the following sentences: - Our QA process combines both manual and …" at bounding box center [600, 268] width 462 height 180
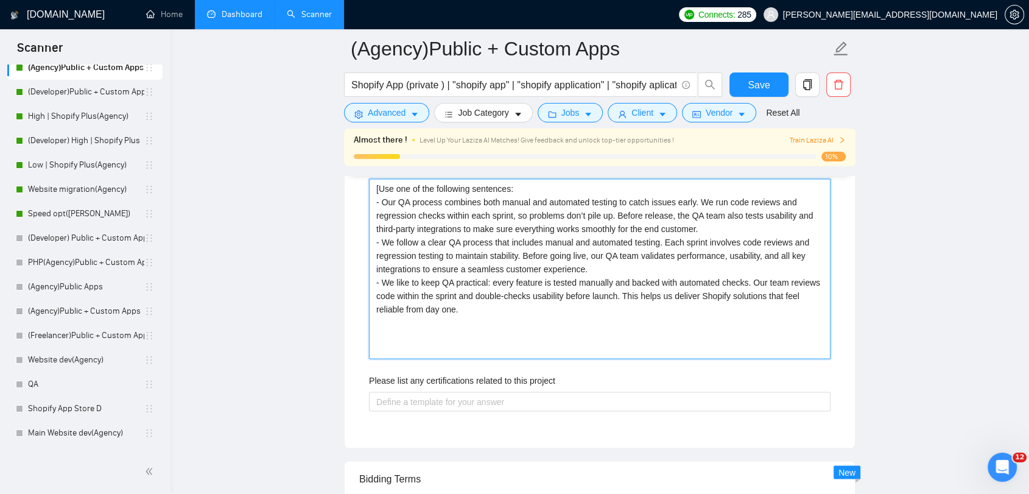
click at [625, 292] on QA "[Use one of the following sentences: - Our QA process combines both manual and …" at bounding box center [600, 268] width 462 height 180
click at [628, 300] on QA "[Use one of the following sentences: - Our QA process combines both manual and …" at bounding box center [600, 268] width 462 height 180
drag, startPoint x: 624, startPoint y: 291, endPoint x: 633, endPoint y: 306, distance: 18.1
click at [633, 306] on QA "[Use one of the following sentences: - Our QA process combines both manual and …" at bounding box center [600, 268] width 462 height 180
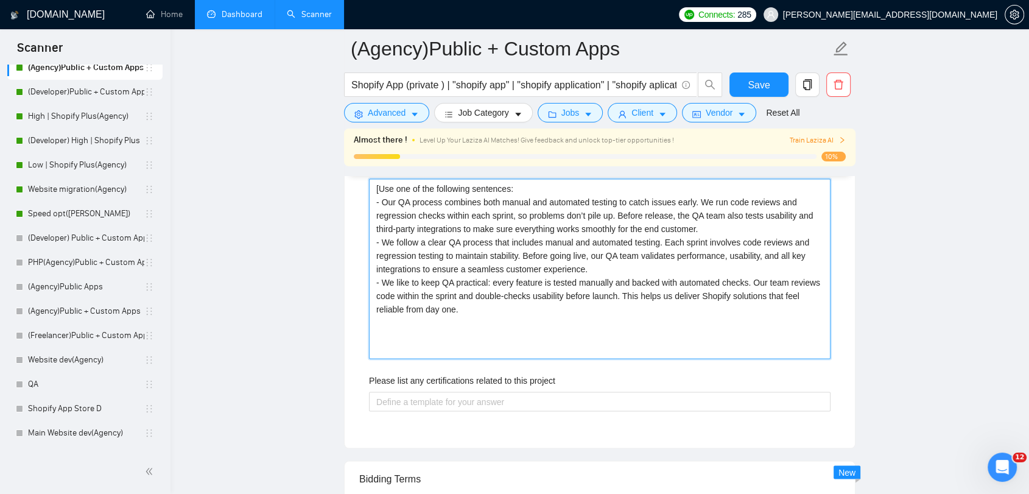
type QA "[Use one of the following sentences: - Our QA process combines both manual and …"
paste QA "are"
type QA "[Use one of the following sentences: - Our QA process combines both manual and …"
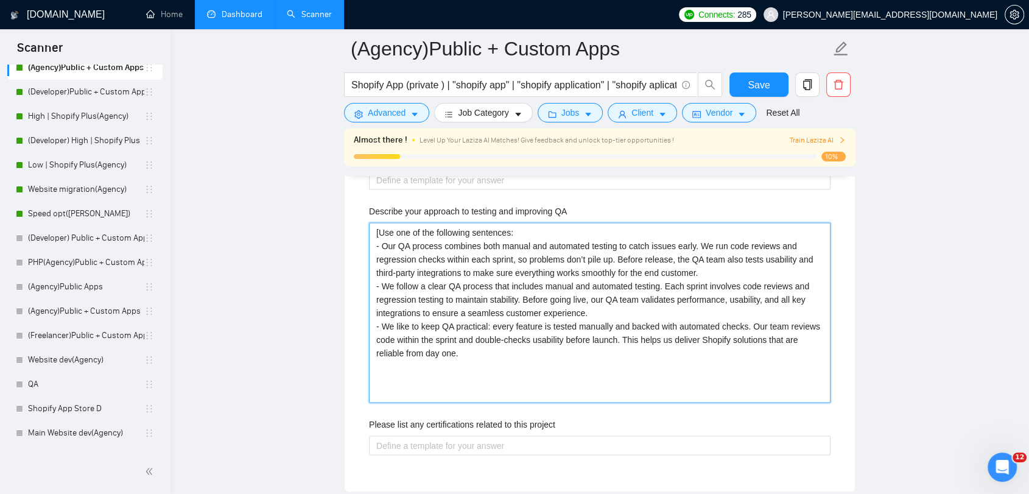
scroll to position [2136, 0]
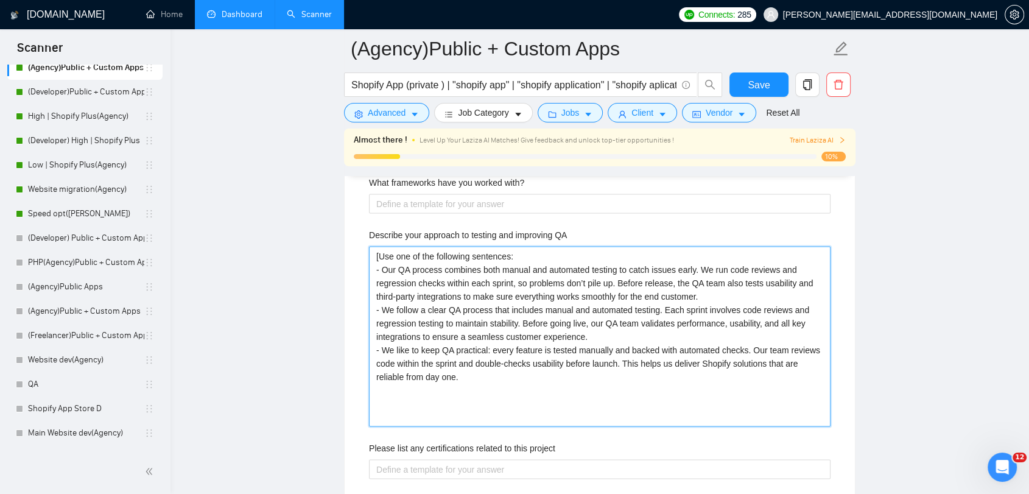
type QA "[Use one of the following sentences: - Our QA process combines both manual and …"
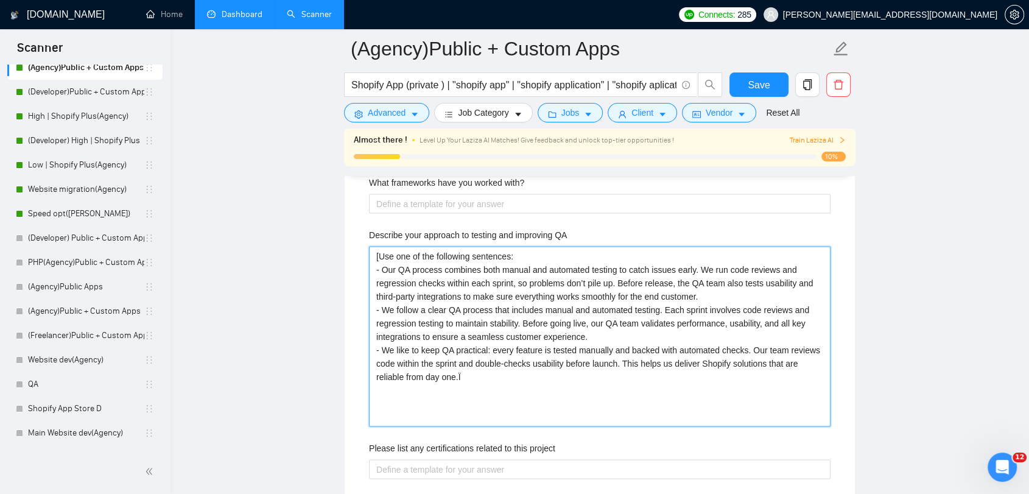
type QA "[Use one of the following sentences: - Our QA process combines both manual and …"
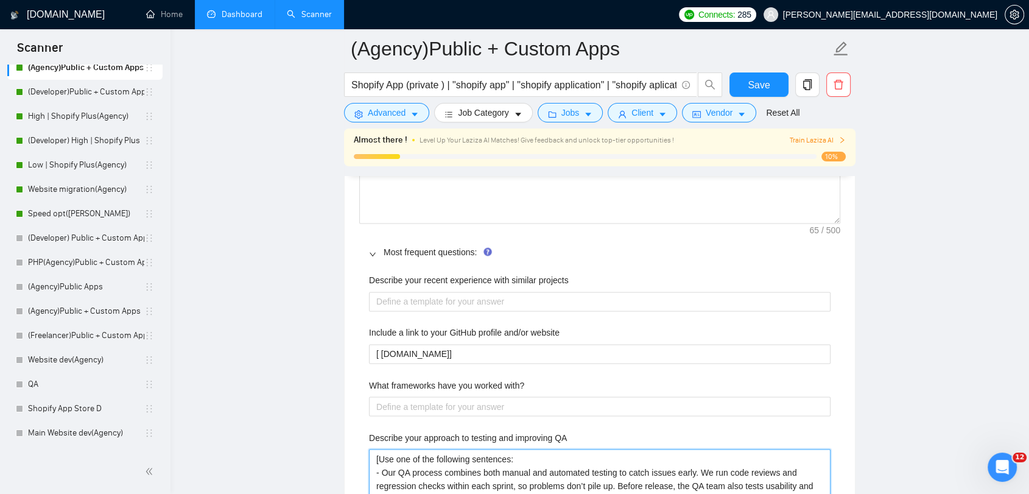
scroll to position [2001, 0]
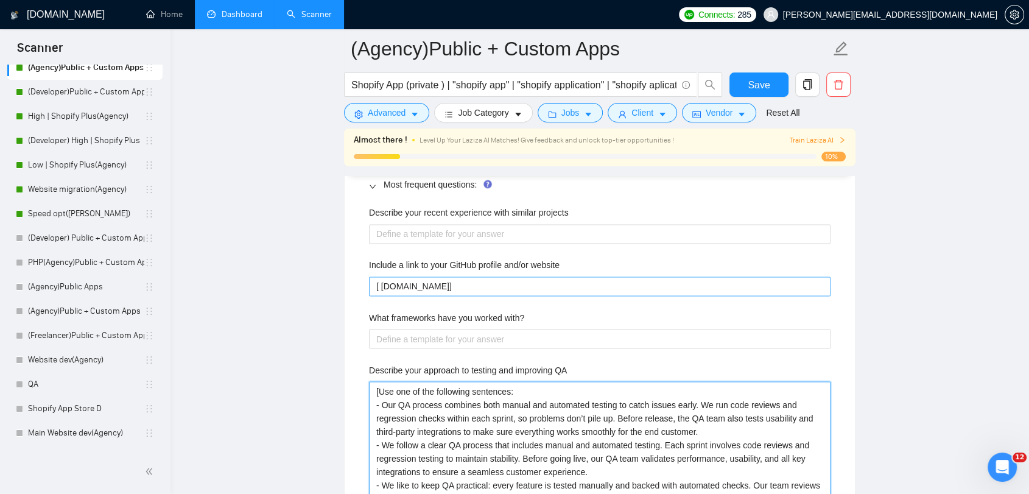
type QA "[Use one of the following sentences: - Our QA process combines both manual and …"
click at [380, 284] on website "[ [DOMAIN_NAME]]" at bounding box center [600, 286] width 462 height 19
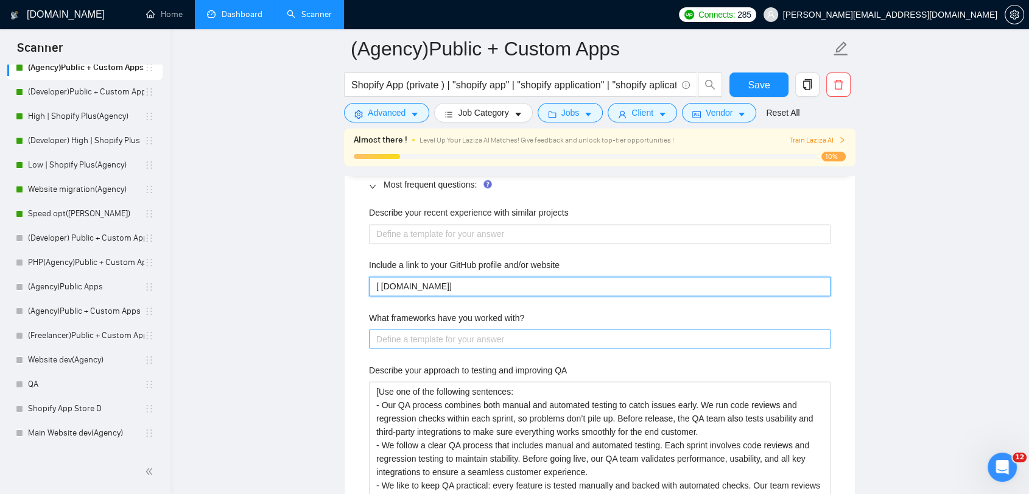
type website "[ [DOMAIN_NAME]]"
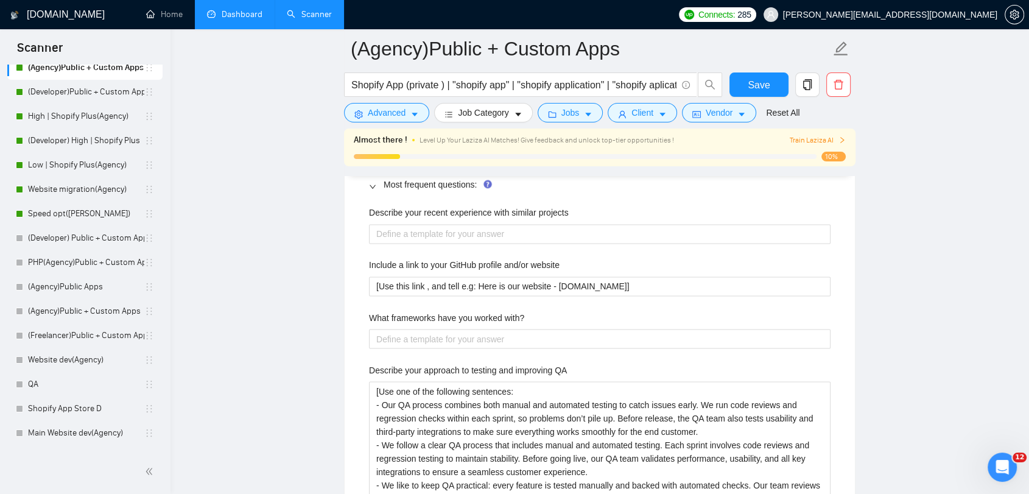
click at [907, 334] on main "(Agency)Public + Custom Apps Shopify App (private ) | "shopify app" | "shopify …" at bounding box center [600, 427] width 820 height 4759
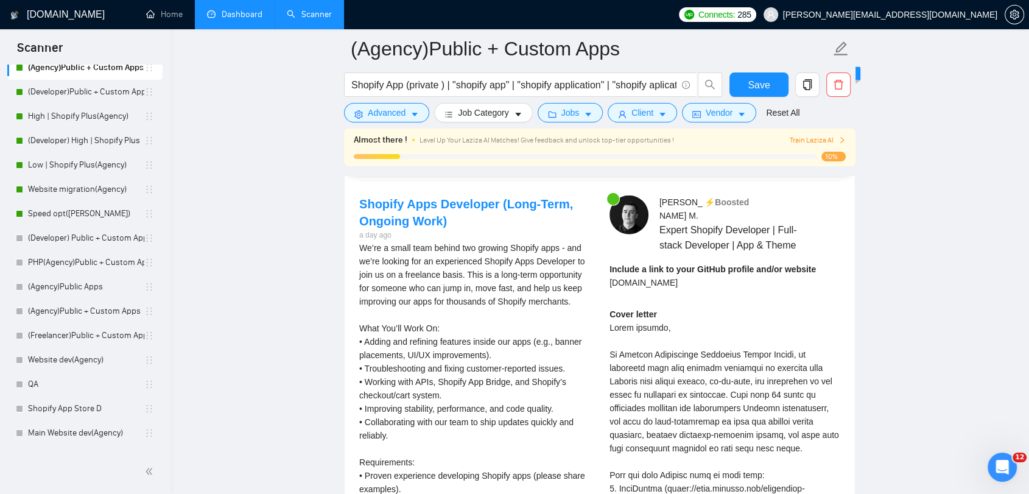
scroll to position [2948, 0]
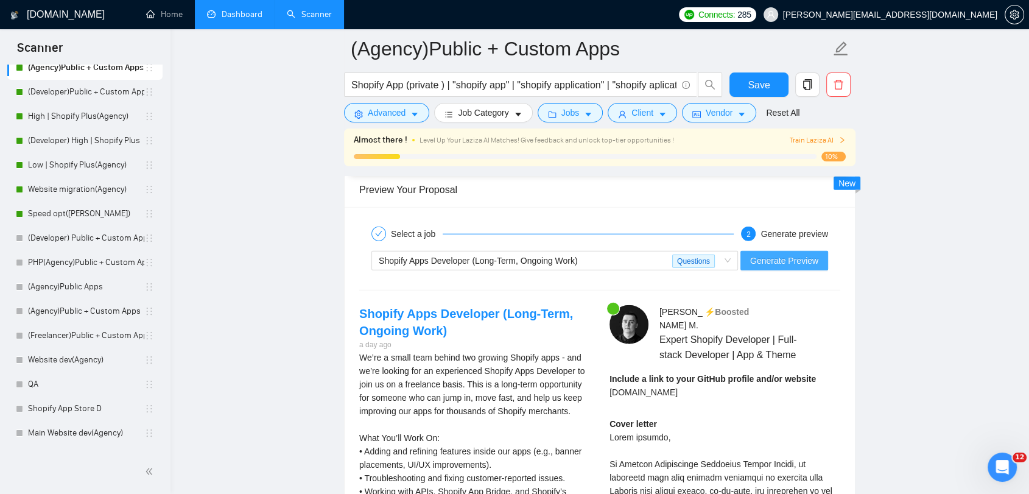
click at [784, 262] on span "Generate Preview" at bounding box center [784, 260] width 68 height 13
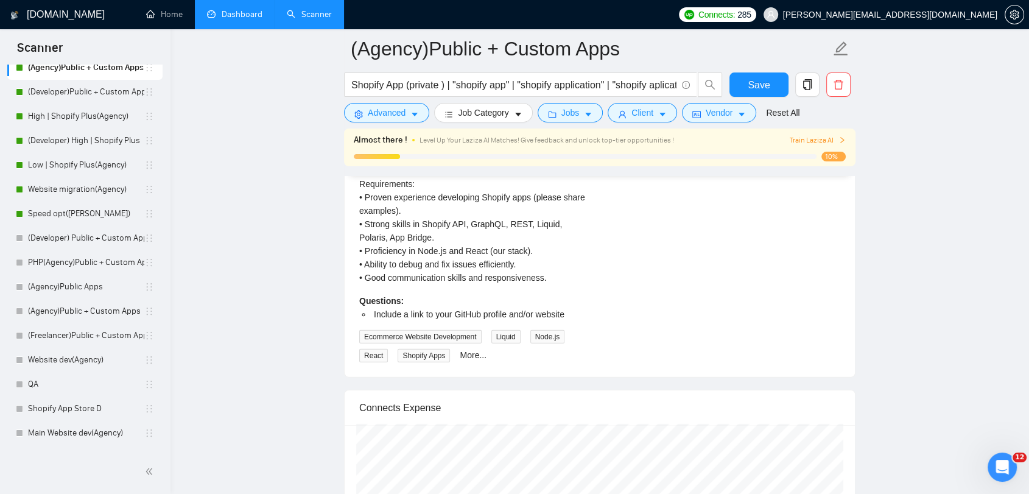
scroll to position [3354, 0]
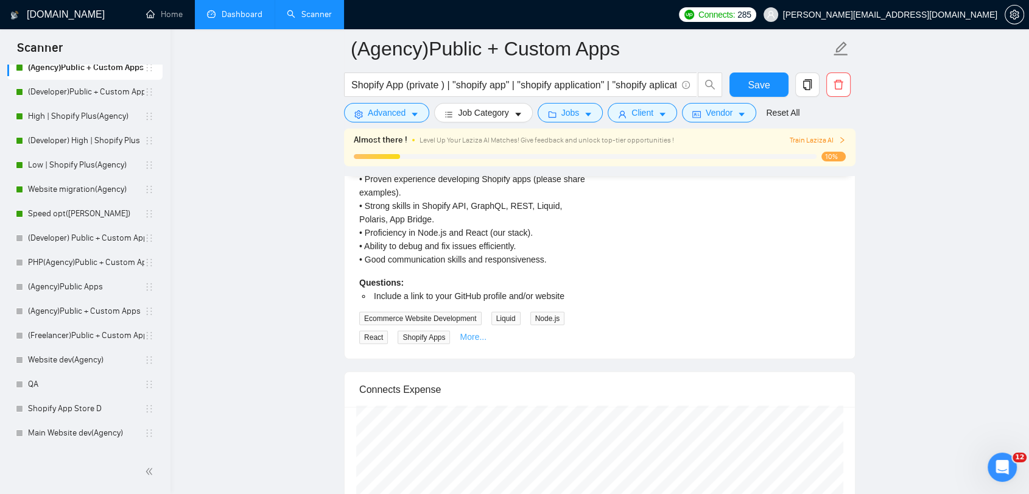
click at [467, 336] on link "More..." at bounding box center [473, 337] width 27 height 10
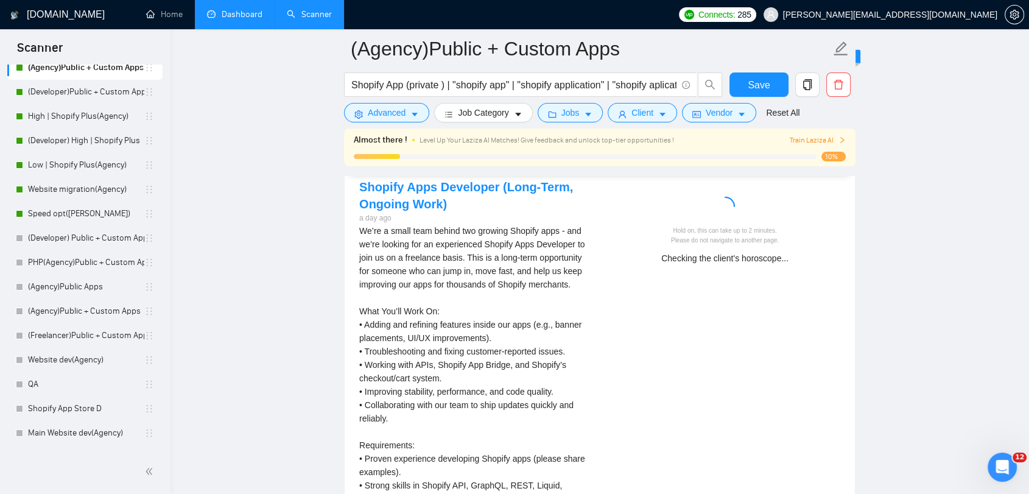
scroll to position [3084, 0]
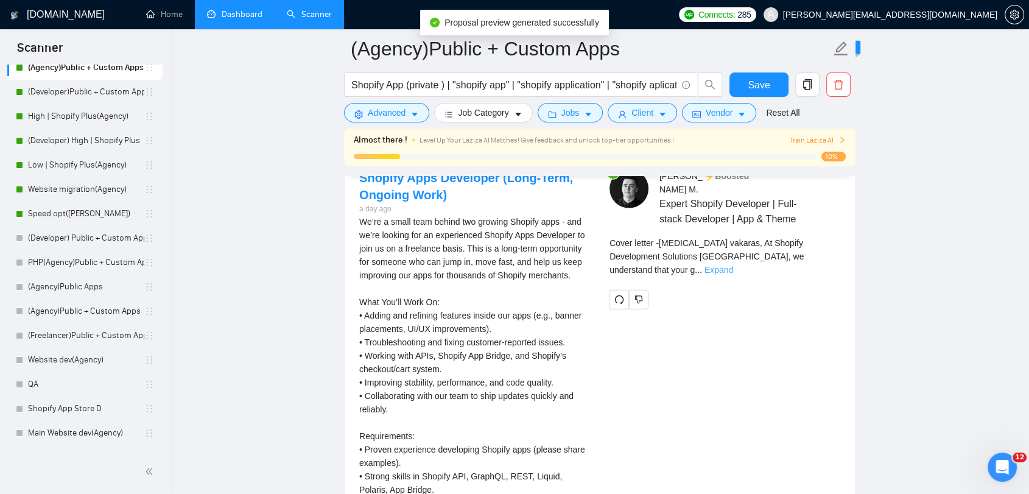
click at [733, 265] on link "Expand" at bounding box center [719, 270] width 29 height 10
